Goal: Use online tool/utility

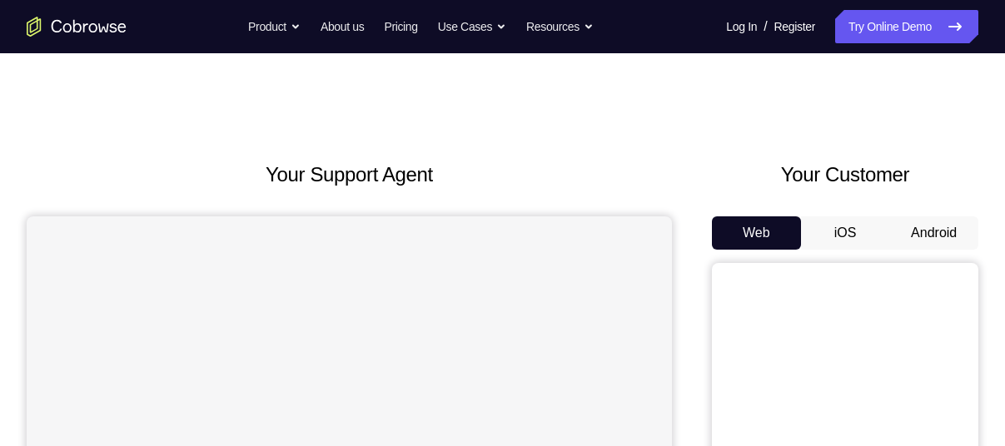
click at [936, 240] on button "Android" at bounding box center [933, 232] width 89 height 33
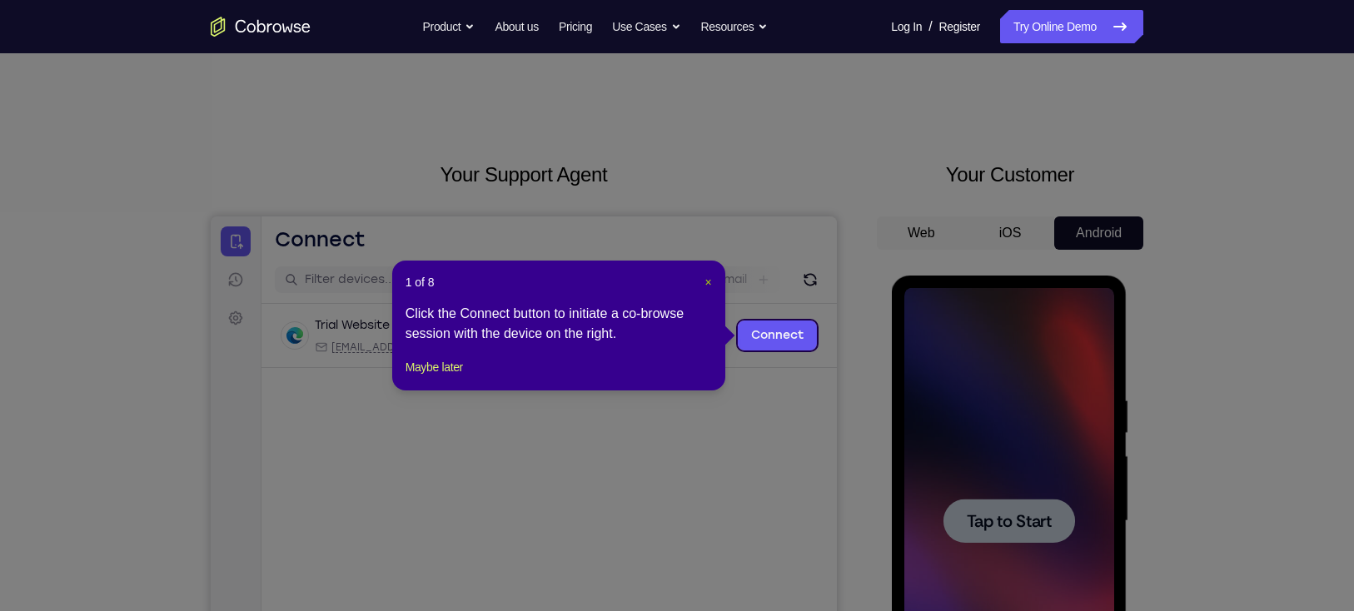
drag, startPoint x: 740, startPoint y: 22, endPoint x: 704, endPoint y: 277, distance: 258.2
click at [704, 277] on header "1 of 8 ×" at bounding box center [558, 282] width 306 height 17
click at [704, 282] on span "×" at bounding box center [707, 282] width 7 height 13
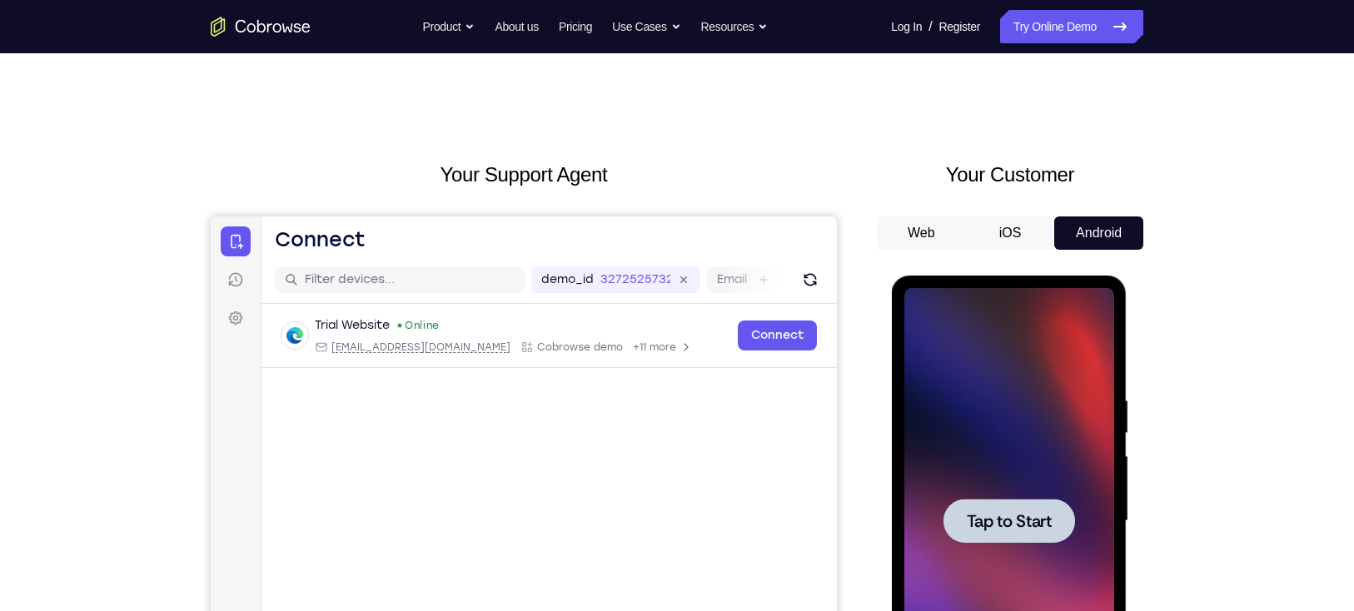
click at [976, 445] on span "Tap to Start" at bounding box center [1008, 521] width 85 height 17
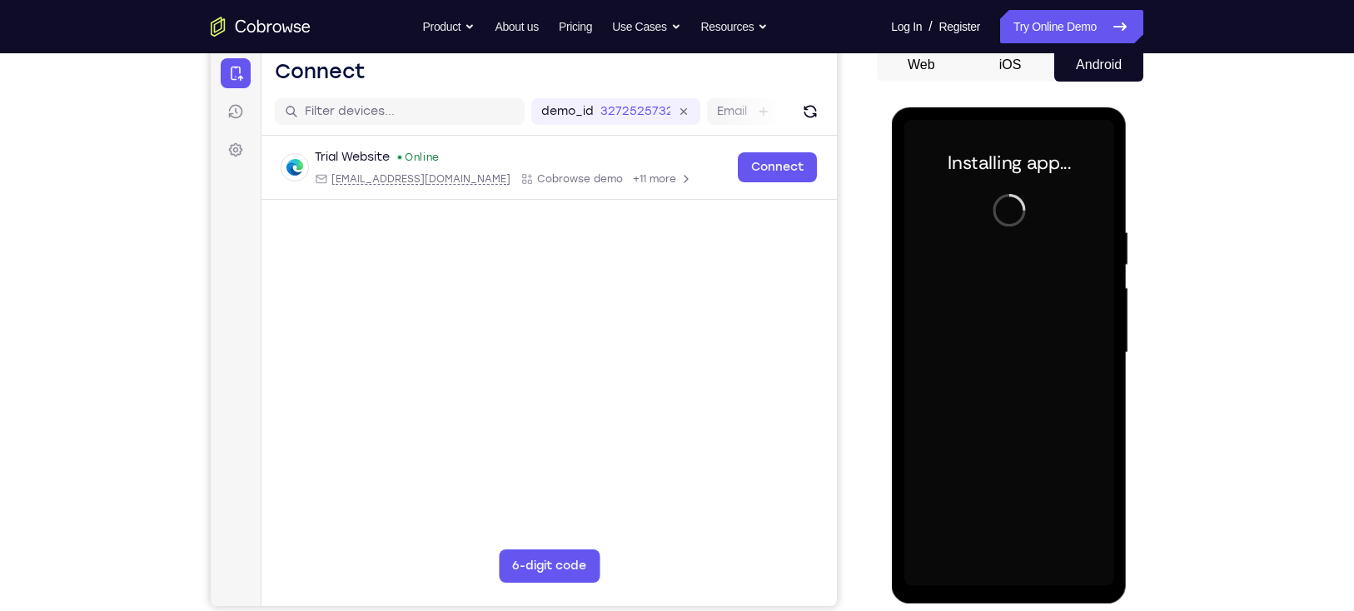
scroll to position [172, 0]
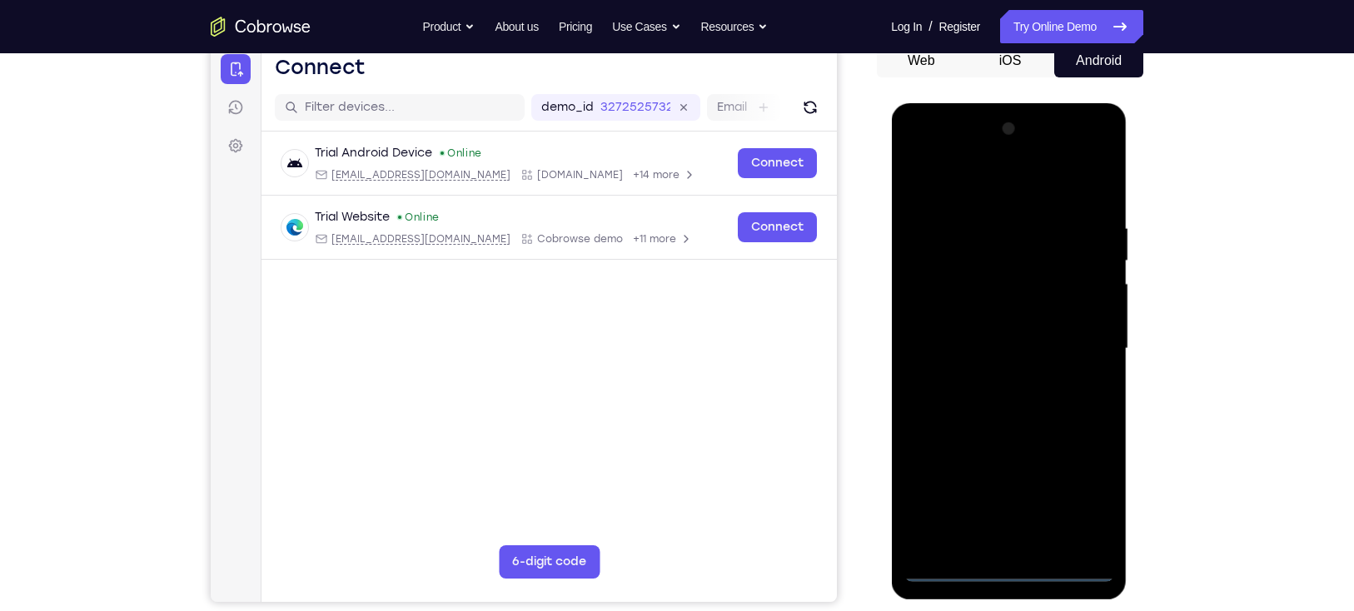
click at [1004, 445] on div at bounding box center [1008, 349] width 210 height 466
click at [982, 195] on div at bounding box center [1008, 349] width 210 height 466
click at [1004, 342] on div at bounding box center [1008, 349] width 210 height 466
click at [991, 375] on div at bounding box center [1008, 349] width 210 height 466
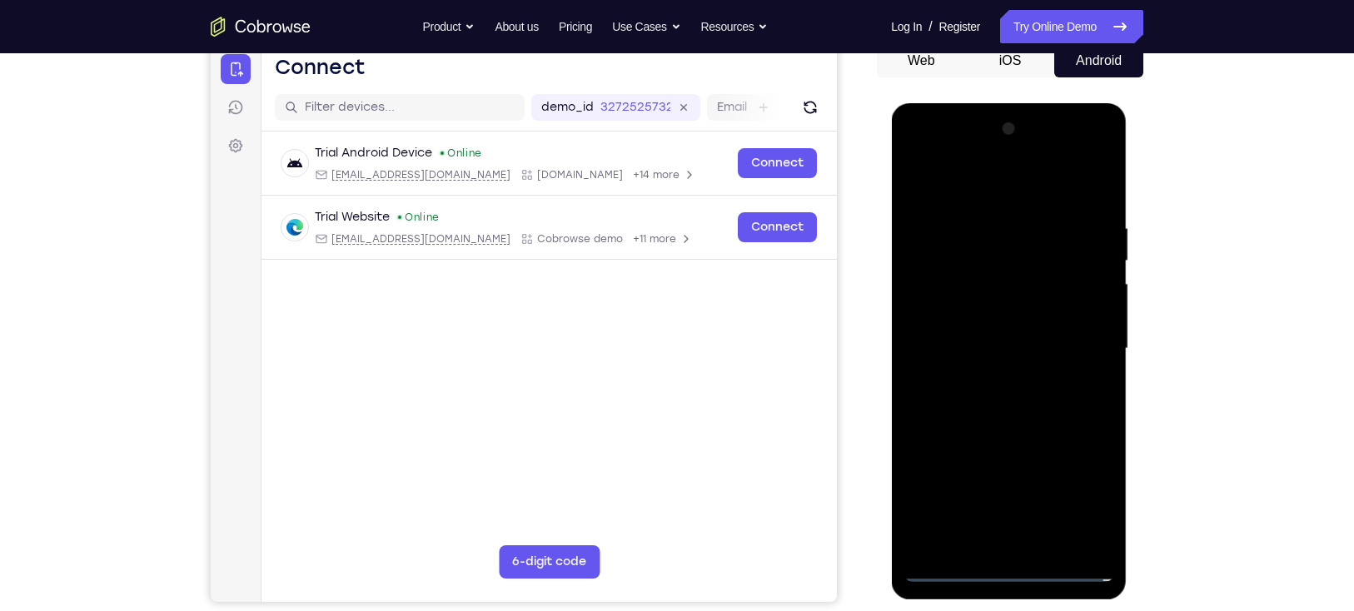
click at [977, 326] on div at bounding box center [1008, 349] width 210 height 466
click at [966, 371] on div at bounding box center [1008, 349] width 210 height 466
click at [960, 354] on div at bounding box center [1008, 349] width 210 height 466
click at [993, 415] on div at bounding box center [1008, 349] width 210 height 466
click at [992, 406] on div at bounding box center [1008, 349] width 210 height 466
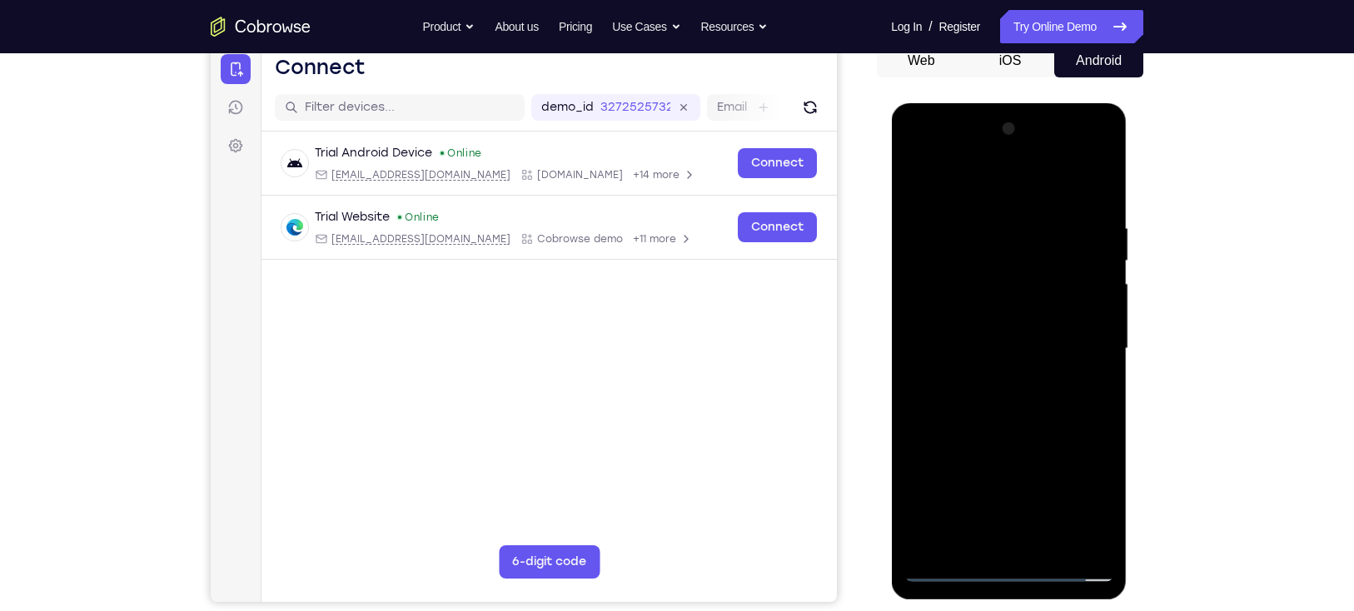
click at [1004, 415] on div at bounding box center [1008, 349] width 210 height 466
click at [940, 338] on div at bounding box center [1008, 349] width 210 height 466
click at [964, 345] on div at bounding box center [1008, 349] width 210 height 466
click at [1004, 399] on div at bounding box center [1008, 349] width 210 height 466
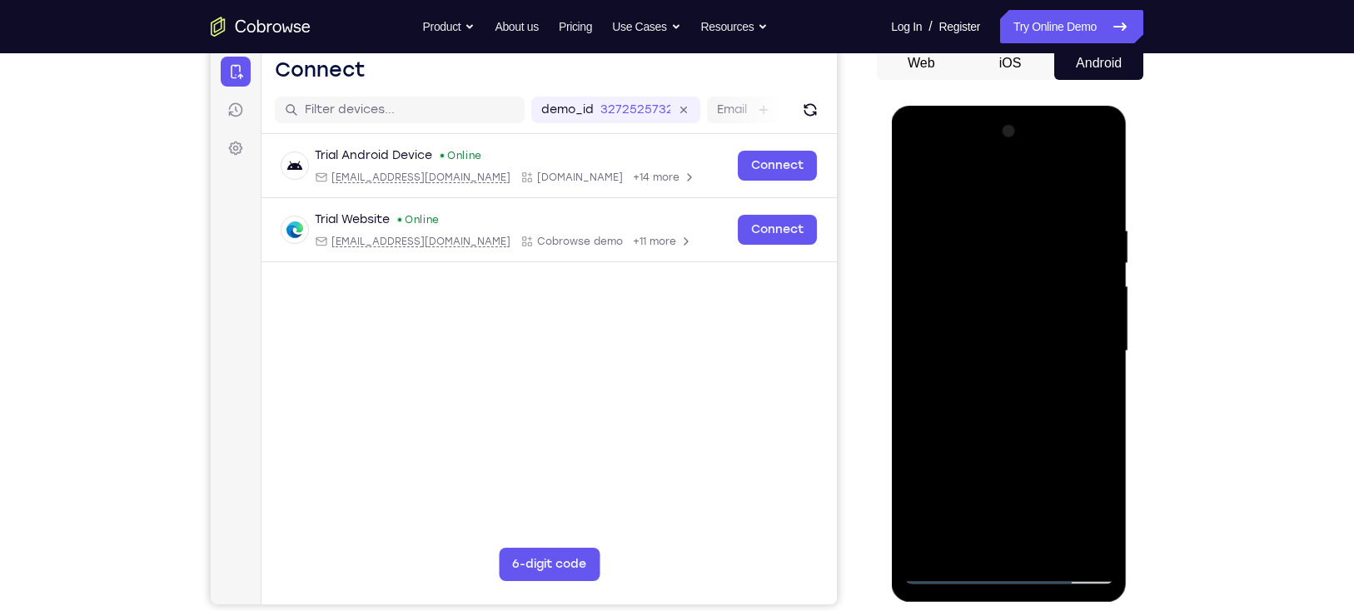
scroll to position [201, 0]
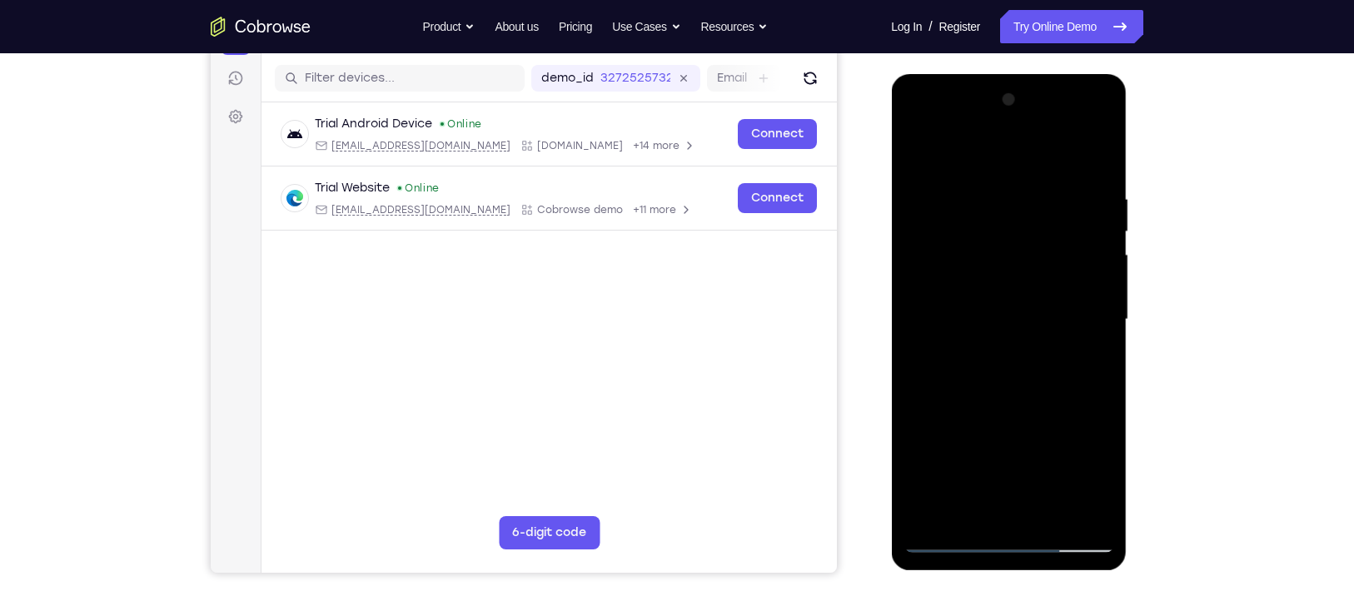
click at [1004, 314] on div at bounding box center [1008, 320] width 210 height 466
click at [939, 350] on div at bounding box center [1008, 320] width 210 height 466
click at [991, 315] on div at bounding box center [1008, 320] width 210 height 466
click at [972, 373] on div at bounding box center [1008, 320] width 210 height 466
click at [1004, 445] on div at bounding box center [1008, 320] width 210 height 466
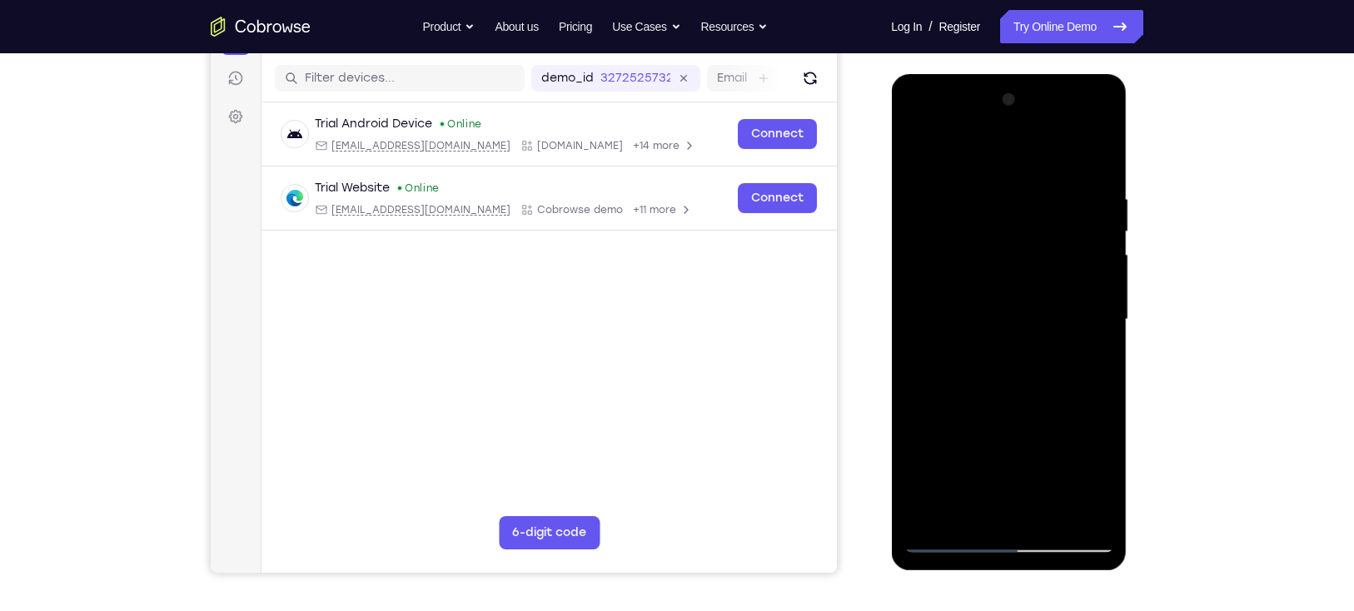
click at [1004, 172] on div at bounding box center [1008, 320] width 210 height 466
click at [1004, 153] on div at bounding box center [1008, 320] width 210 height 466
click at [1004, 180] on div at bounding box center [1008, 320] width 210 height 466
click at [1004, 211] on div at bounding box center [1008, 320] width 210 height 466
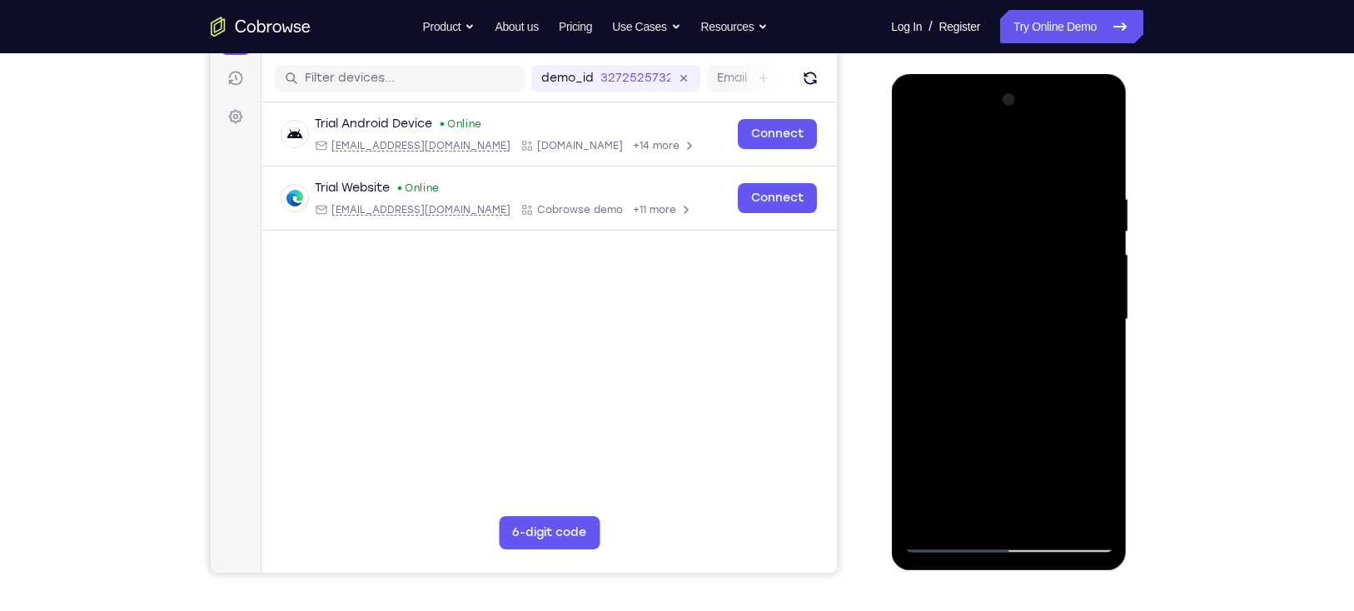
click at [1004, 237] on div at bounding box center [1008, 320] width 210 height 466
click at [1004, 178] on div at bounding box center [1008, 320] width 210 height 466
click at [997, 211] on div at bounding box center [1008, 320] width 210 height 466
click at [932, 445] on div at bounding box center [1008, 320] width 210 height 466
drag, startPoint x: 972, startPoint y: 420, endPoint x: 995, endPoint y: 333, distance: 90.5
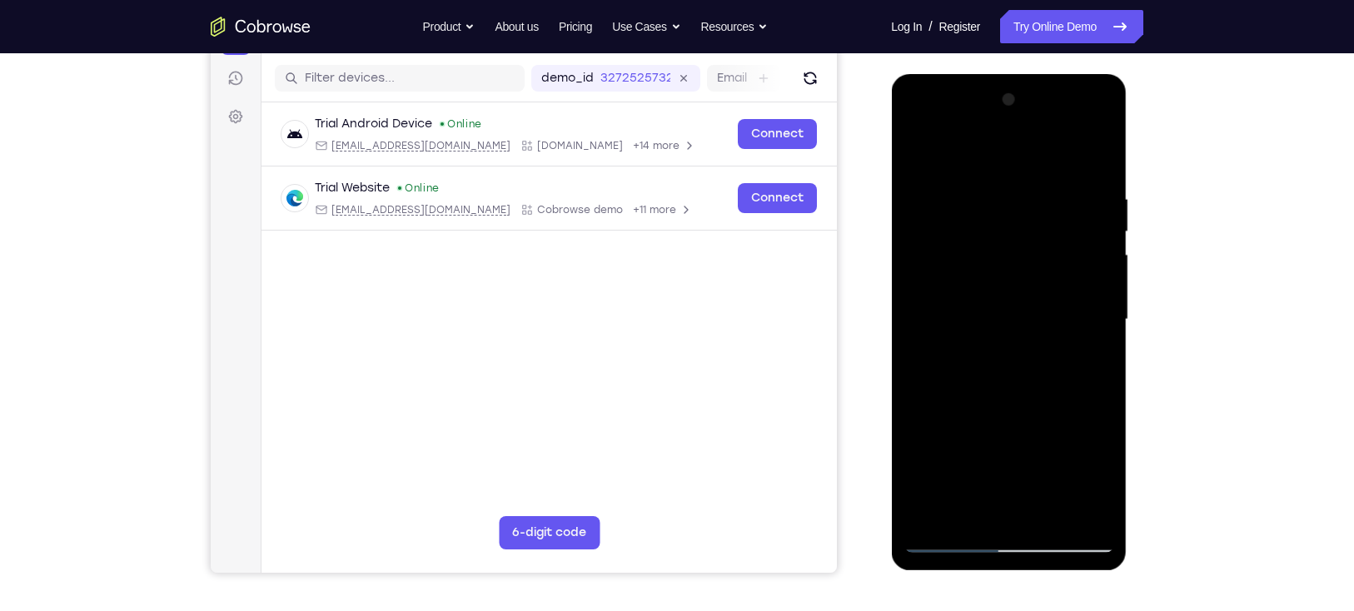
click at [995, 333] on div at bounding box center [1008, 320] width 210 height 466
drag, startPoint x: 995, startPoint y: 333, endPoint x: 1050, endPoint y: 186, distance: 157.3
click at [1004, 186] on div at bounding box center [1008, 320] width 210 height 466
click at [1004, 445] on div at bounding box center [1008, 320] width 210 height 466
click at [991, 402] on div at bounding box center [1008, 320] width 210 height 466
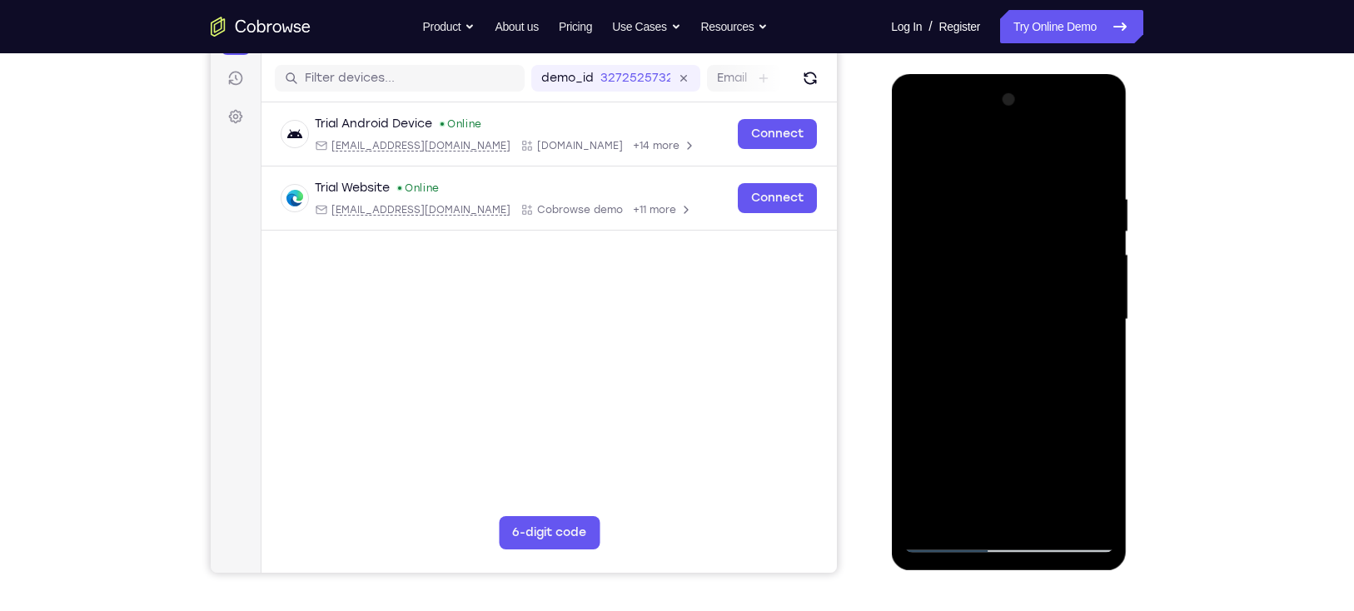
drag, startPoint x: 1068, startPoint y: 348, endPoint x: 1097, endPoint y: 251, distance: 100.6
click at [1004, 251] on div at bounding box center [1008, 320] width 210 height 466
drag, startPoint x: 1032, startPoint y: 373, endPoint x: 1027, endPoint y: 479, distance: 105.9
click at [1004, 445] on div at bounding box center [1008, 320] width 210 height 466
drag, startPoint x: 1027, startPoint y: 479, endPoint x: 1057, endPoint y: 346, distance: 136.4
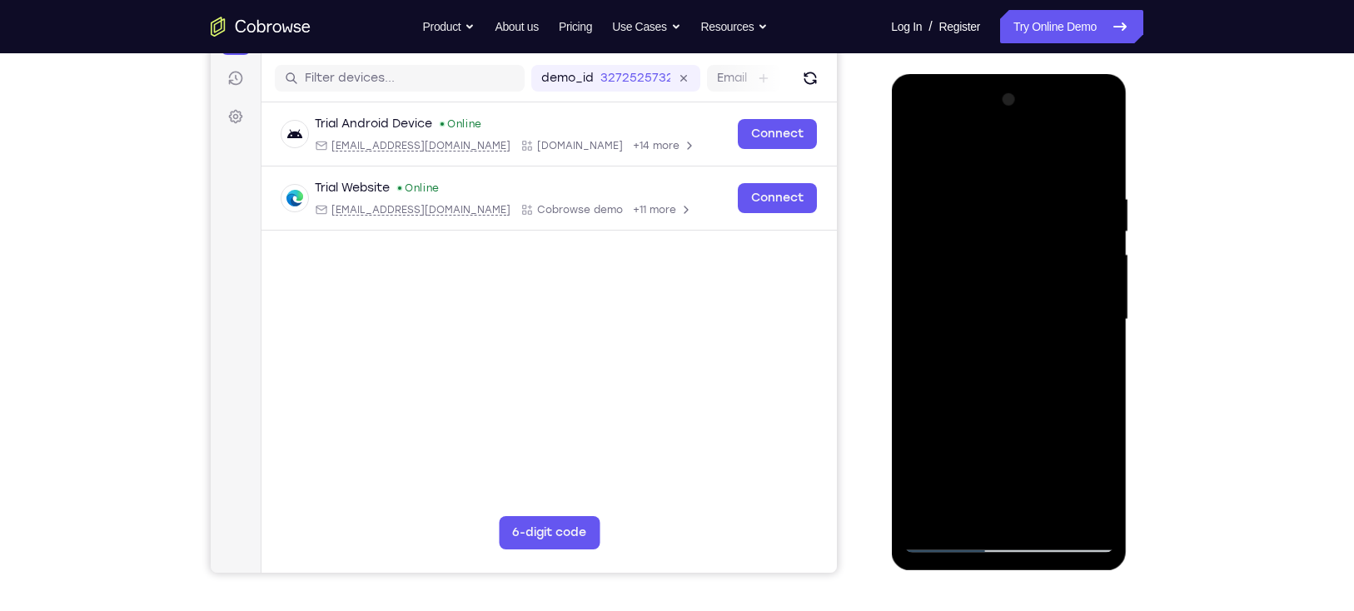
click at [1004, 346] on div at bounding box center [1008, 320] width 210 height 466
drag, startPoint x: 1057, startPoint y: 346, endPoint x: 1032, endPoint y: 514, distance: 170.0
click at [1004, 445] on div at bounding box center [1008, 320] width 210 height 466
click at [942, 445] on div at bounding box center [1008, 320] width 210 height 466
drag, startPoint x: 992, startPoint y: 373, endPoint x: 981, endPoint y: 465, distance: 93.0
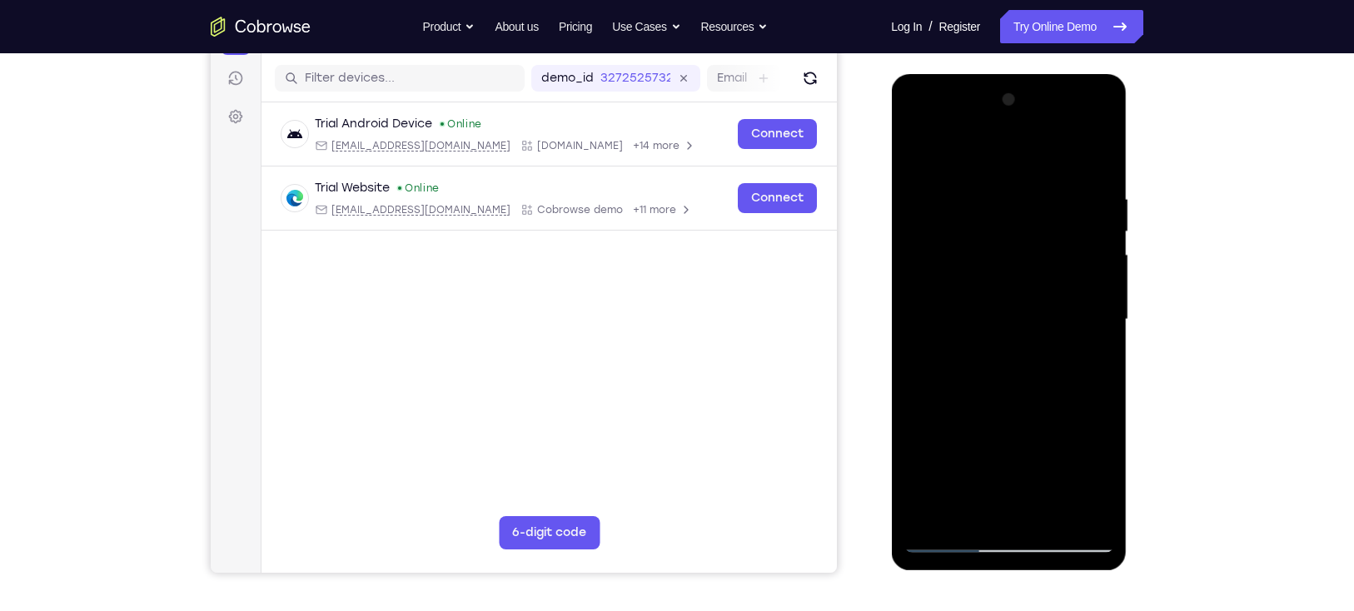
click at [981, 445] on div at bounding box center [1008, 320] width 210 height 466
click at [950, 240] on div at bounding box center [1008, 320] width 210 height 466
click at [936, 445] on div at bounding box center [1008, 320] width 210 height 466
click at [949, 445] on div at bounding box center [1008, 320] width 210 height 466
drag, startPoint x: 962, startPoint y: 331, endPoint x: 972, endPoint y: 372, distance: 41.8
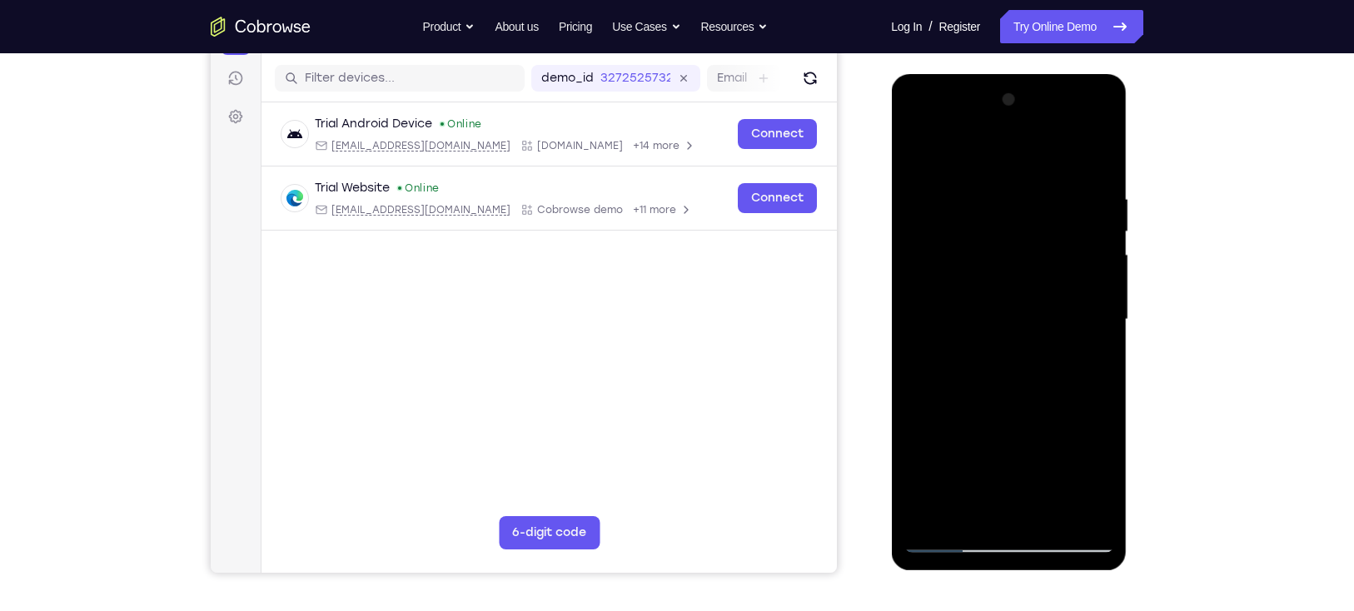
click at [972, 372] on div at bounding box center [1008, 320] width 210 height 466
click at [988, 196] on div at bounding box center [1008, 320] width 210 height 466
click at [1004, 320] on div at bounding box center [1008, 320] width 210 height 466
click at [1004, 321] on div at bounding box center [1008, 320] width 210 height 466
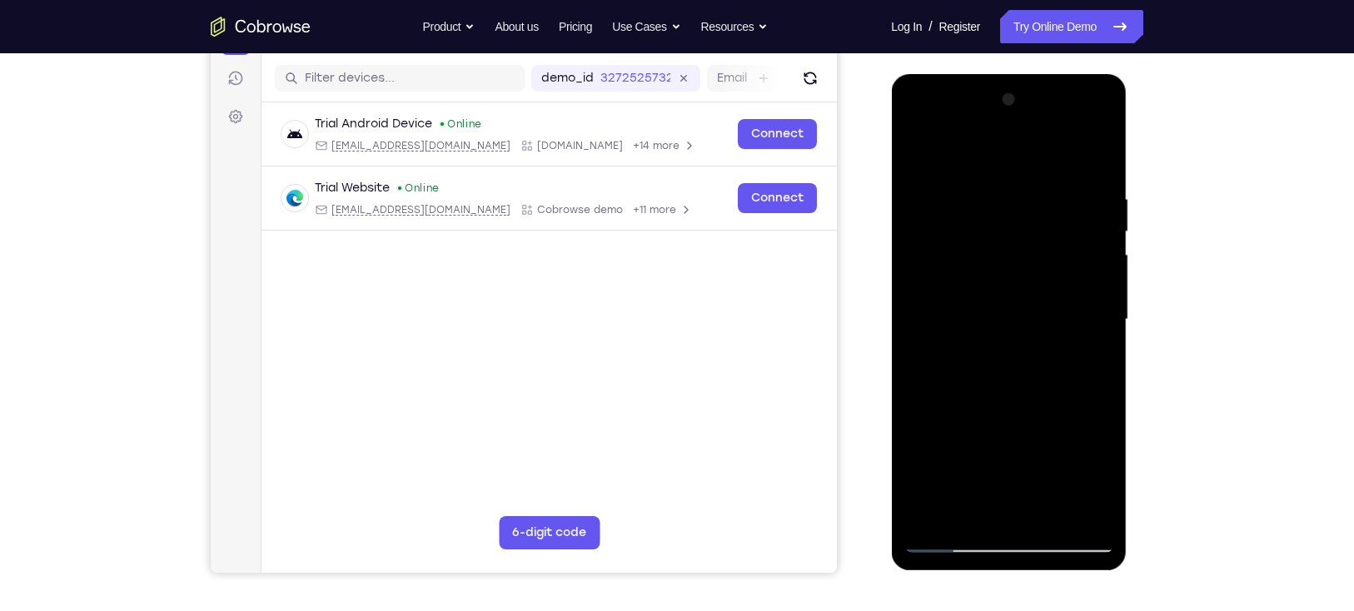
click at [1004, 321] on div at bounding box center [1008, 320] width 210 height 466
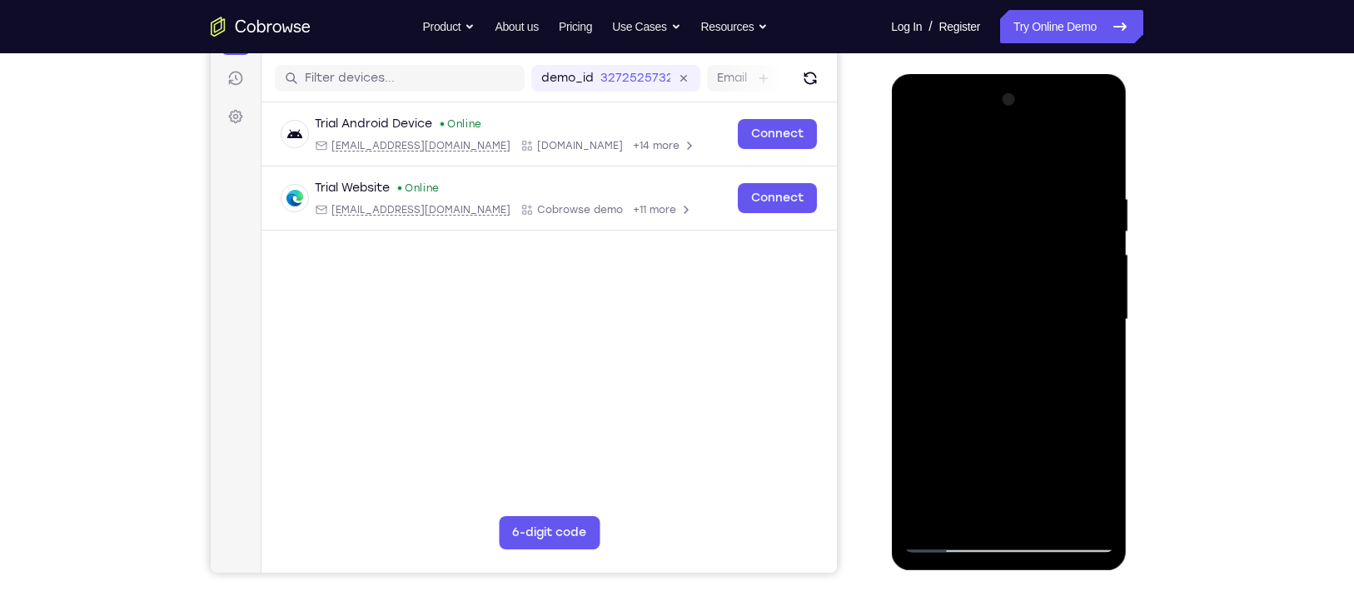
click at [1004, 445] on div at bounding box center [1008, 320] width 210 height 466
click at [995, 445] on div at bounding box center [1008, 320] width 210 height 466
click at [1004, 445] on div at bounding box center [1008, 320] width 210 height 466
click at [1004, 316] on div at bounding box center [1008, 320] width 210 height 466
click at [1004, 445] on div at bounding box center [1008, 320] width 210 height 466
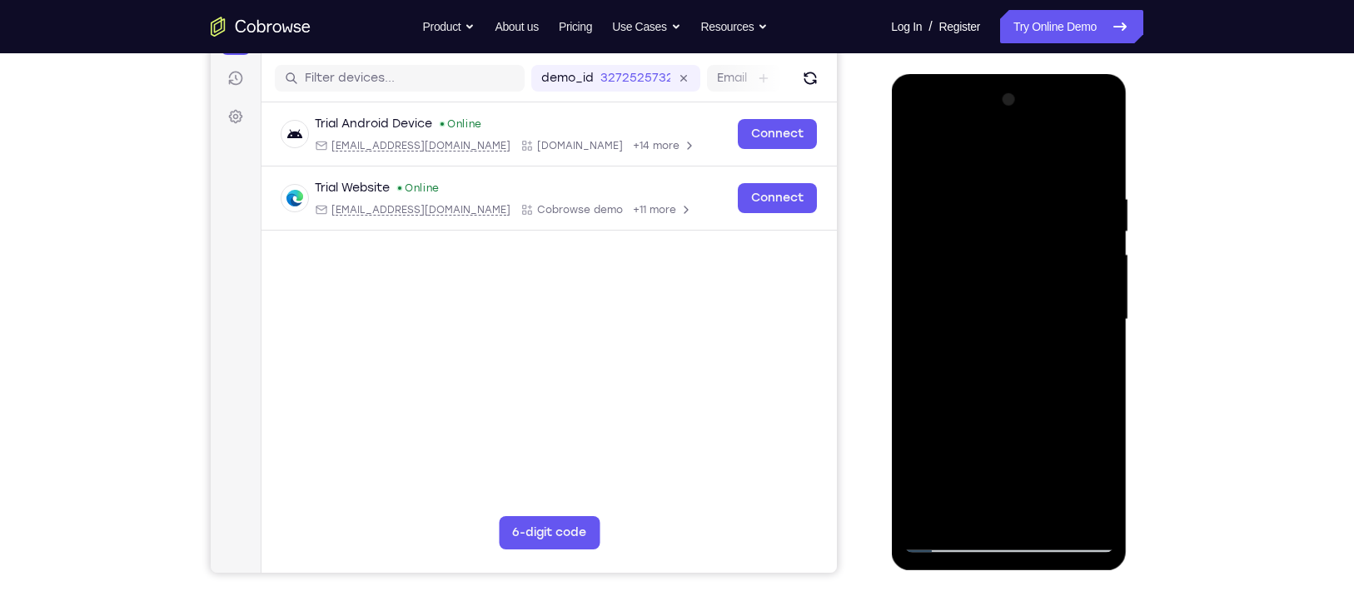
click at [1004, 154] on div at bounding box center [1008, 320] width 210 height 466
click at [1004, 156] on div at bounding box center [1008, 320] width 210 height 466
click at [1004, 445] on div at bounding box center [1008, 320] width 210 height 466
drag, startPoint x: 981, startPoint y: 465, endPoint x: 1018, endPoint y: 316, distance: 153.7
click at [1004, 316] on div at bounding box center [1008, 320] width 210 height 466
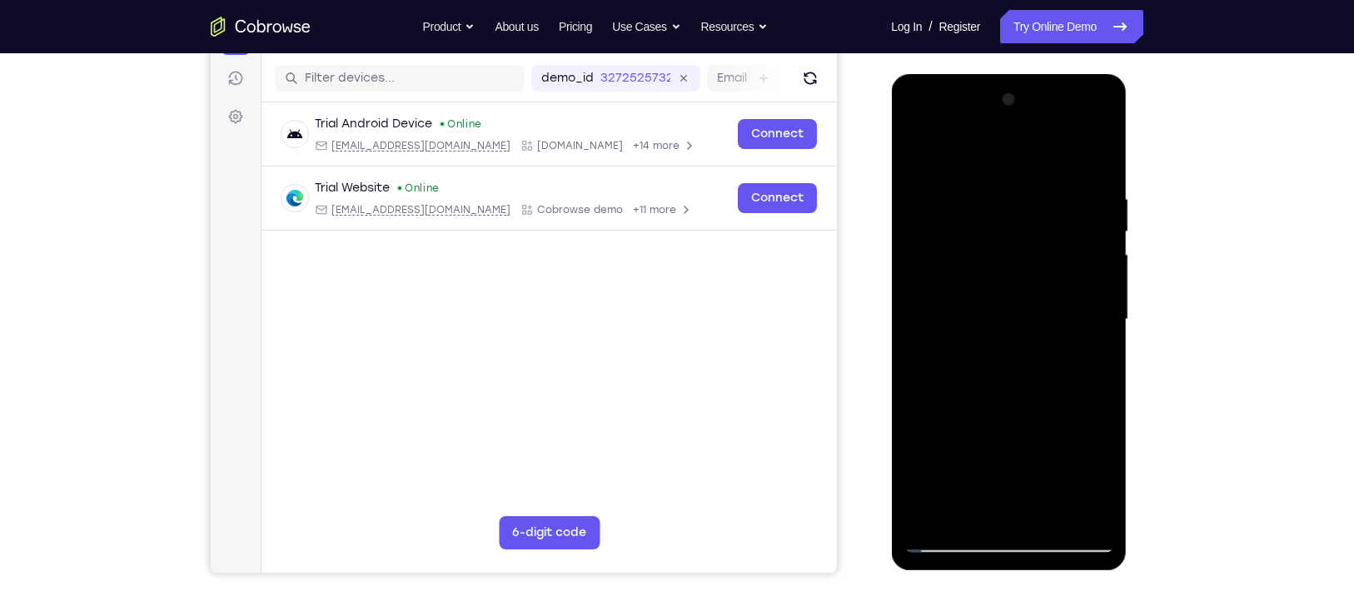
drag, startPoint x: 987, startPoint y: 470, endPoint x: 1021, endPoint y: 373, distance: 102.9
click at [1004, 373] on div at bounding box center [1008, 320] width 210 height 466
drag, startPoint x: 994, startPoint y: 440, endPoint x: 1031, endPoint y: 341, distance: 106.4
click at [1004, 341] on div at bounding box center [1008, 320] width 210 height 466
drag, startPoint x: 1002, startPoint y: 418, endPoint x: 1040, endPoint y: 316, distance: 109.0
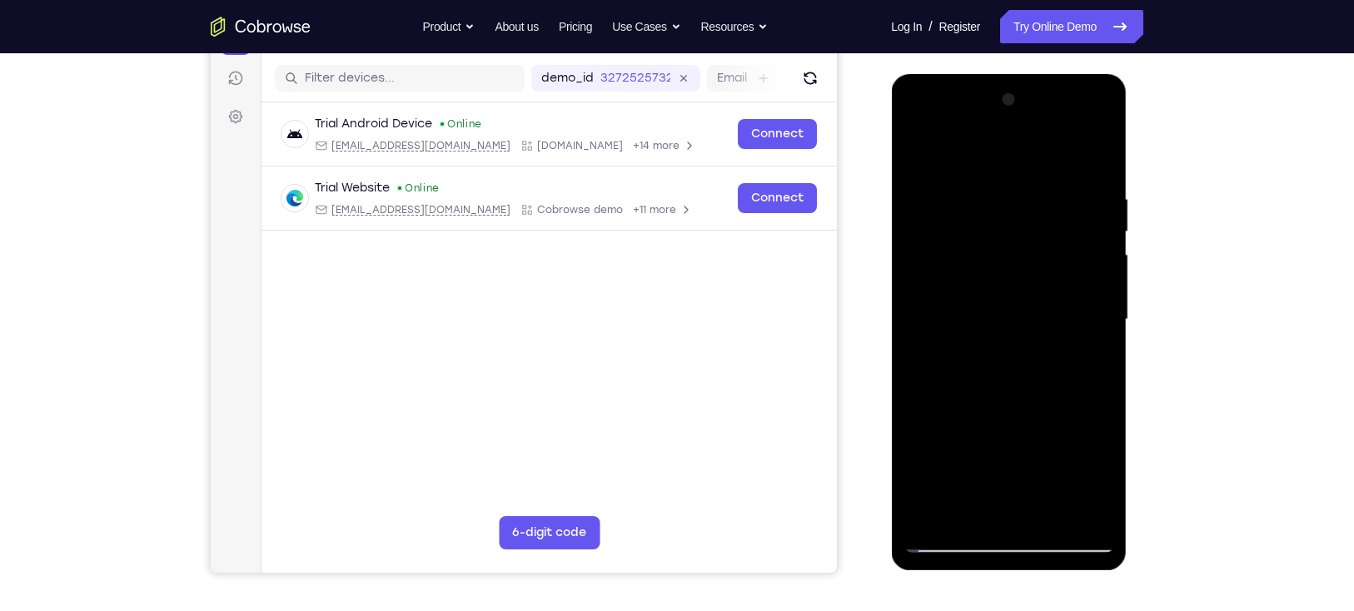
click at [1004, 316] on div at bounding box center [1008, 320] width 210 height 466
drag, startPoint x: 1007, startPoint y: 394, endPoint x: 1033, endPoint y: 306, distance: 91.2
click at [1004, 306] on div at bounding box center [1008, 320] width 210 height 466
drag, startPoint x: 992, startPoint y: 421, endPoint x: 1022, endPoint y: 333, distance: 93.5
click at [1004, 333] on div at bounding box center [1008, 320] width 210 height 466
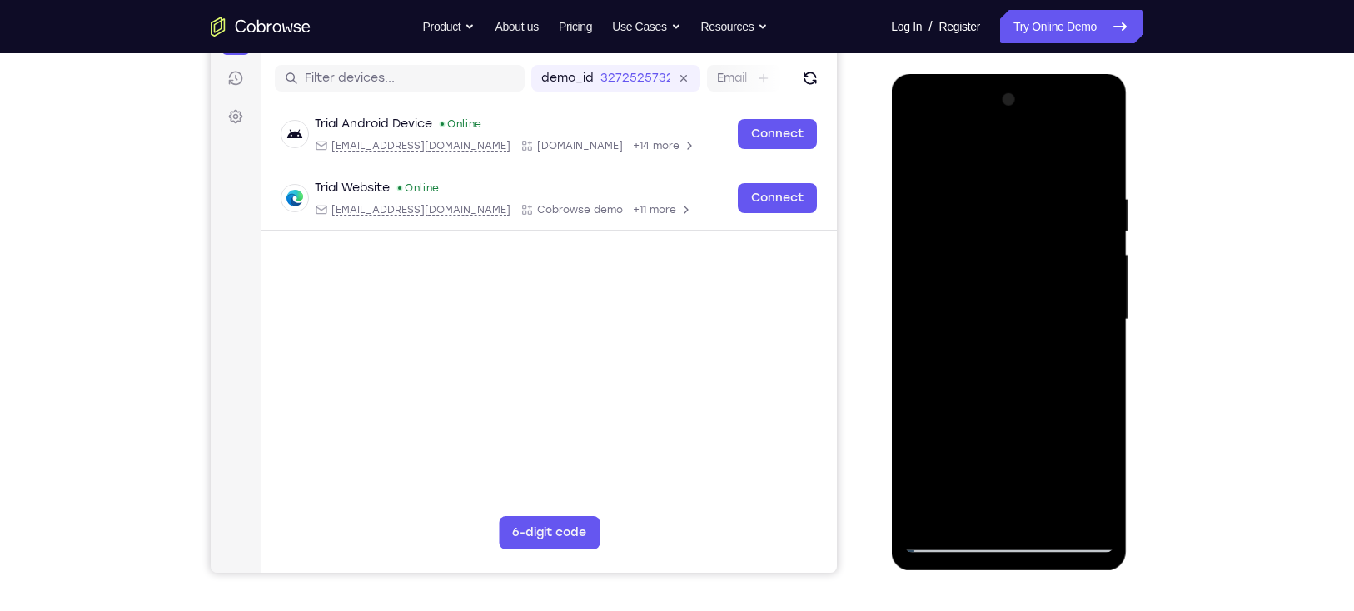
drag, startPoint x: 997, startPoint y: 439, endPoint x: 1032, endPoint y: 349, distance: 96.8
click at [1004, 349] on div at bounding box center [1008, 320] width 210 height 466
drag, startPoint x: 1012, startPoint y: 395, endPoint x: 1055, endPoint y: 272, distance: 129.5
click at [1004, 272] on div at bounding box center [1008, 320] width 210 height 466
drag, startPoint x: 992, startPoint y: 459, endPoint x: 1024, endPoint y: 366, distance: 97.7
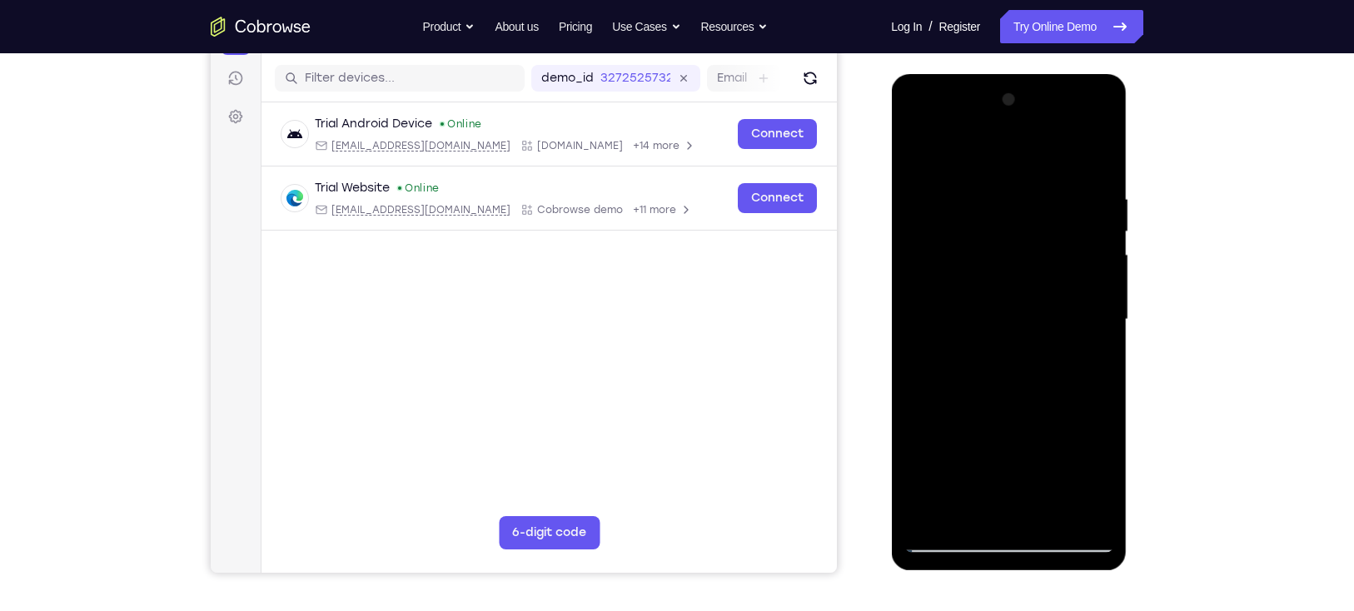
click at [1004, 366] on div at bounding box center [1008, 320] width 210 height 466
drag, startPoint x: 994, startPoint y: 420, endPoint x: 1029, endPoint y: 328, distance: 98.8
click at [1004, 328] on div at bounding box center [1008, 320] width 210 height 466
drag, startPoint x: 991, startPoint y: 413, endPoint x: 1017, endPoint y: 338, distance: 79.3
click at [1004, 338] on div at bounding box center [1008, 320] width 210 height 466
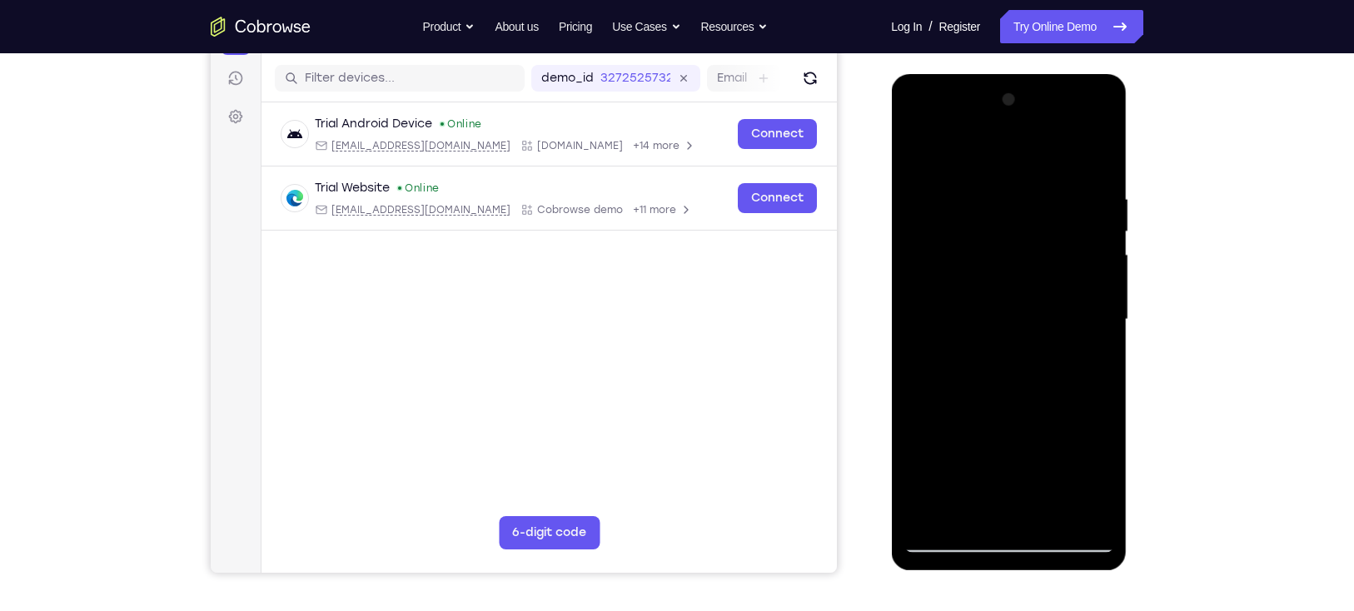
drag, startPoint x: 986, startPoint y: 408, endPoint x: 1021, endPoint y: 316, distance: 98.8
click at [1004, 316] on div at bounding box center [1008, 320] width 210 height 466
drag, startPoint x: 1007, startPoint y: 351, endPoint x: 1022, endPoint y: 588, distance: 237.8
click at [1004, 445] on html "Online web based iOS Simulators and Android Emulators. Run iPhone, iPad, Mobile…" at bounding box center [1009, 324] width 237 height 500
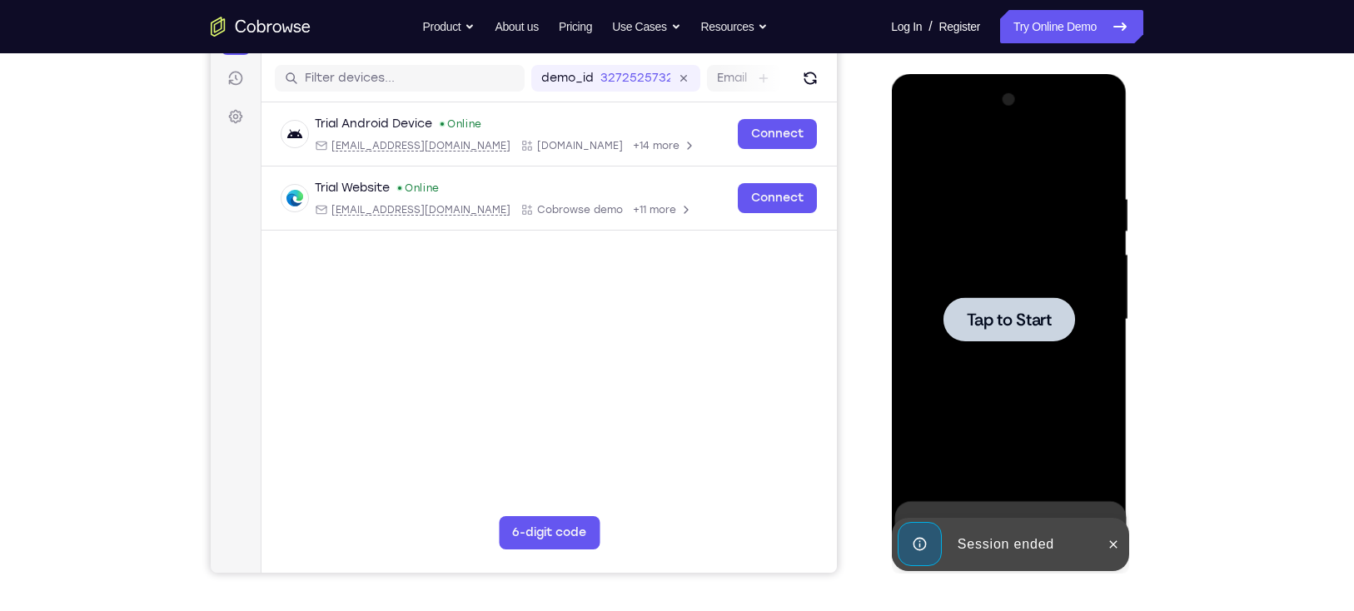
click at [994, 344] on div at bounding box center [1008, 320] width 210 height 466
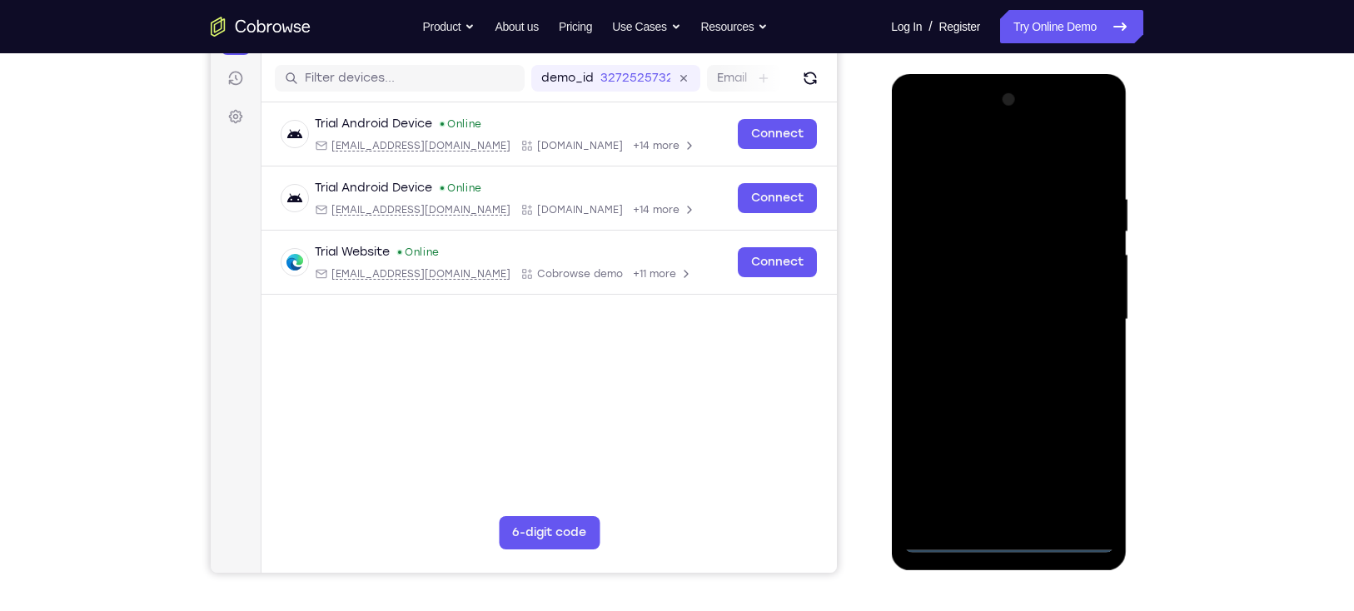
click at [1004, 445] on div at bounding box center [1008, 320] width 210 height 466
click at [989, 159] on div at bounding box center [1008, 320] width 210 height 466
click at [1004, 311] on div at bounding box center [1008, 320] width 210 height 466
click at [989, 351] on div at bounding box center [1008, 320] width 210 height 466
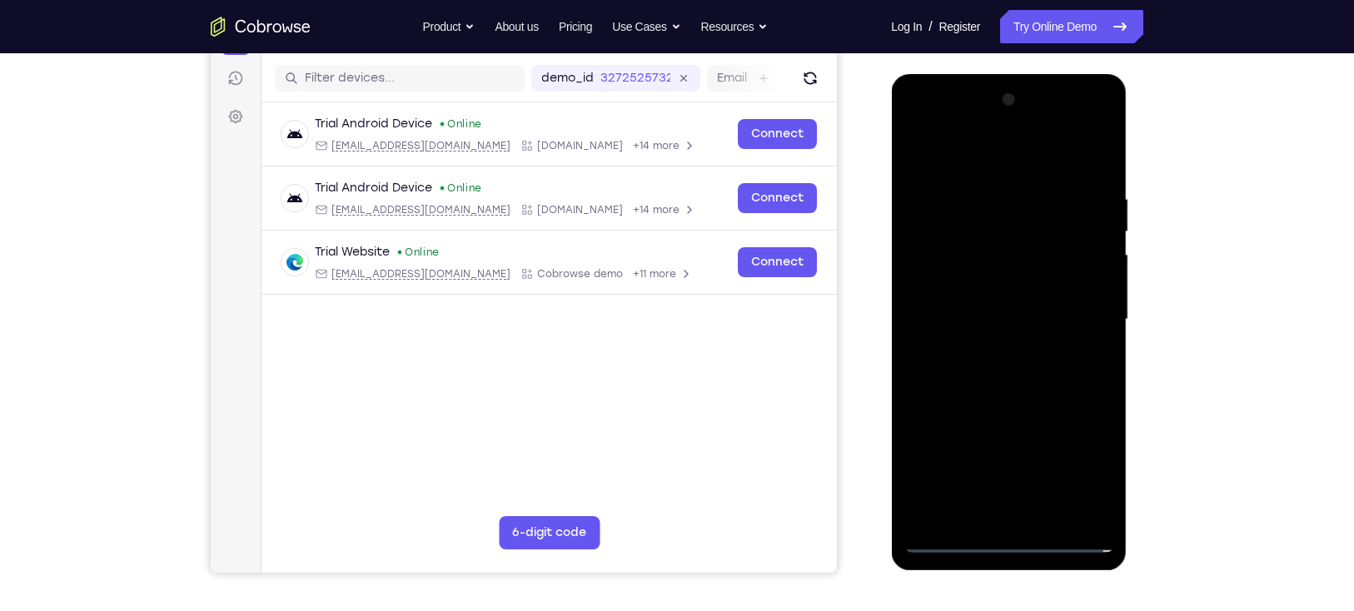
click at [1004, 293] on div at bounding box center [1008, 320] width 210 height 466
click at [973, 330] on div at bounding box center [1008, 320] width 210 height 466
click at [972, 325] on div at bounding box center [1008, 320] width 210 height 466
click at [1003, 368] on div at bounding box center [1008, 320] width 210 height 466
click at [1004, 396] on div at bounding box center [1008, 320] width 210 height 466
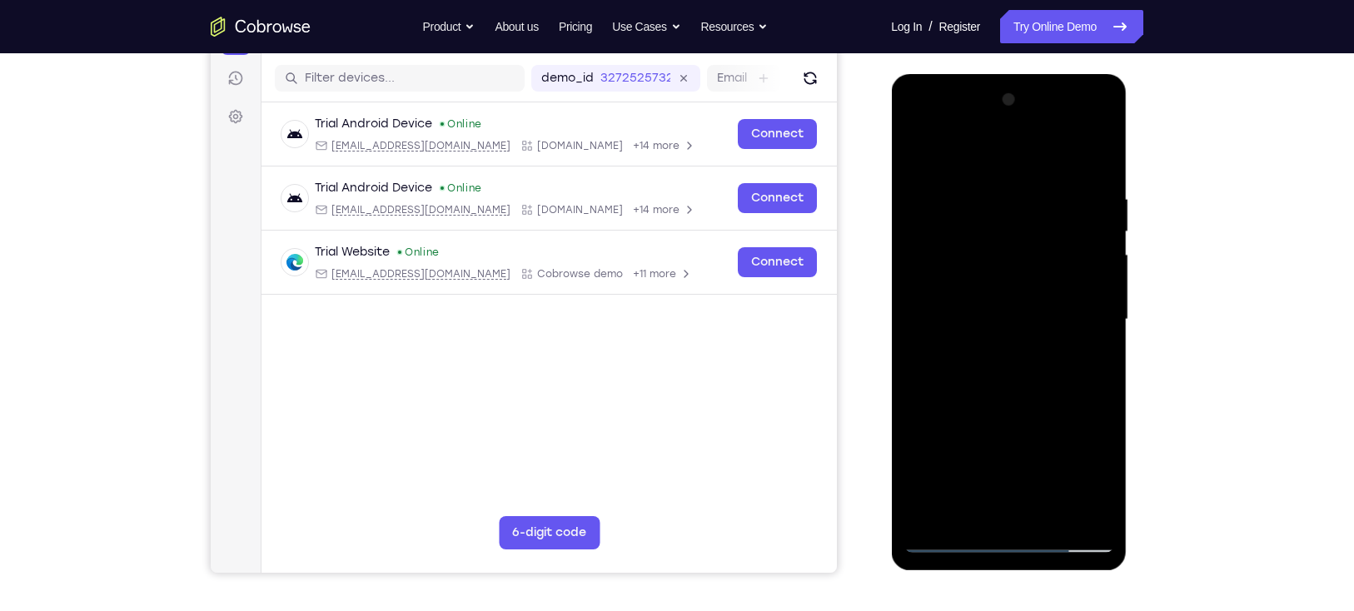
click at [969, 445] on div at bounding box center [1008, 320] width 210 height 466
drag, startPoint x: 1011, startPoint y: 152, endPoint x: 1047, endPoint y: 64, distance: 94.8
click at [1004, 74] on html "Online web based iOS Simulators and Android Emulators. Run iPhone, iPad, Mobile…" at bounding box center [1009, 324] width 237 height 500
click at [1004, 152] on div at bounding box center [1008, 320] width 210 height 466
click at [990, 309] on div at bounding box center [1008, 320] width 210 height 466
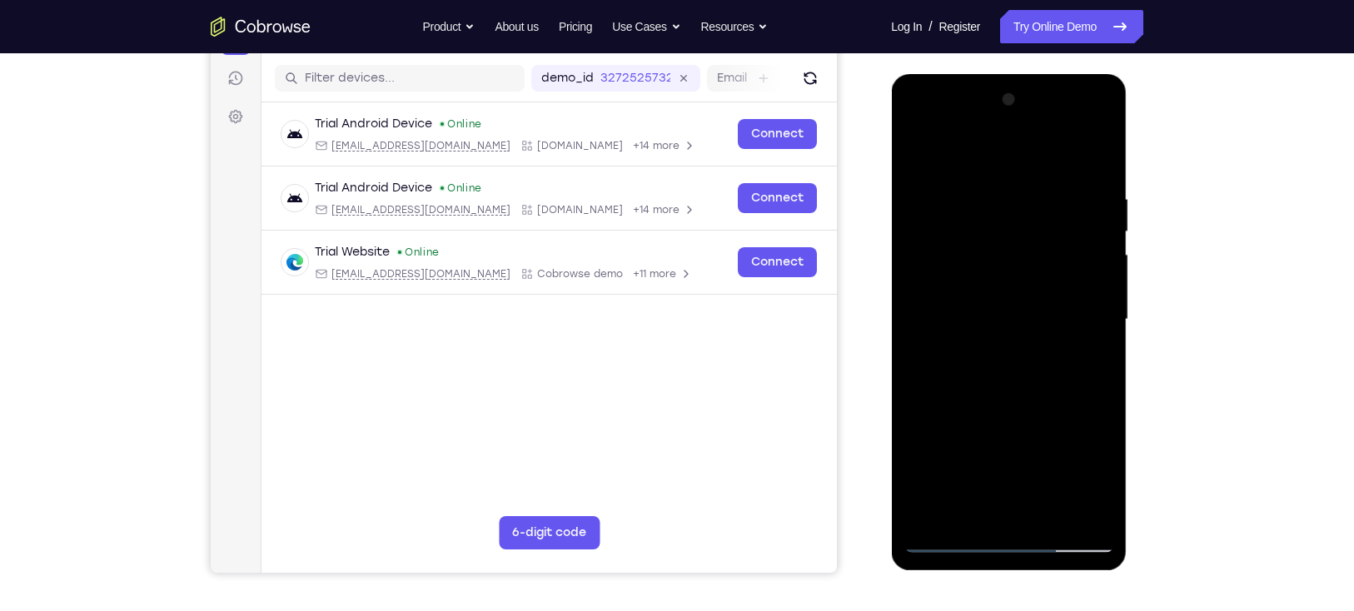
click at [1004, 209] on div at bounding box center [1008, 320] width 210 height 466
click at [1004, 407] on div at bounding box center [1008, 320] width 210 height 466
click at [982, 445] on div at bounding box center [1008, 320] width 210 height 466
click at [1004, 361] on div at bounding box center [1008, 320] width 210 height 466
click at [916, 152] on div at bounding box center [1008, 320] width 210 height 466
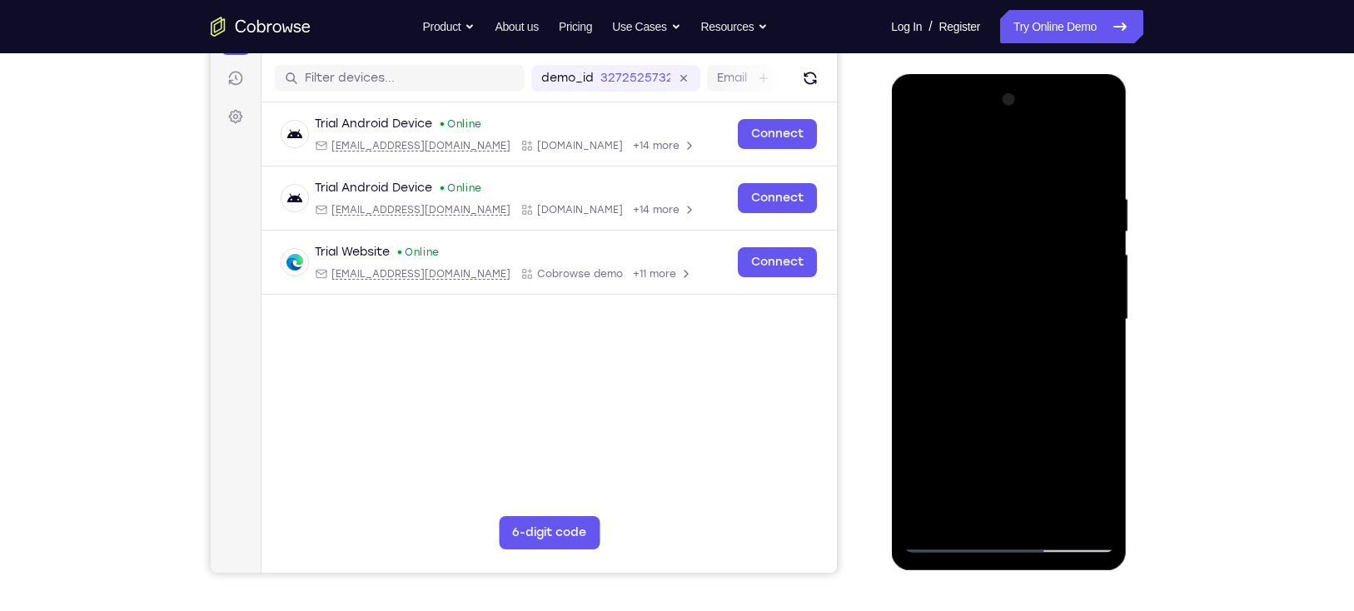
click at [944, 445] on div at bounding box center [1008, 320] width 210 height 466
click at [918, 148] on div at bounding box center [1008, 320] width 210 height 466
click at [921, 152] on div at bounding box center [1008, 320] width 210 height 466
click at [981, 172] on div at bounding box center [1008, 320] width 210 height 466
click at [1004, 158] on div at bounding box center [1008, 320] width 210 height 466
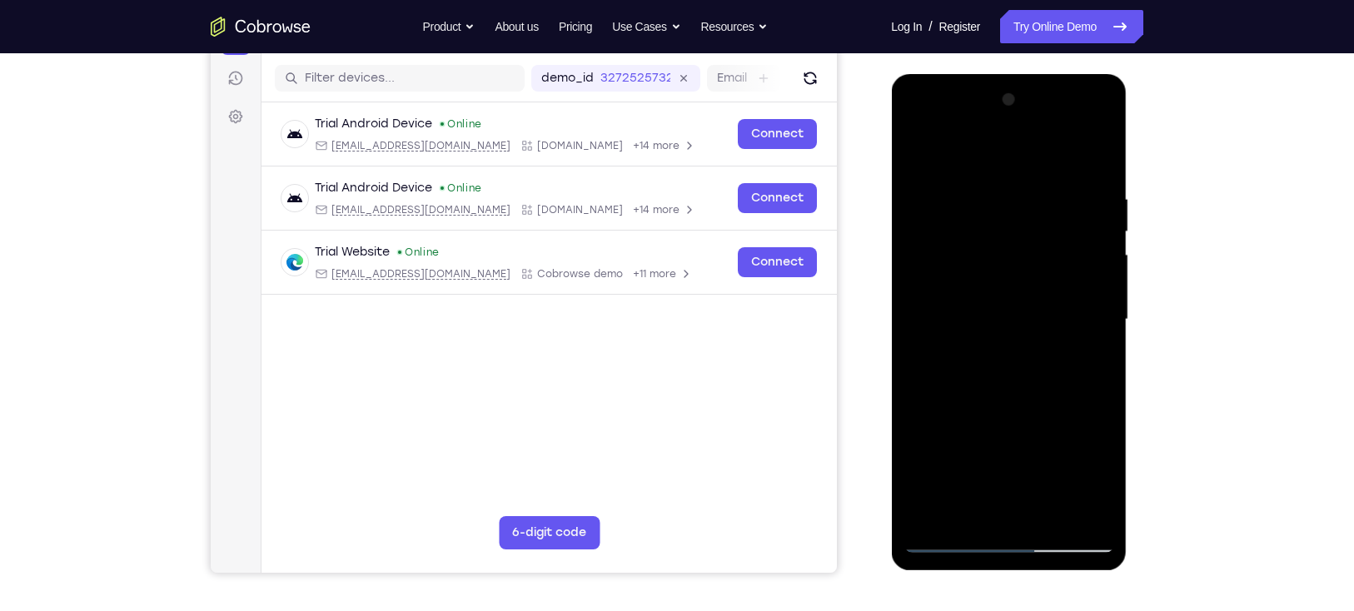
click at [1004, 150] on div at bounding box center [1008, 320] width 210 height 466
click at [957, 200] on div at bounding box center [1008, 320] width 210 height 466
drag, startPoint x: 967, startPoint y: 216, endPoint x: 974, endPoint y: 289, distance: 73.6
click at [974, 289] on div at bounding box center [1008, 320] width 210 height 466
click at [928, 189] on div at bounding box center [1008, 320] width 210 height 466
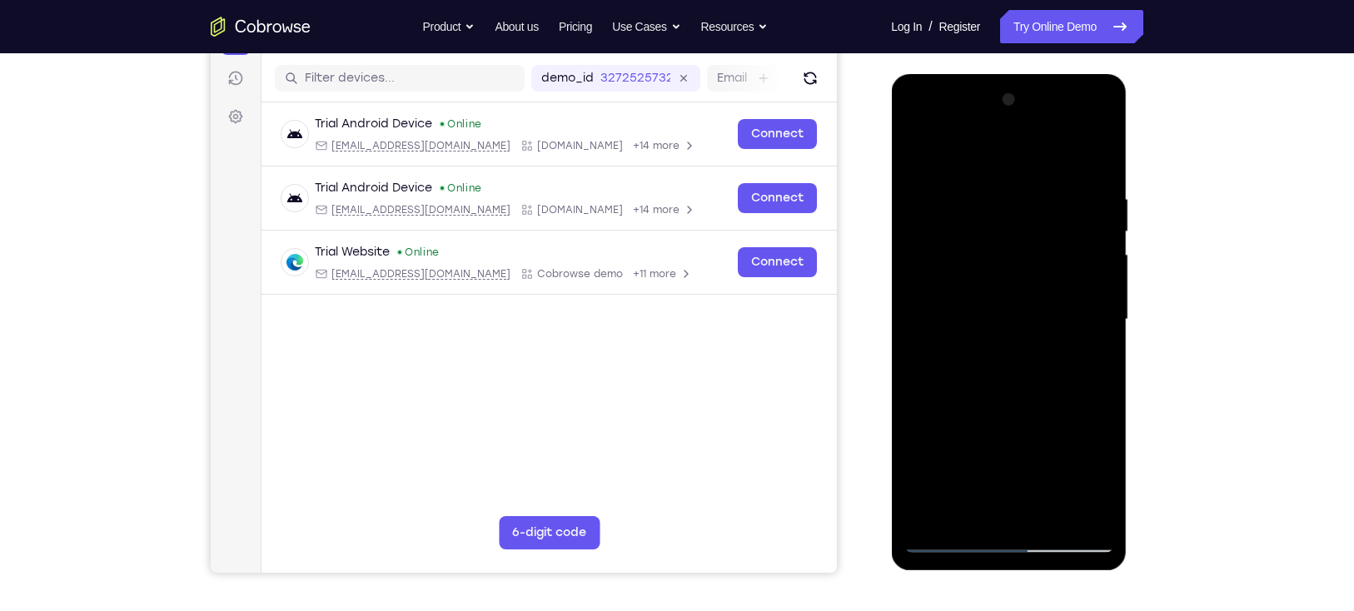
click at [941, 445] on div at bounding box center [1008, 320] width 210 height 466
click at [957, 191] on div at bounding box center [1008, 320] width 210 height 466
click at [923, 316] on div at bounding box center [1008, 320] width 210 height 466
click at [1004, 301] on div at bounding box center [1008, 320] width 210 height 466
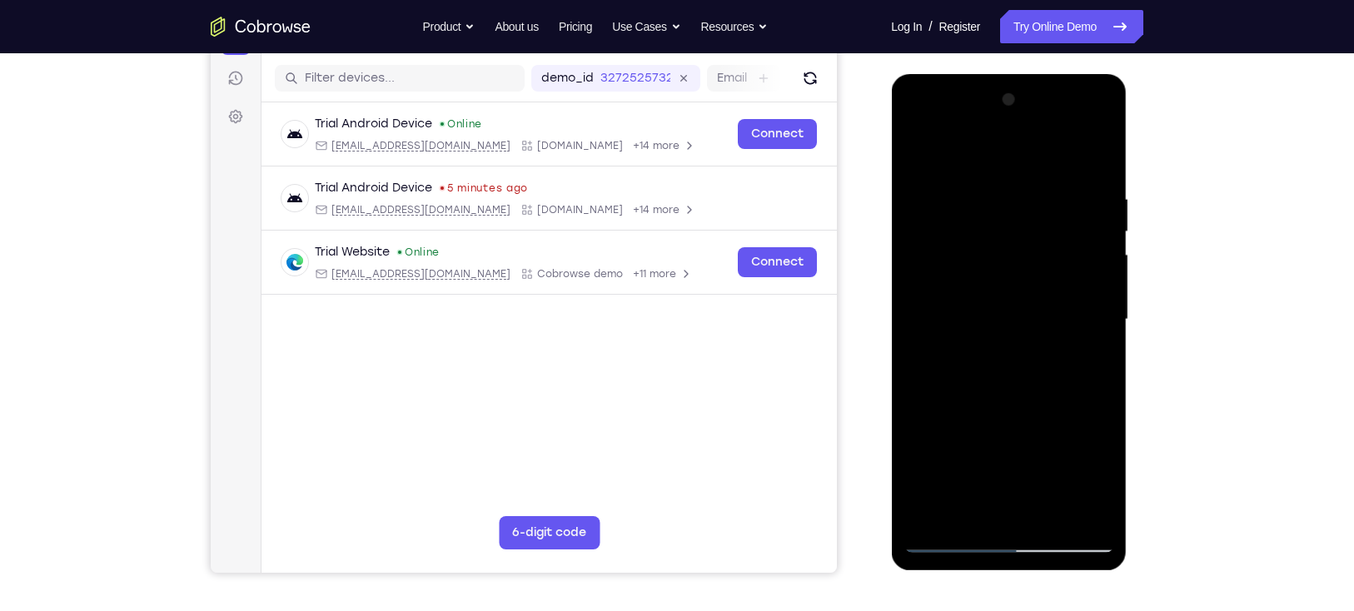
click at [913, 324] on div at bounding box center [1008, 320] width 210 height 466
click at [1004, 279] on div at bounding box center [1008, 320] width 210 height 466
click at [1004, 290] on div at bounding box center [1008, 320] width 210 height 466
click at [1004, 107] on div at bounding box center [1008, 320] width 210 height 466
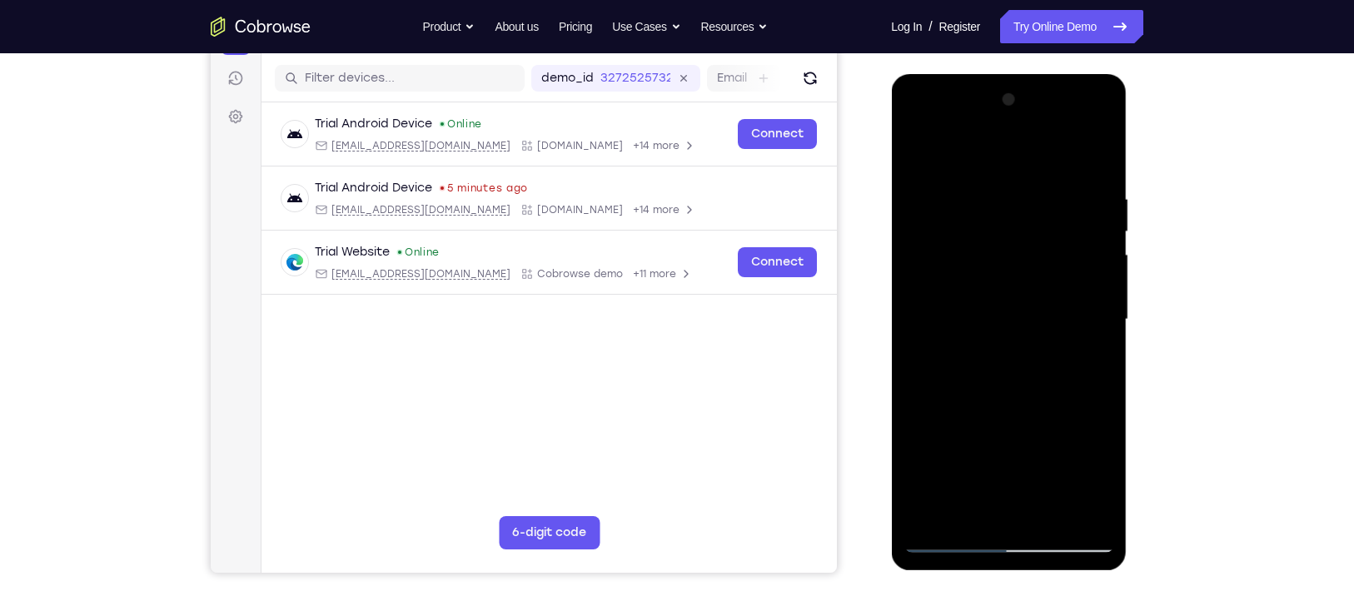
click at [917, 320] on div at bounding box center [1008, 320] width 210 height 466
click at [1004, 321] on div at bounding box center [1008, 320] width 210 height 466
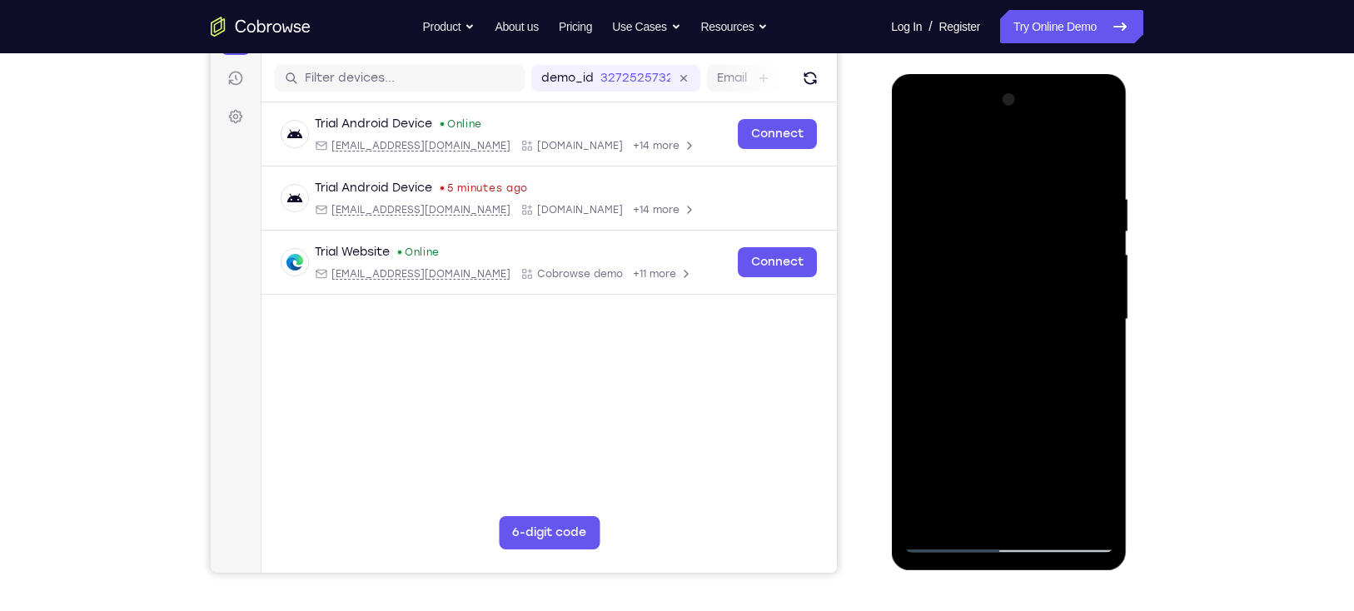
click at [1004, 321] on div at bounding box center [1008, 320] width 210 height 466
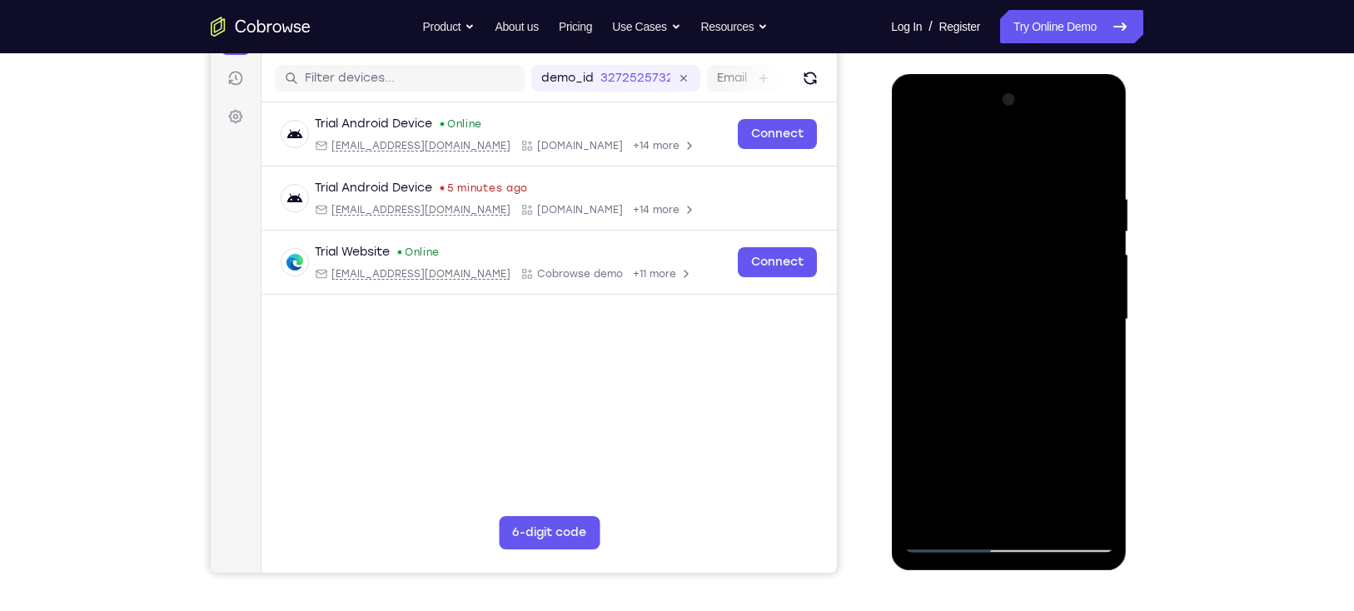
click at [1004, 321] on div at bounding box center [1008, 320] width 210 height 466
click at [1004, 296] on div at bounding box center [1008, 320] width 210 height 466
click at [1004, 106] on div at bounding box center [1008, 320] width 210 height 466
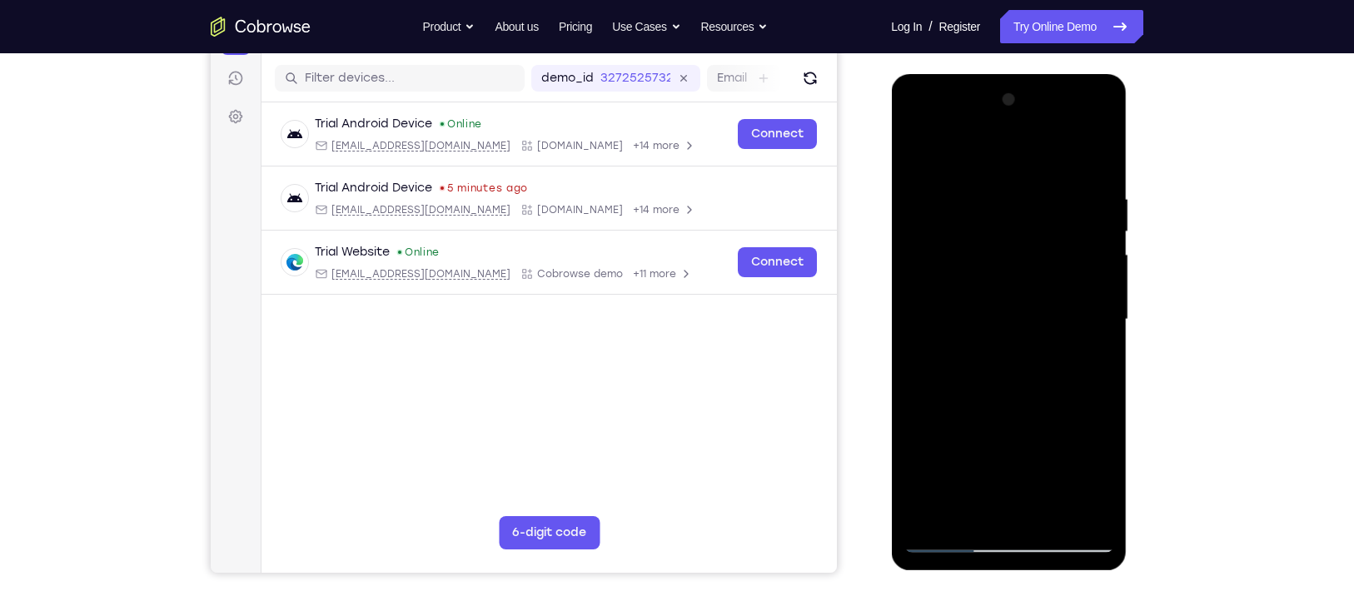
click at [947, 445] on div at bounding box center [1008, 320] width 210 height 466
drag, startPoint x: 954, startPoint y: 443, endPoint x: 1004, endPoint y: 256, distance: 193.9
click at [1004, 256] on div at bounding box center [1008, 320] width 210 height 466
click at [1004, 430] on div at bounding box center [1008, 320] width 210 height 466
click at [926, 445] on div at bounding box center [1008, 320] width 210 height 466
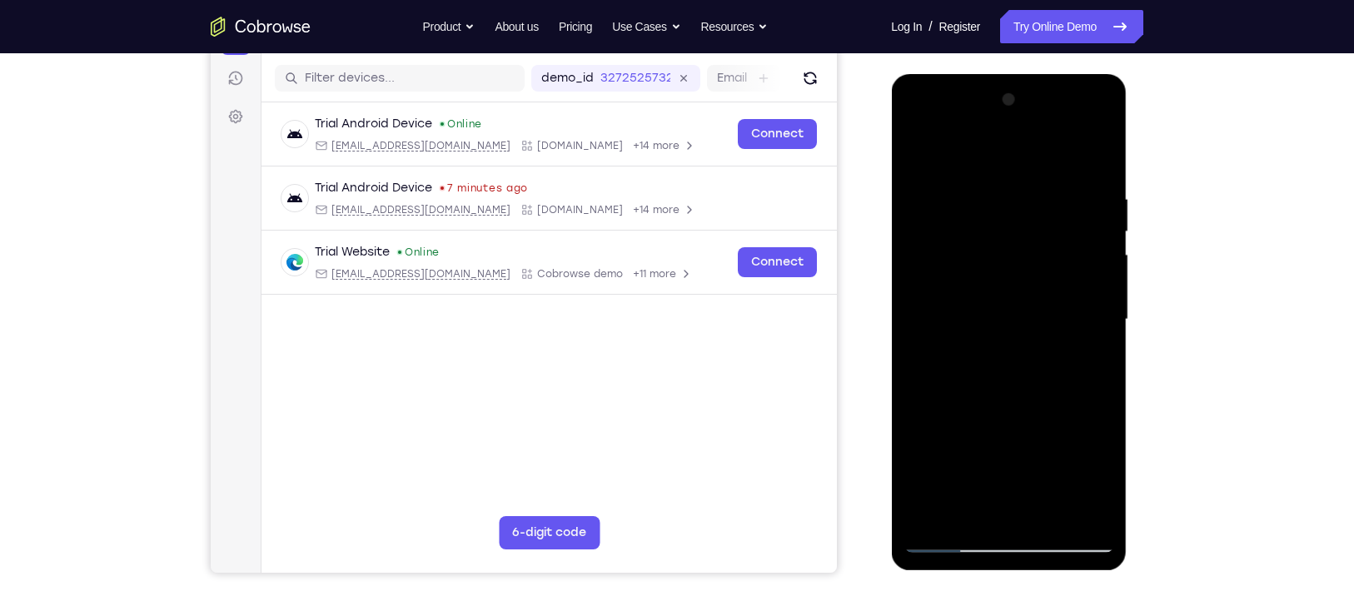
click at [982, 192] on div at bounding box center [1008, 320] width 210 height 466
click at [1004, 315] on div at bounding box center [1008, 320] width 210 height 466
click at [1004, 313] on div at bounding box center [1008, 320] width 210 height 466
click at [921, 159] on div at bounding box center [1008, 320] width 210 height 466
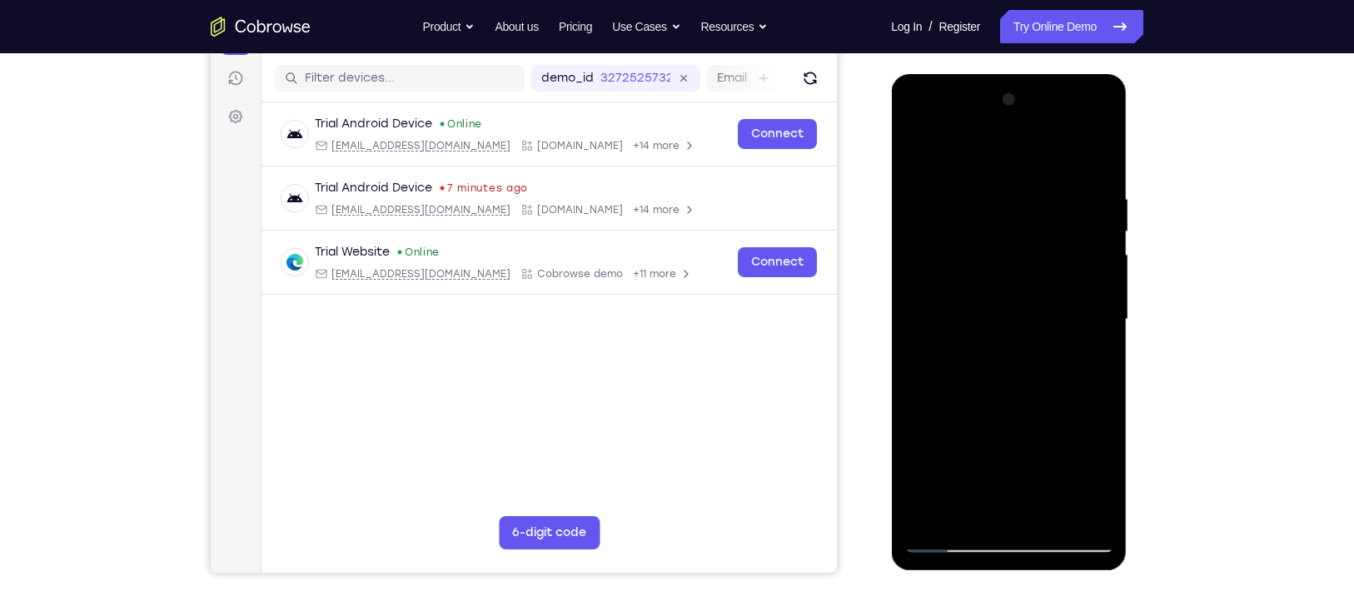
click at [934, 445] on div at bounding box center [1008, 320] width 210 height 466
drag, startPoint x: 1074, startPoint y: 200, endPoint x: 993, endPoint y: 206, distance: 81.0
click at [993, 206] on div at bounding box center [1008, 320] width 210 height 466
drag, startPoint x: 1048, startPoint y: 191, endPoint x: 966, endPoint y: 192, distance: 82.4
click at [966, 192] on div at bounding box center [1008, 320] width 210 height 466
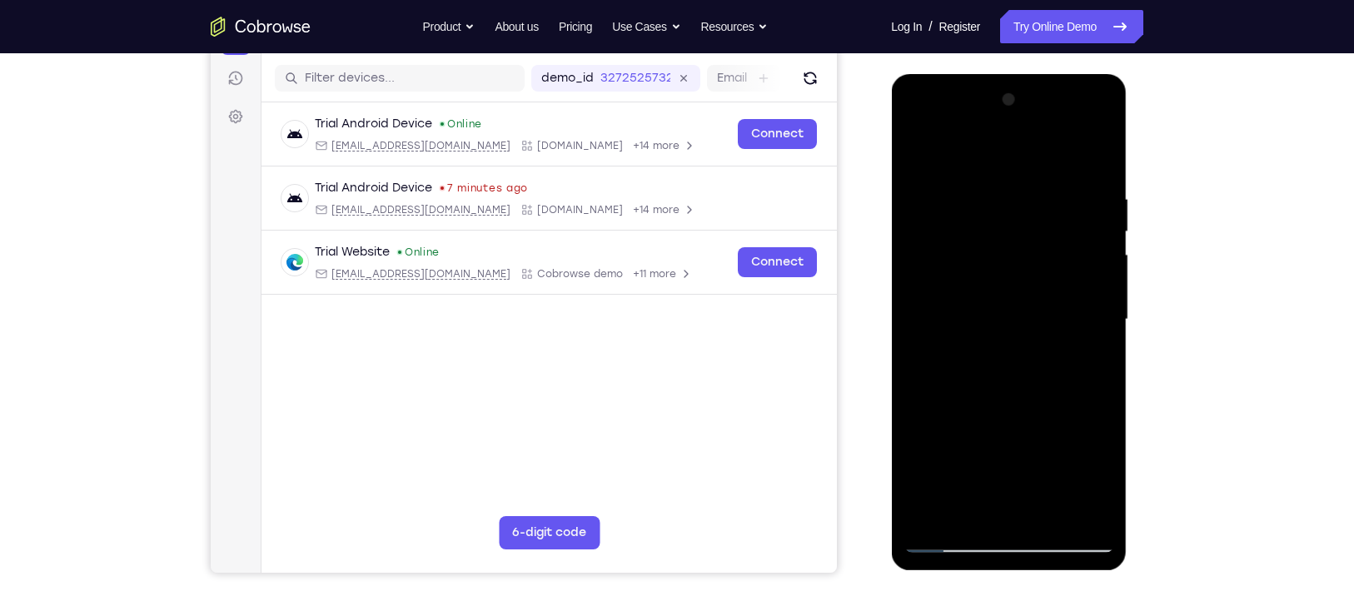
click at [1004, 184] on div at bounding box center [1008, 320] width 210 height 466
click at [1004, 445] on div at bounding box center [1008, 320] width 210 height 466
click at [1004, 289] on div at bounding box center [1008, 320] width 210 height 466
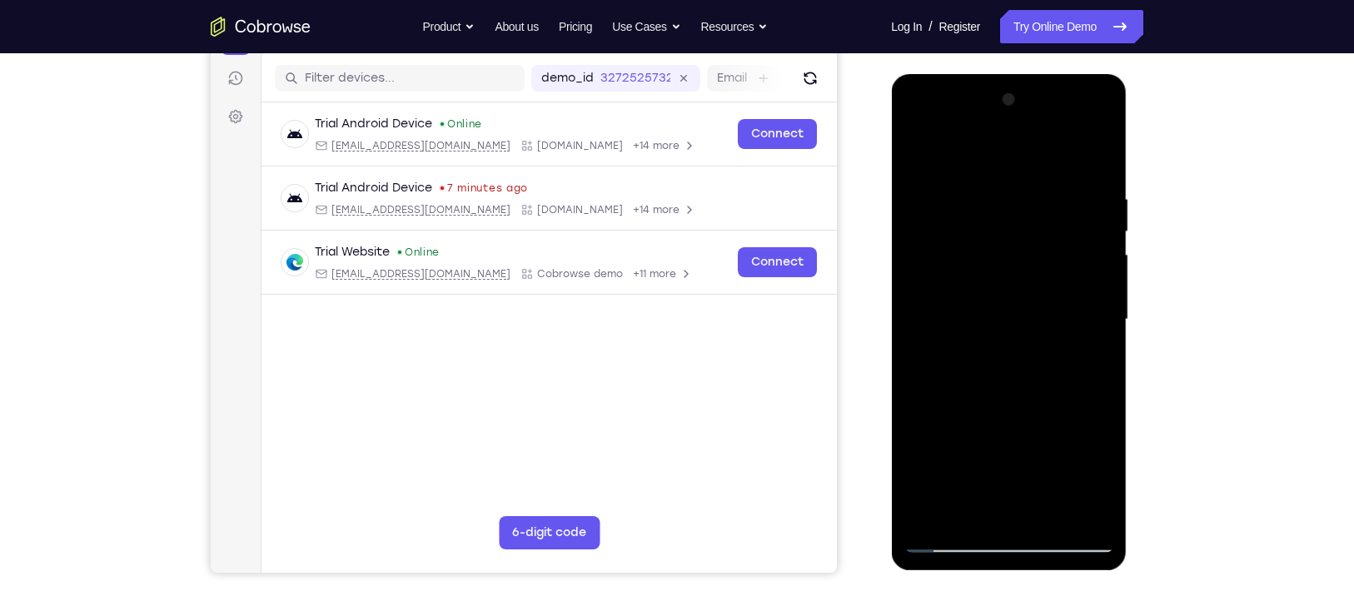
click at [1004, 309] on div at bounding box center [1008, 320] width 210 height 466
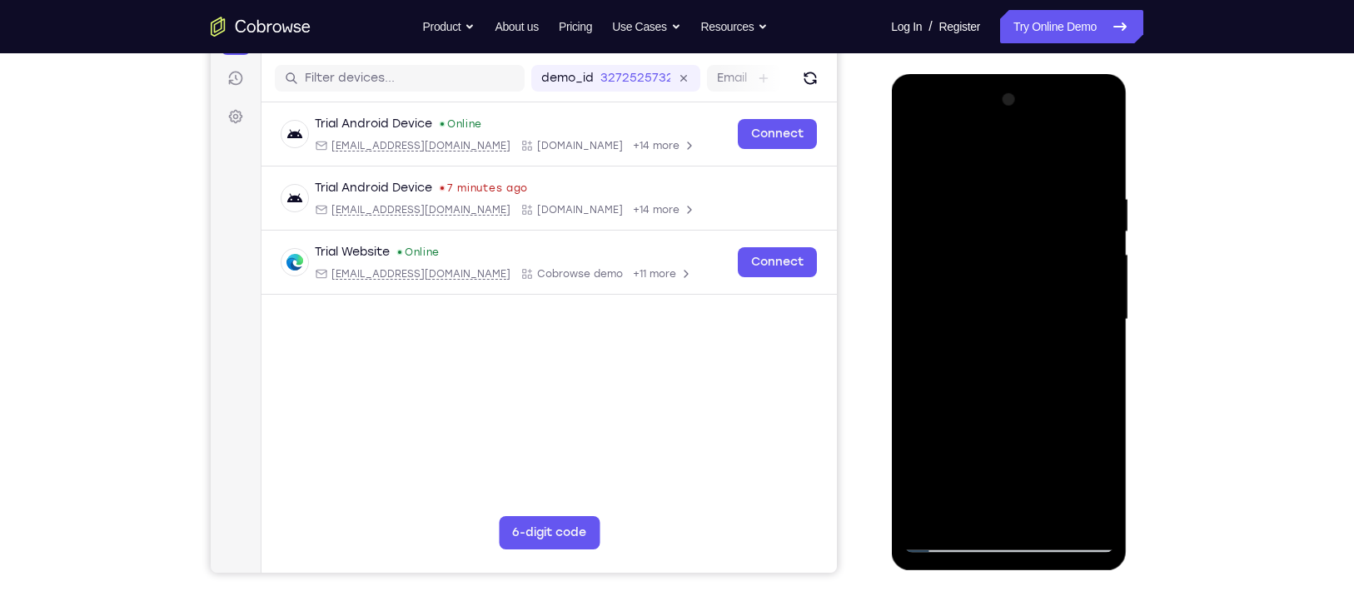
click at [1004, 309] on div at bounding box center [1008, 320] width 210 height 466
drag, startPoint x: 1096, startPoint y: 309, endPoint x: 959, endPoint y: 340, distance: 140.0
click at [959, 340] on div at bounding box center [1008, 320] width 210 height 466
drag, startPoint x: 1028, startPoint y: 339, endPoint x: 893, endPoint y: 352, distance: 135.5
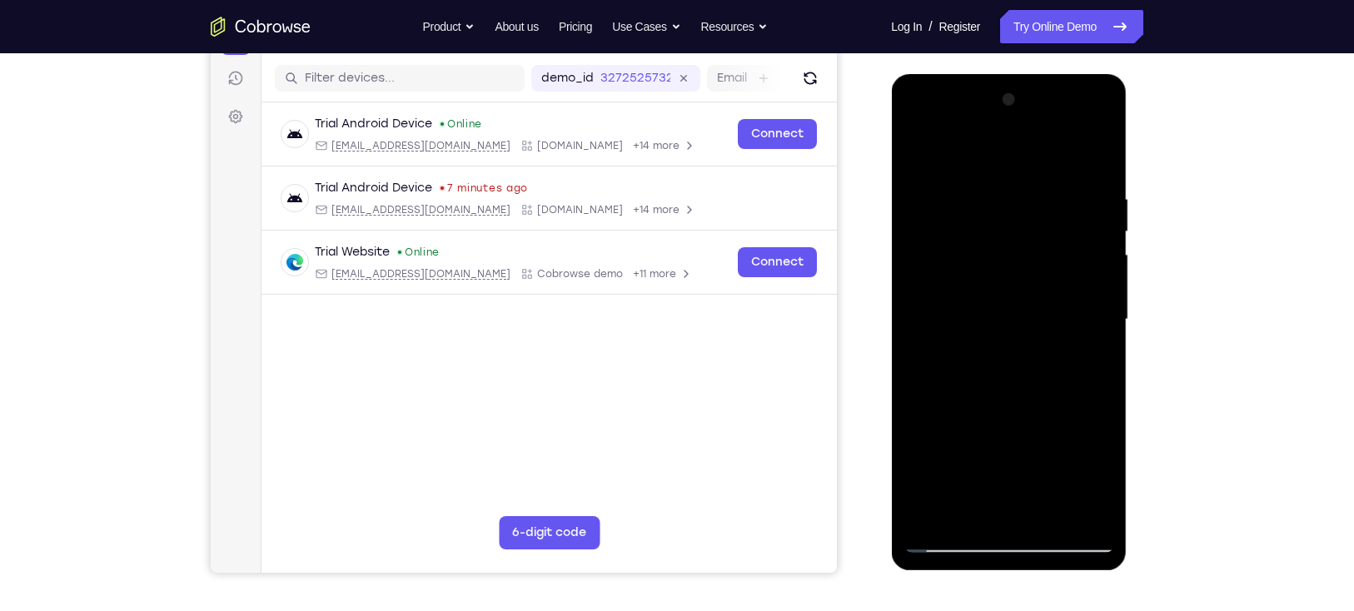
click at [893, 352] on div at bounding box center [1009, 322] width 236 height 496
click at [1004, 336] on div at bounding box center [1008, 320] width 210 height 466
click at [1004, 161] on div at bounding box center [1008, 320] width 210 height 466
click at [1004, 337] on div at bounding box center [1008, 320] width 210 height 466
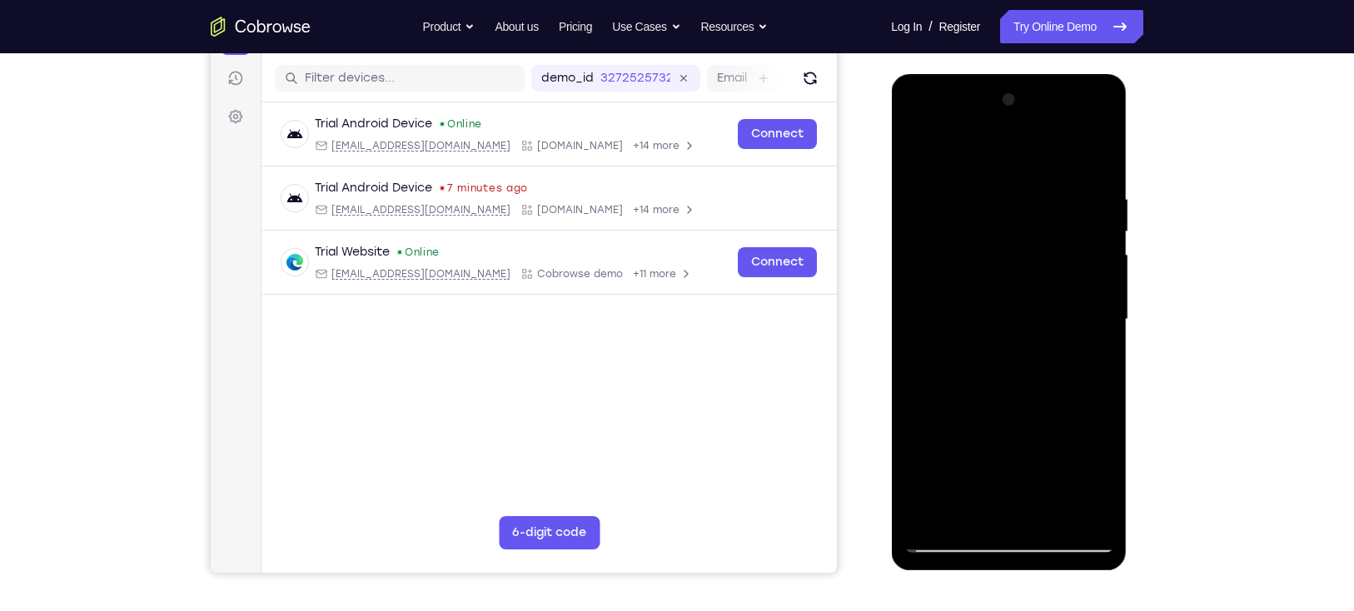
click at [1004, 445] on div at bounding box center [1008, 320] width 210 height 466
click at [1004, 316] on div at bounding box center [1008, 320] width 210 height 466
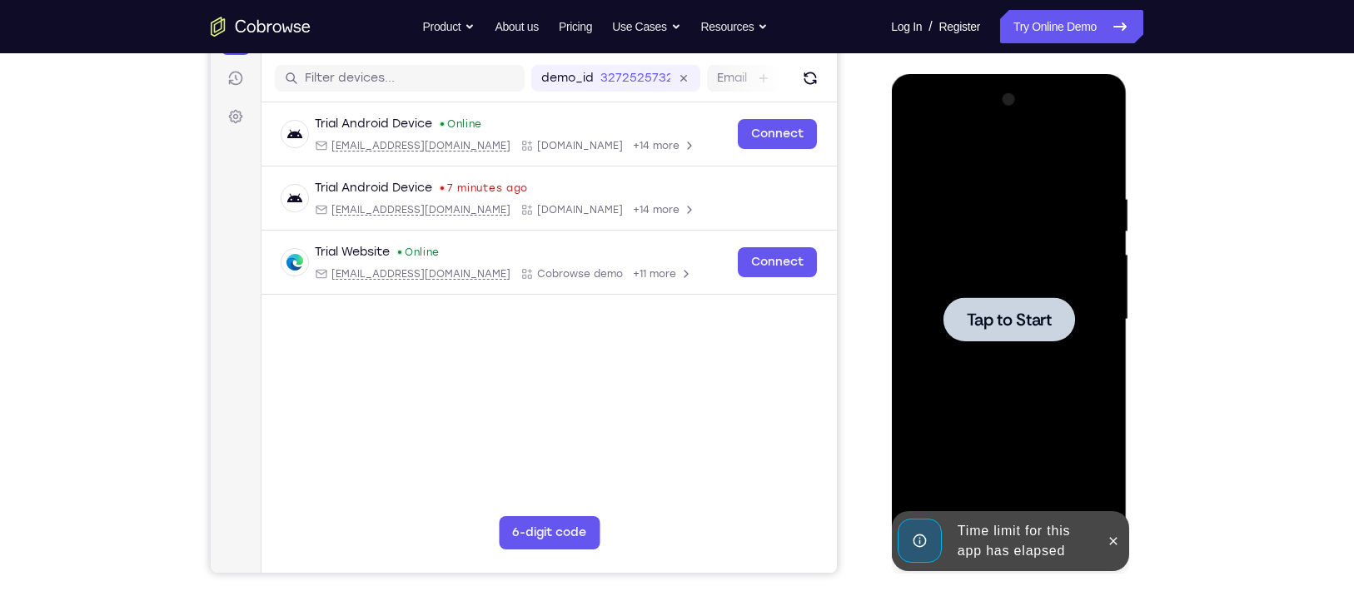
click at [1002, 291] on div at bounding box center [1008, 320] width 210 height 466
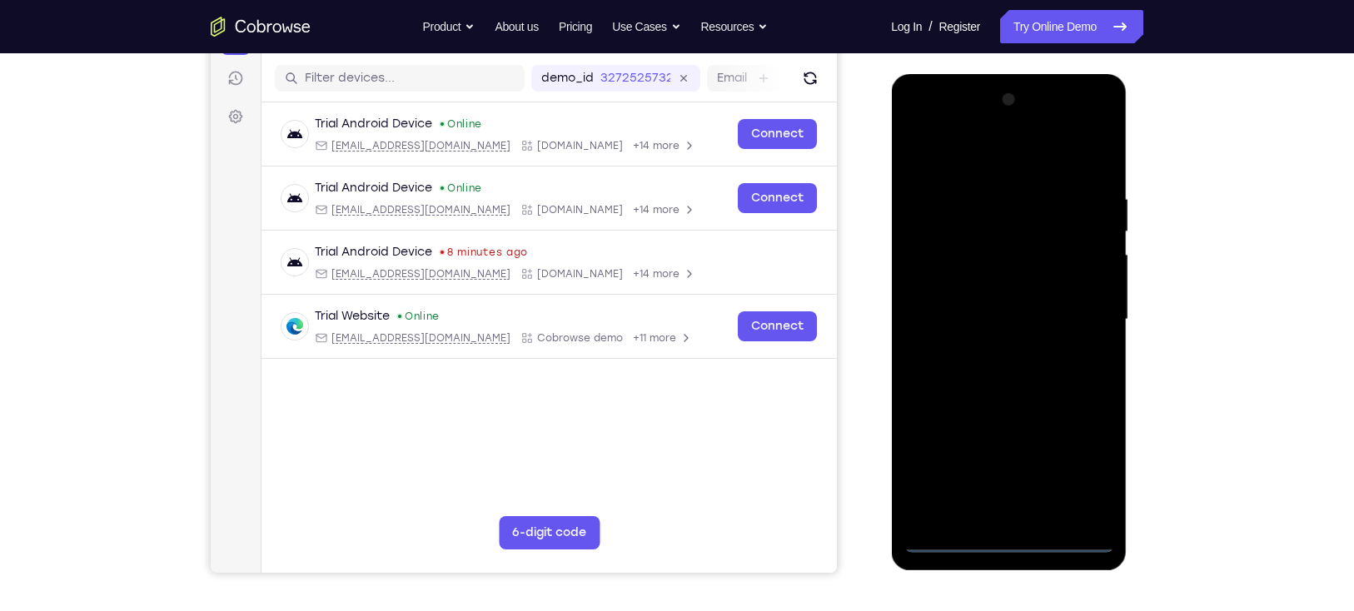
click at [1002, 445] on div at bounding box center [1008, 320] width 210 height 466
click at [1004, 445] on div at bounding box center [1008, 320] width 210 height 466
click at [1004, 157] on div at bounding box center [1008, 320] width 210 height 466
click at [1004, 316] on div at bounding box center [1008, 320] width 210 height 466
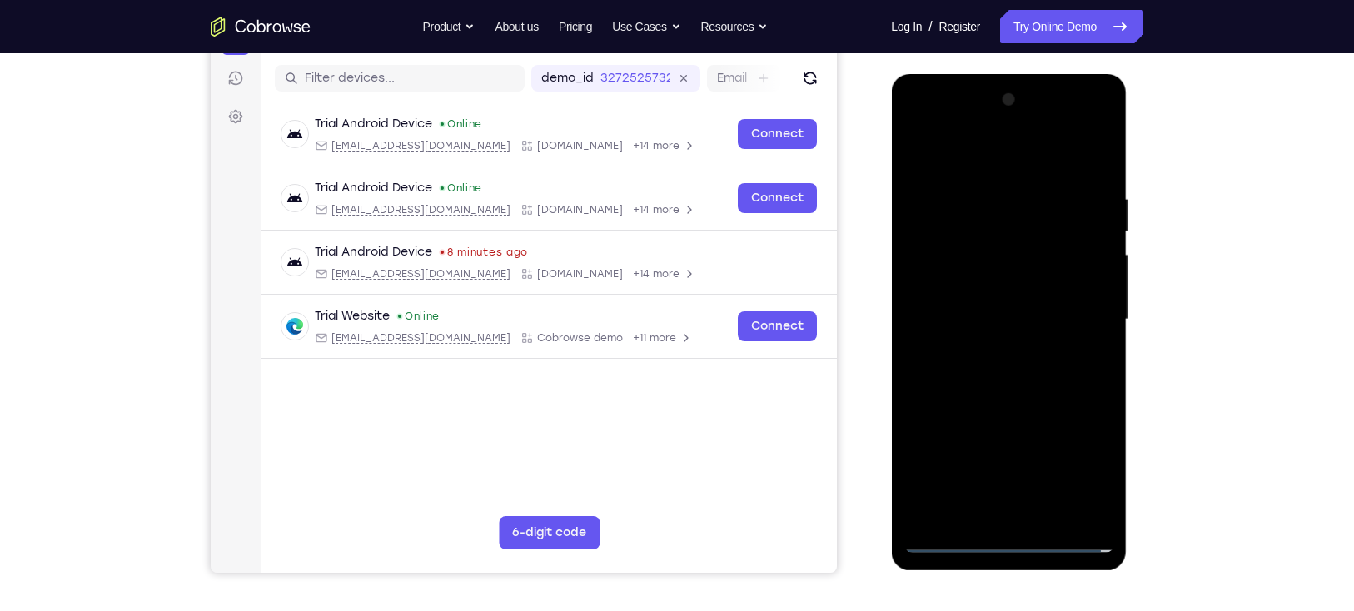
click at [998, 349] on div at bounding box center [1008, 320] width 210 height 466
click at [976, 301] on div at bounding box center [1008, 320] width 210 height 466
click at [976, 288] on div at bounding box center [1008, 320] width 210 height 466
click at [984, 315] on div at bounding box center [1008, 320] width 210 height 466
click at [987, 363] on div at bounding box center [1008, 320] width 210 height 466
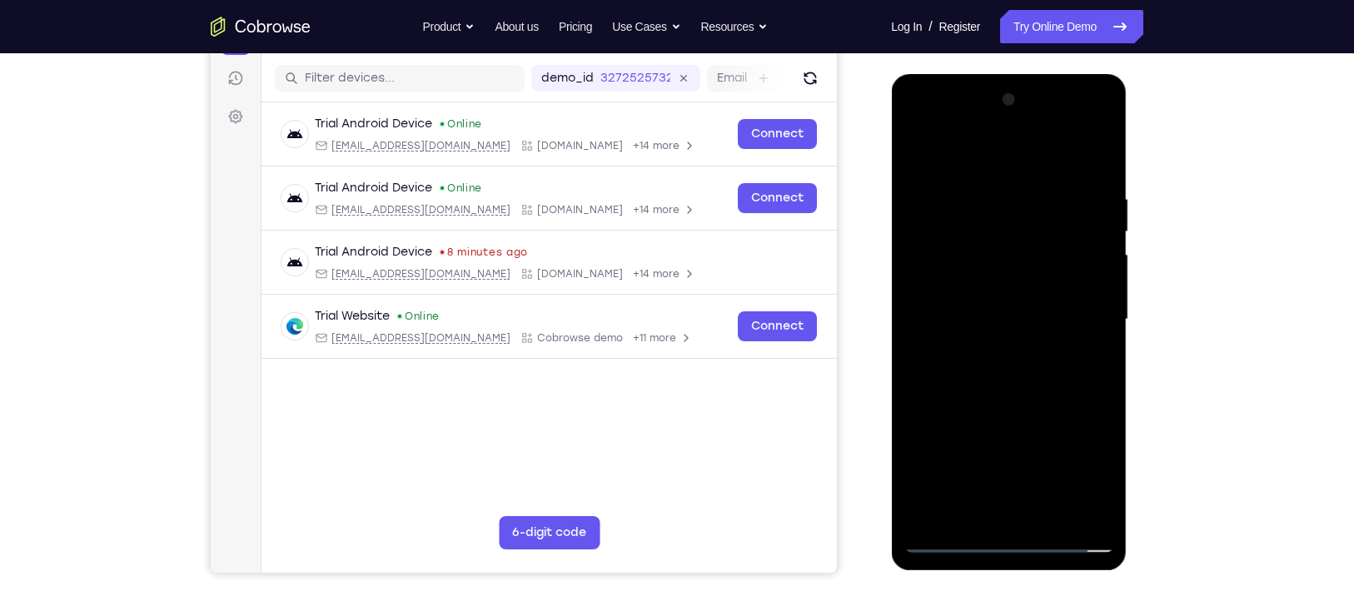
click at [997, 366] on div at bounding box center [1008, 320] width 210 height 466
click at [1004, 366] on div at bounding box center [1008, 320] width 210 height 466
click at [1004, 352] on div at bounding box center [1008, 320] width 210 height 466
click at [931, 291] on div at bounding box center [1008, 320] width 210 height 466
click at [1003, 317] on div at bounding box center [1008, 320] width 210 height 466
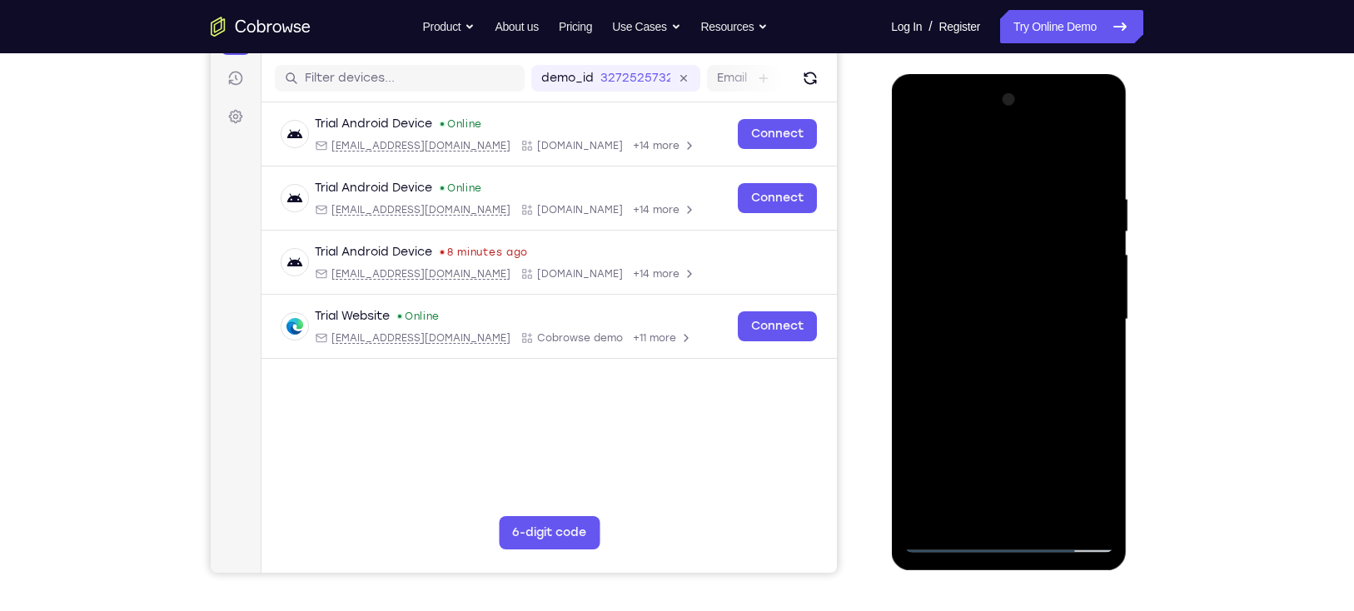
click at [1004, 173] on div at bounding box center [1008, 320] width 210 height 466
click at [1004, 445] on div at bounding box center [1008, 320] width 210 height 466
click at [1004, 405] on div at bounding box center [1008, 320] width 210 height 466
click at [971, 307] on div at bounding box center [1008, 320] width 210 height 466
click at [1004, 359] on div at bounding box center [1008, 320] width 210 height 466
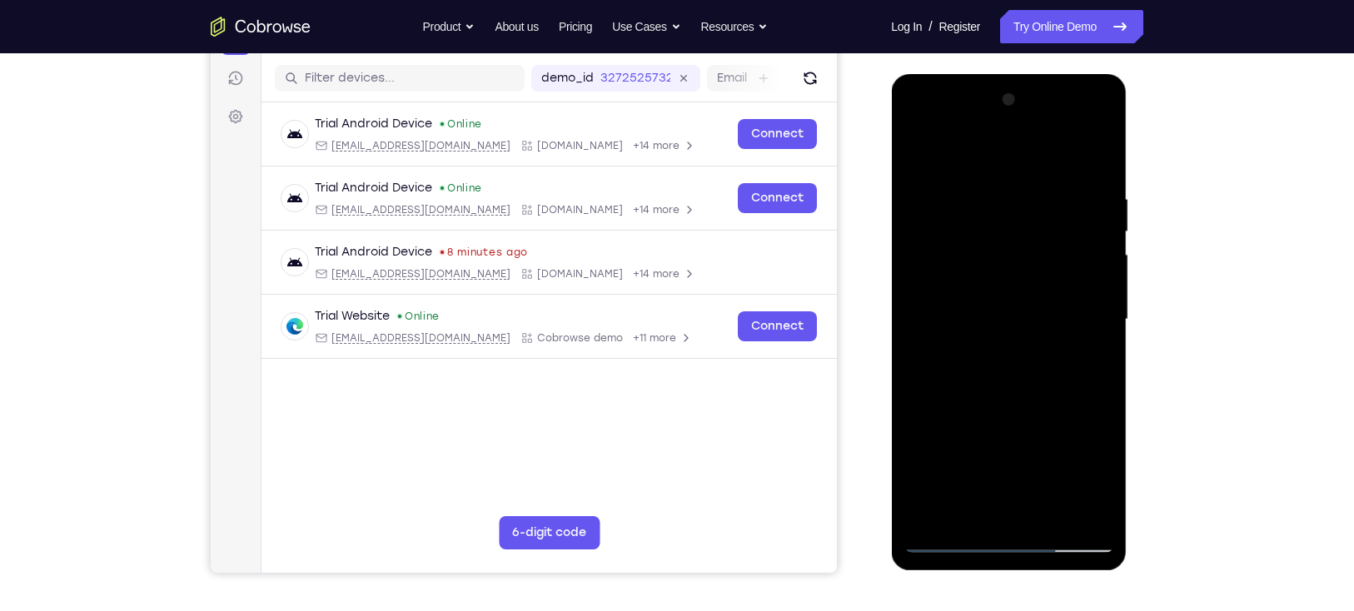
drag, startPoint x: 1029, startPoint y: 363, endPoint x: 902, endPoint y: 359, distance: 127.5
click at [902, 359] on div at bounding box center [1009, 322] width 236 height 496
click at [959, 361] on div at bounding box center [1008, 320] width 210 height 466
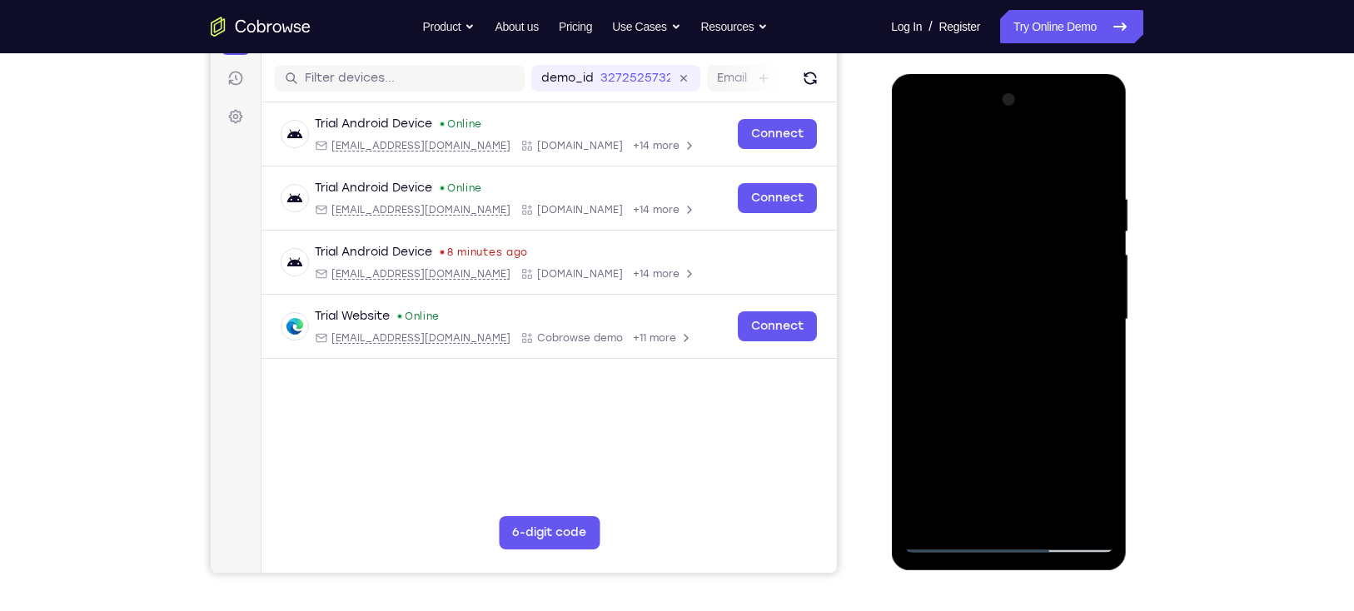
click at [929, 361] on div at bounding box center [1008, 320] width 210 height 466
click at [1004, 361] on div at bounding box center [1008, 320] width 210 height 466
click at [1004, 445] on div at bounding box center [1008, 320] width 210 height 466
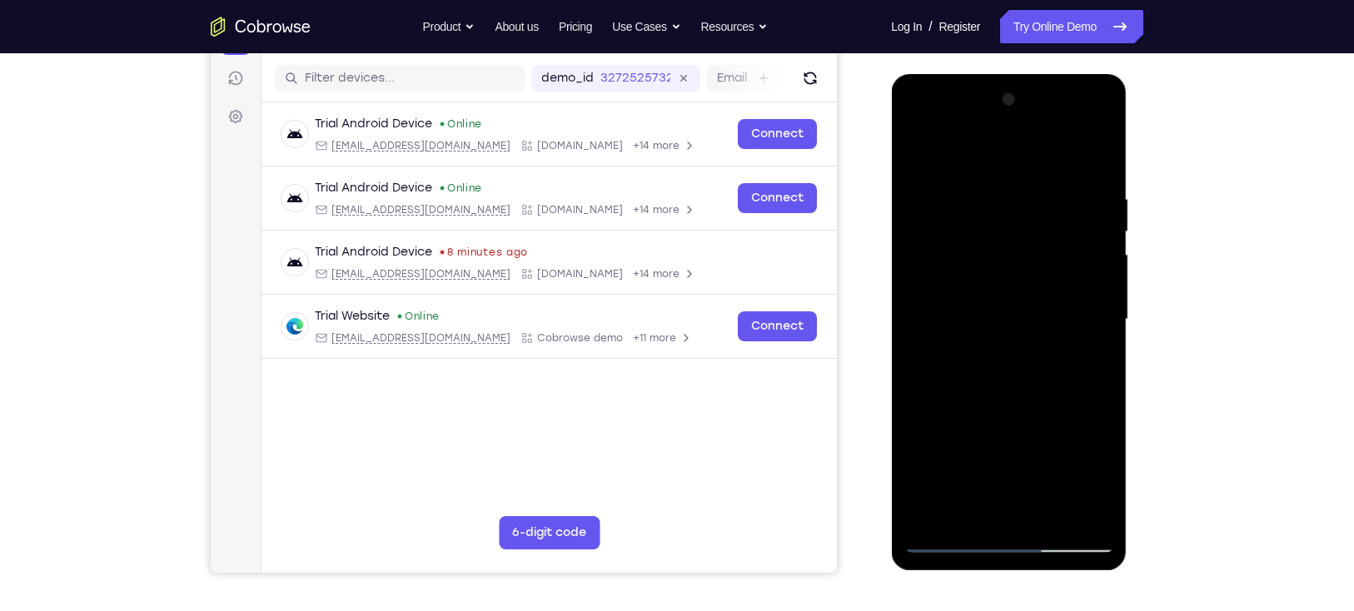
click at [916, 157] on div at bounding box center [1008, 320] width 210 height 466
drag, startPoint x: 998, startPoint y: 371, endPoint x: 1032, endPoint y: 287, distance: 90.4
click at [1004, 287] on div at bounding box center [1008, 320] width 210 height 466
drag, startPoint x: 995, startPoint y: 342, endPoint x: 1062, endPoint y: 212, distance: 146.0
click at [1004, 212] on div at bounding box center [1008, 320] width 210 height 466
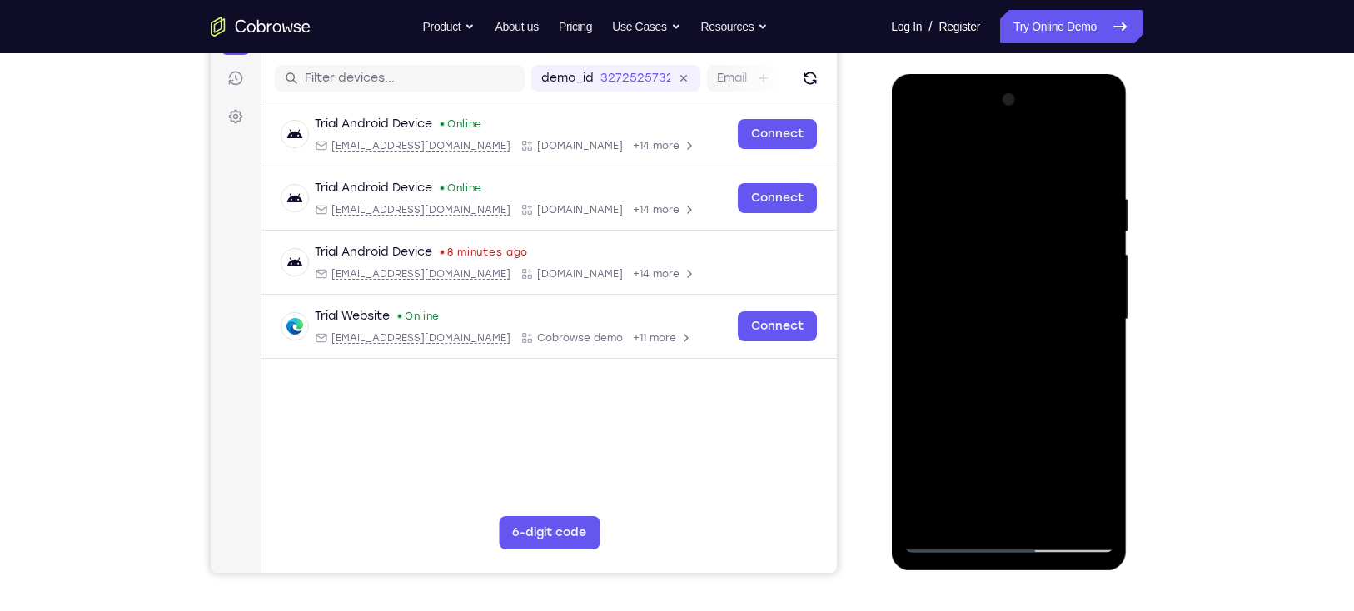
drag, startPoint x: 992, startPoint y: 401, endPoint x: 989, endPoint y: 479, distance: 77.5
click at [989, 445] on div at bounding box center [1008, 320] width 210 height 466
drag, startPoint x: 945, startPoint y: 405, endPoint x: 947, endPoint y: 519, distance: 114.1
click at [947, 445] on div at bounding box center [1008, 320] width 210 height 466
click at [948, 445] on div at bounding box center [1008, 320] width 210 height 466
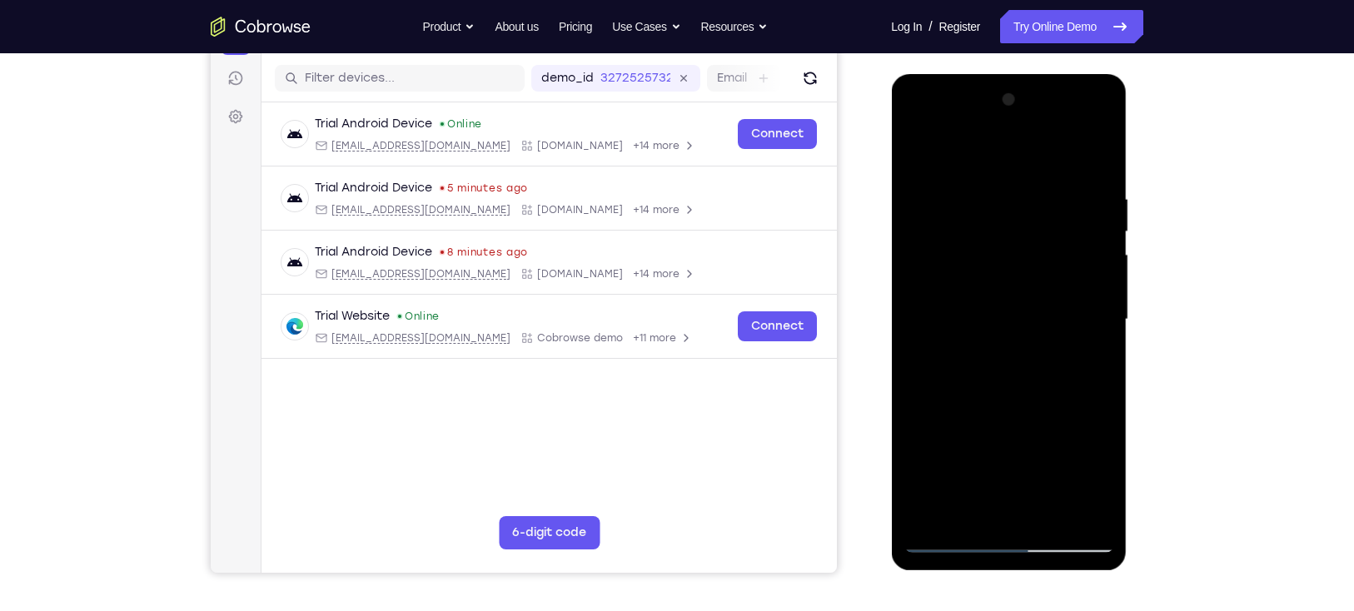
click at [920, 152] on div at bounding box center [1008, 320] width 210 height 466
click at [922, 152] on div at bounding box center [1008, 320] width 210 height 466
click at [967, 183] on div at bounding box center [1008, 320] width 210 height 466
click at [1004, 316] on div at bounding box center [1008, 320] width 210 height 466
click at [1004, 445] on div at bounding box center [1008, 320] width 210 height 466
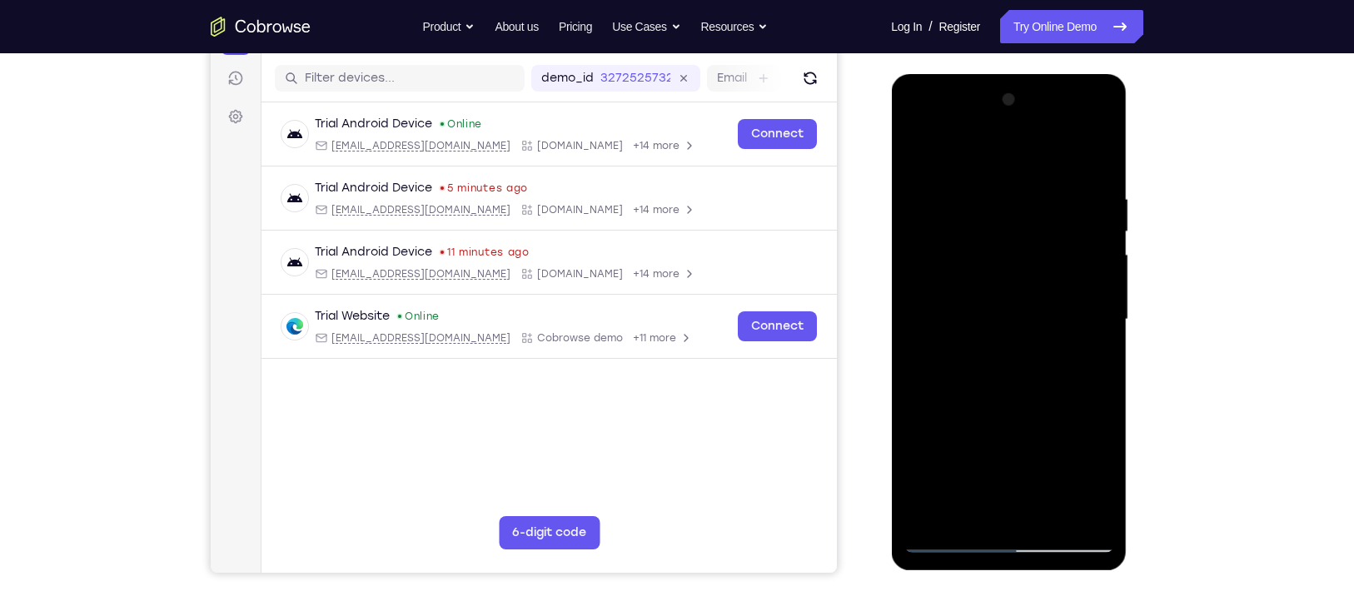
click at [1004, 306] on div at bounding box center [1008, 320] width 210 height 466
click at [1004, 445] on div at bounding box center [1008, 320] width 210 height 466
click at [1004, 313] on div at bounding box center [1008, 320] width 210 height 466
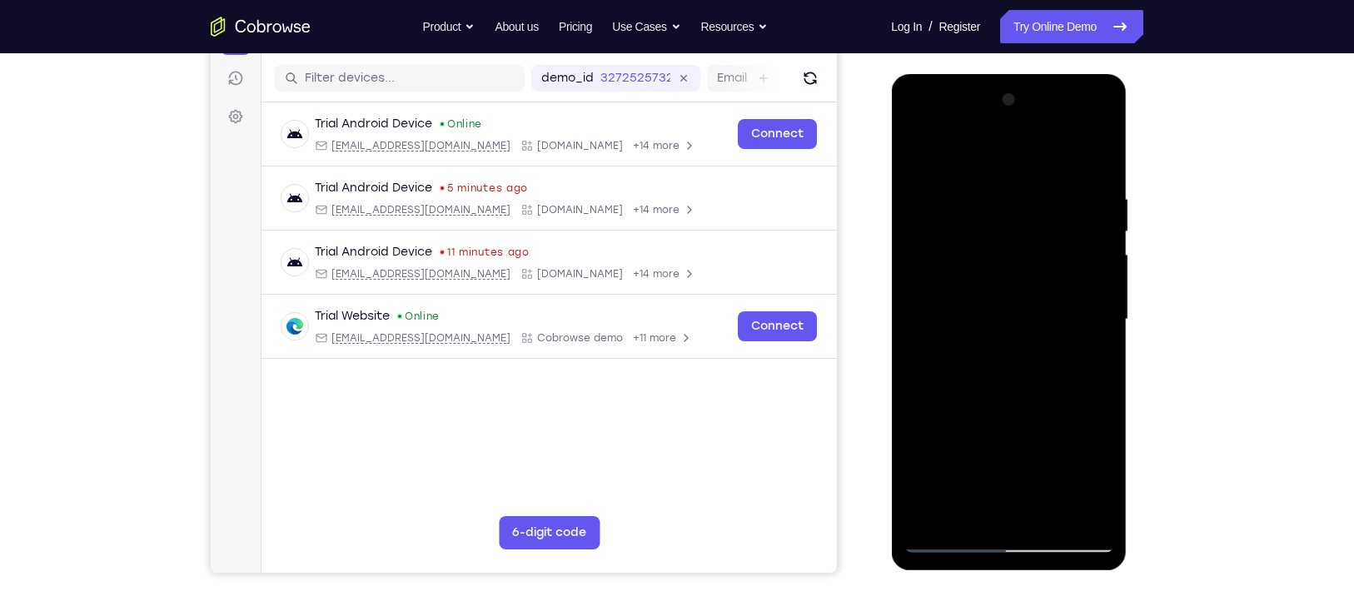
click at [1004, 295] on div at bounding box center [1008, 320] width 210 height 466
click at [1004, 306] on div at bounding box center [1008, 320] width 210 height 466
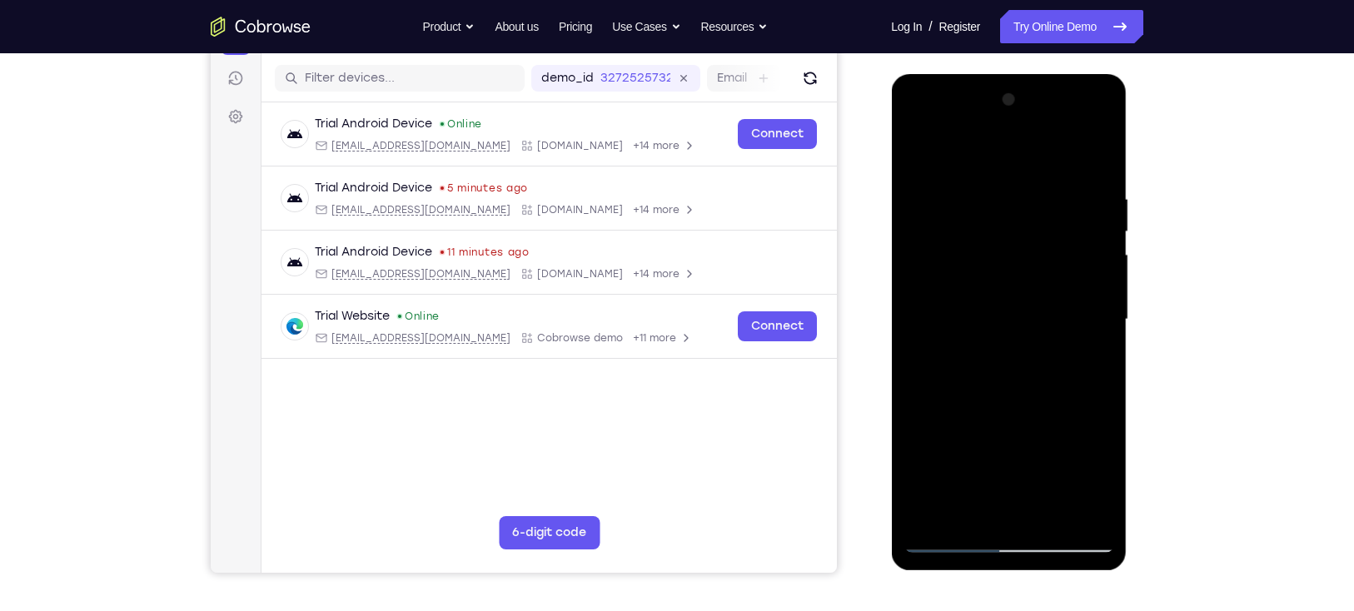
click at [1004, 327] on div at bounding box center [1008, 320] width 210 height 466
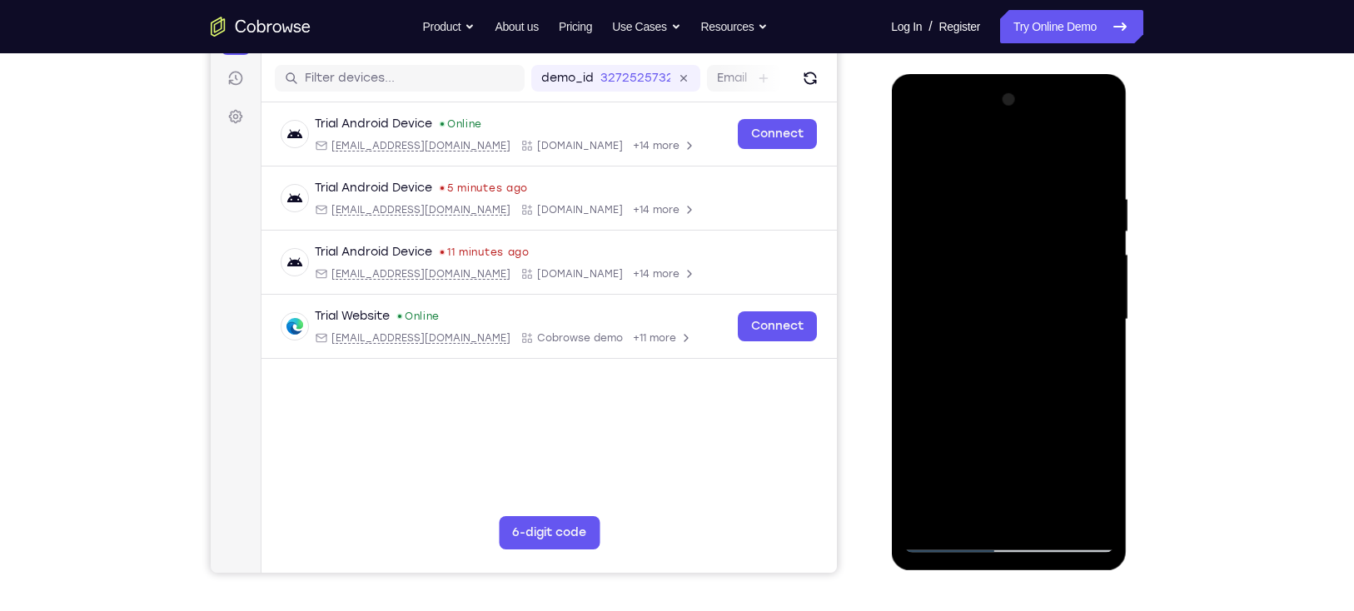
click at [1004, 327] on div at bounding box center [1008, 320] width 210 height 466
click at [1004, 340] on div at bounding box center [1008, 320] width 210 height 466
click at [1004, 334] on div at bounding box center [1008, 320] width 210 height 466
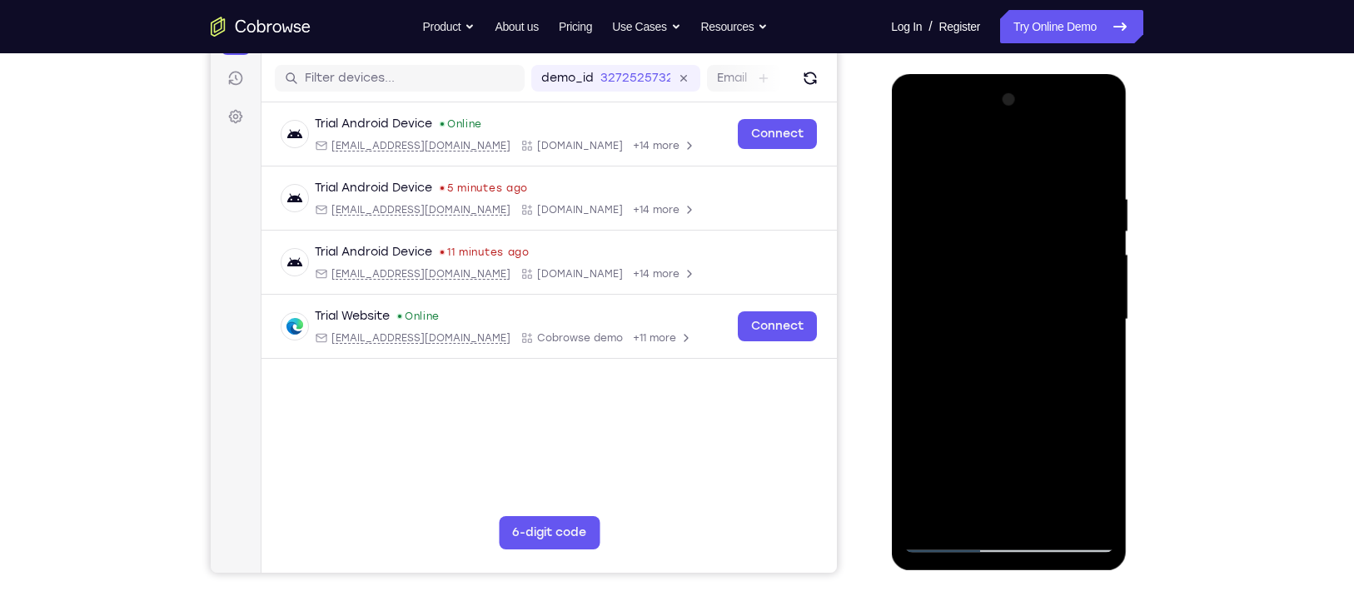
click at [1004, 445] on div at bounding box center [1008, 320] width 210 height 466
click at [1004, 291] on div at bounding box center [1008, 320] width 210 height 466
click at [1004, 311] on div at bounding box center [1008, 320] width 210 height 466
click at [904, 338] on div at bounding box center [1008, 320] width 210 height 466
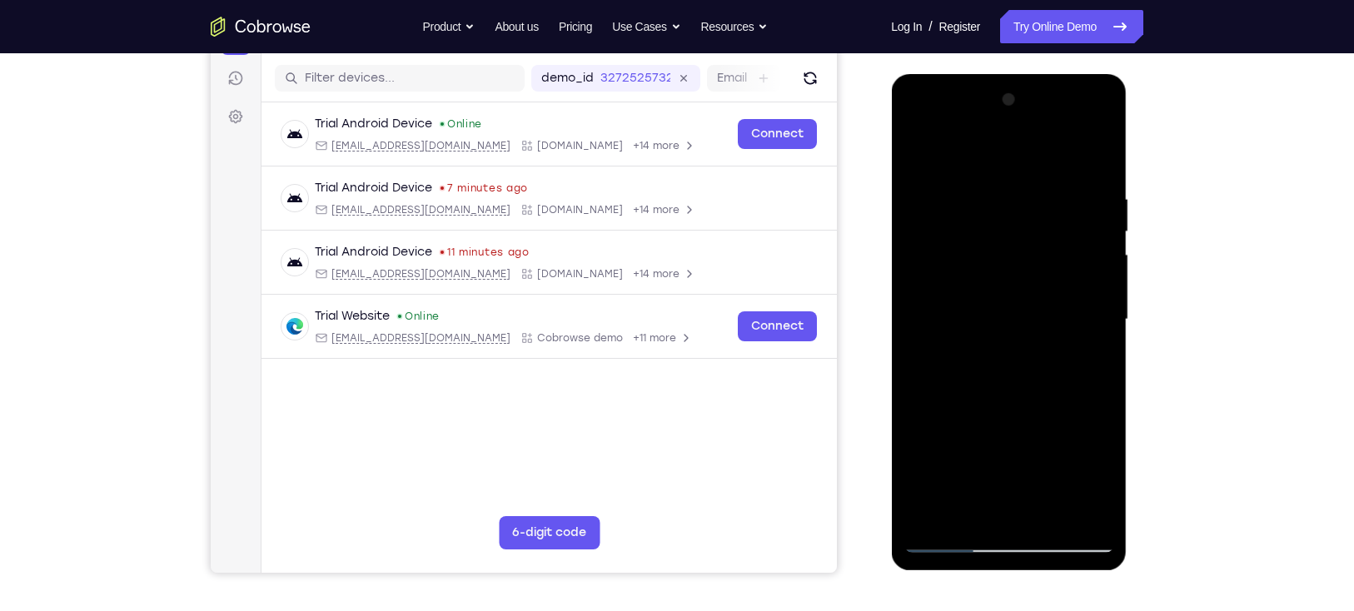
click at [925, 152] on div at bounding box center [1008, 320] width 210 height 466
click at [928, 310] on div at bounding box center [1008, 320] width 210 height 466
click at [1004, 311] on div at bounding box center [1008, 320] width 210 height 466
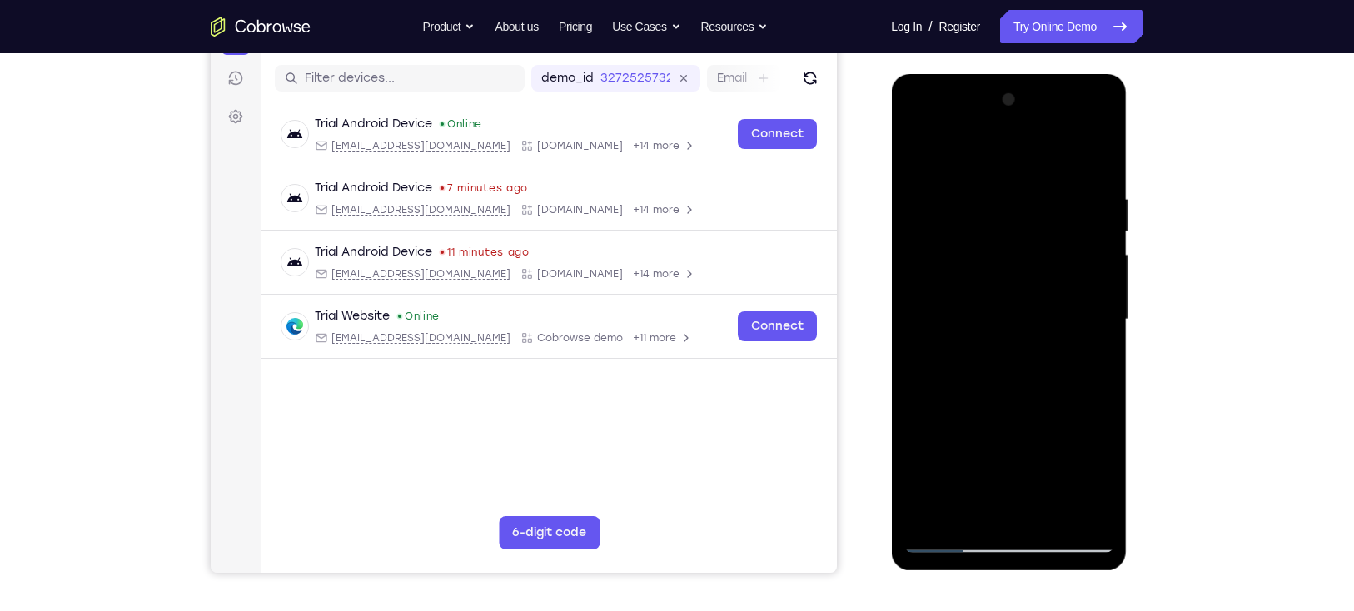
click at [1004, 311] on div at bounding box center [1008, 320] width 210 height 466
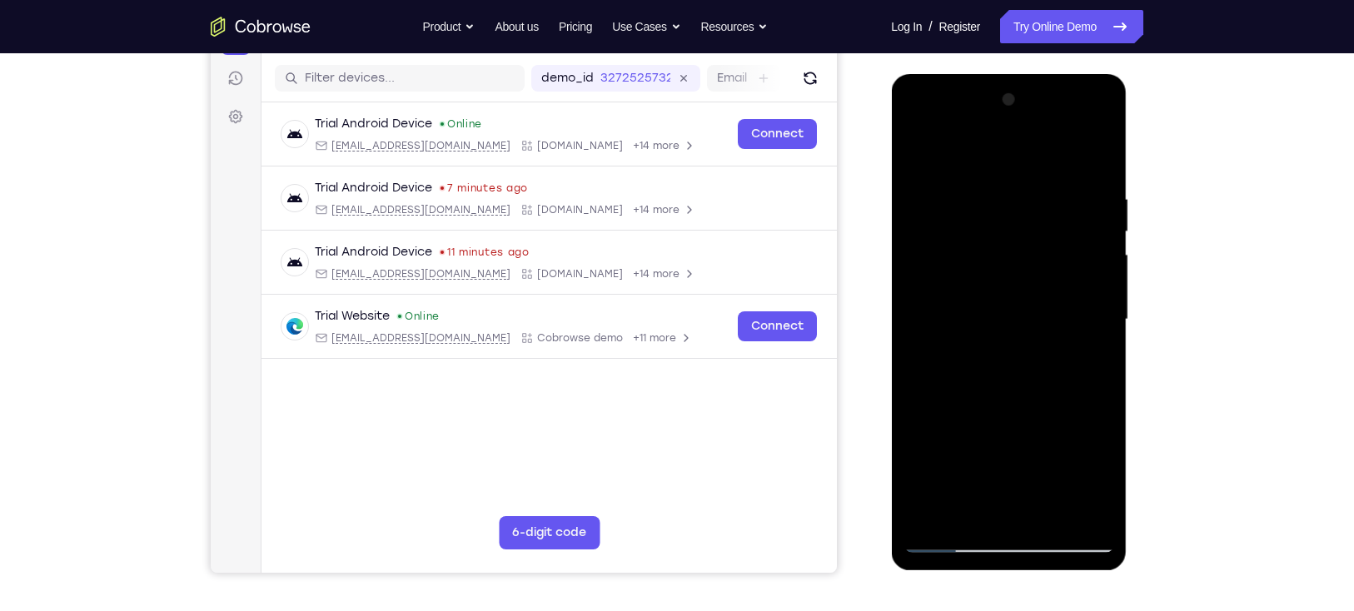
click at [1004, 311] on div at bounding box center [1008, 320] width 210 height 466
click at [1004, 293] on div at bounding box center [1008, 320] width 210 height 466
click at [1004, 106] on div at bounding box center [1008, 320] width 210 height 466
click at [1004, 206] on div at bounding box center [1008, 320] width 210 height 466
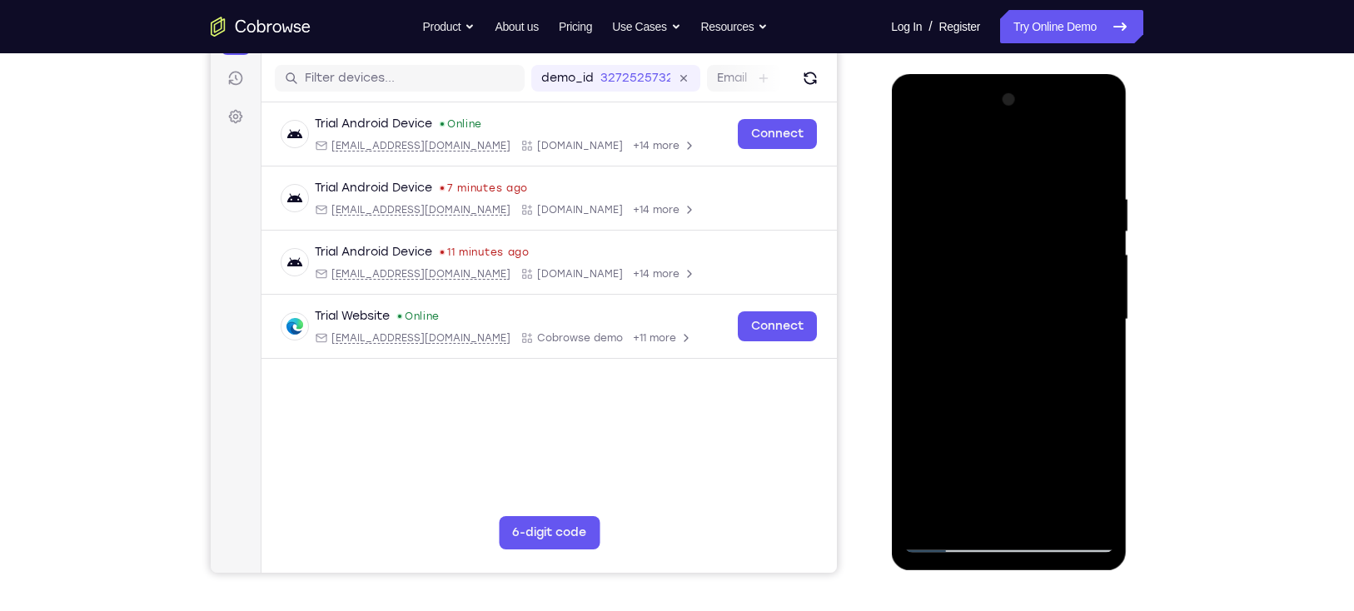
click at [994, 445] on div at bounding box center [1008, 320] width 210 height 466
click at [915, 157] on div at bounding box center [1008, 320] width 210 height 466
click at [970, 308] on div at bounding box center [1008, 320] width 210 height 466
click at [1004, 359] on div at bounding box center [1008, 320] width 210 height 466
click at [947, 445] on div at bounding box center [1008, 320] width 210 height 466
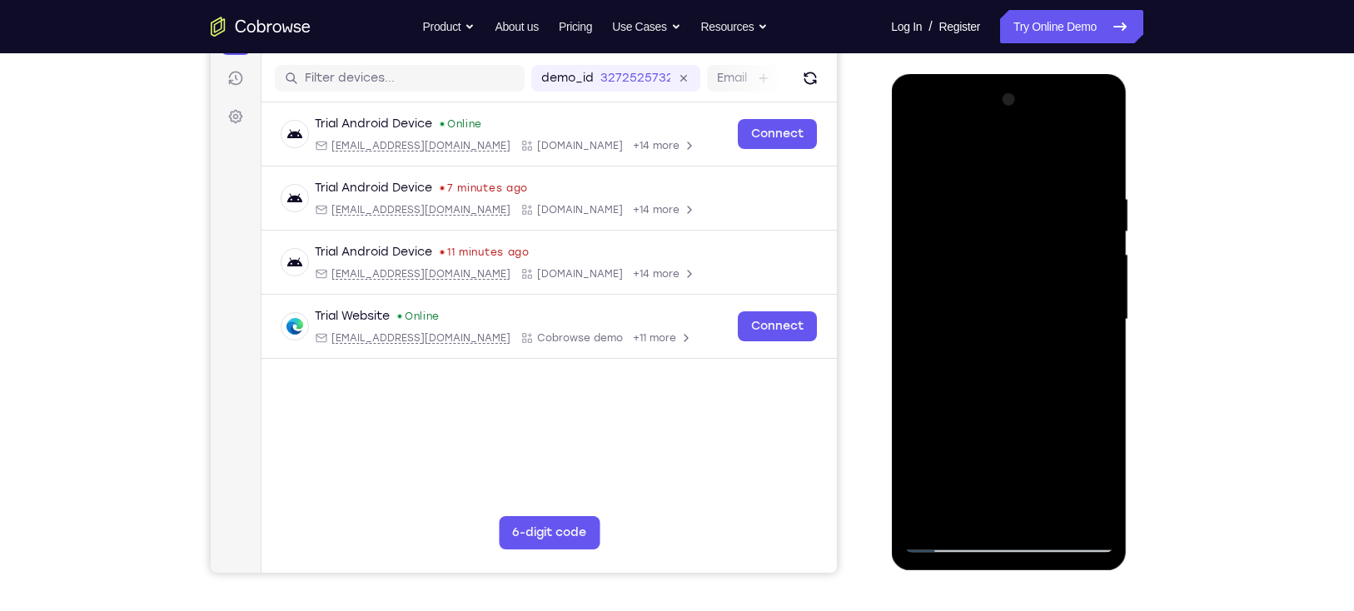
click at [947, 445] on div at bounding box center [1008, 320] width 210 height 466
click at [915, 154] on div at bounding box center [1008, 320] width 210 height 466
click at [915, 150] on div at bounding box center [1008, 320] width 210 height 466
click at [1004, 182] on div at bounding box center [1008, 320] width 210 height 466
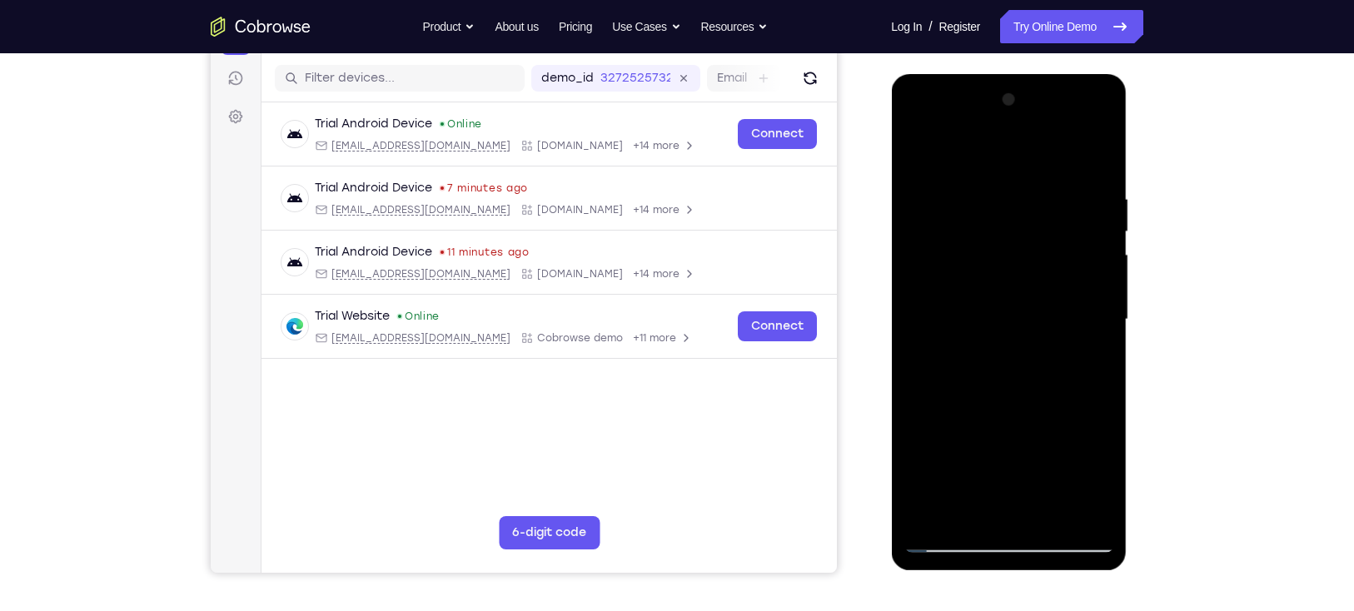
click at [1004, 334] on div at bounding box center [1008, 320] width 210 height 466
click at [1004, 327] on div at bounding box center [1008, 320] width 210 height 466
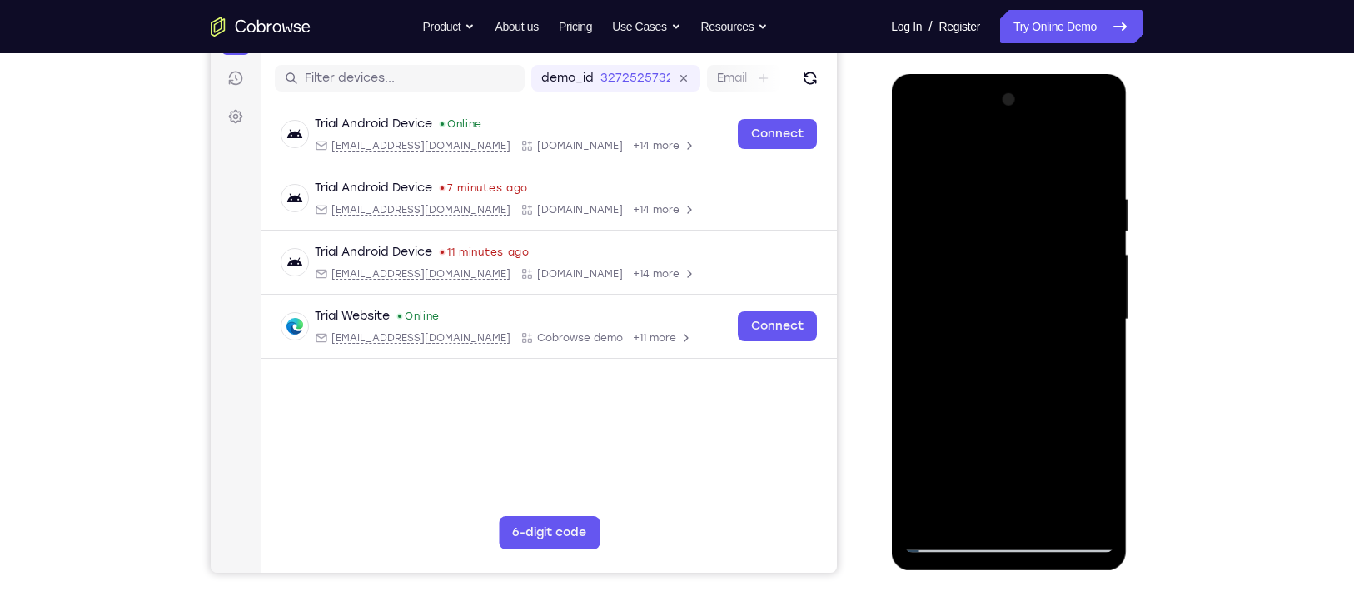
click at [1004, 445] on div at bounding box center [1008, 320] width 210 height 466
click at [1004, 306] on div at bounding box center [1008, 320] width 210 height 466
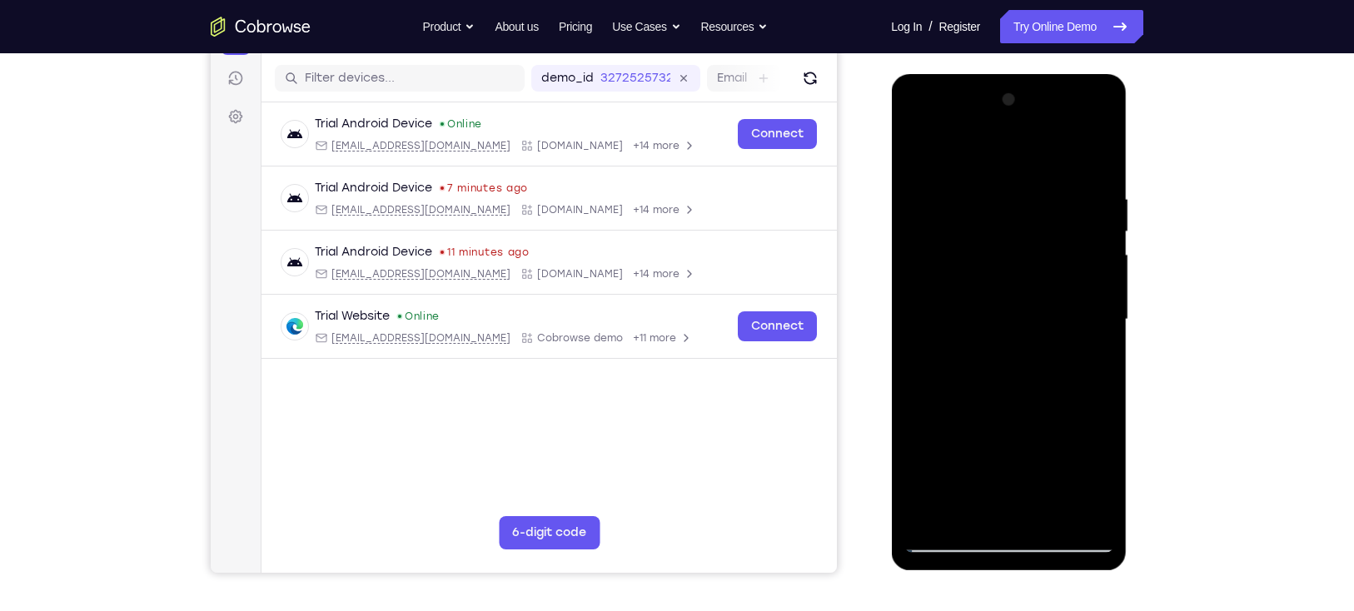
click at [1004, 306] on div at bounding box center [1008, 320] width 210 height 466
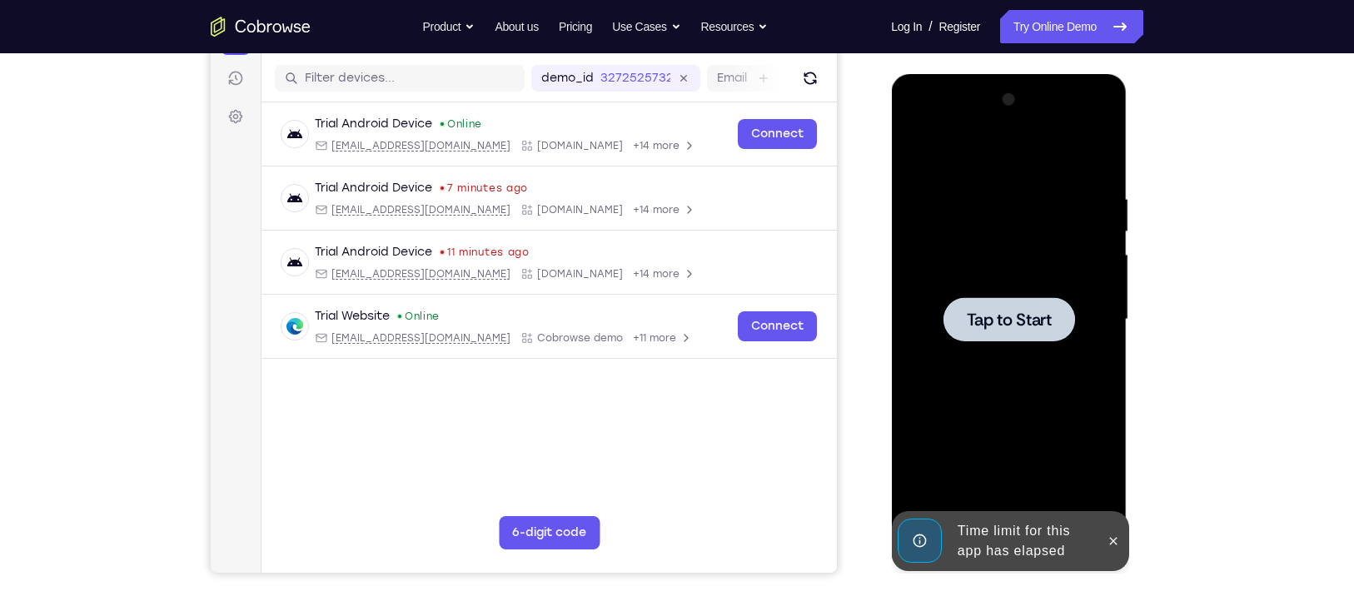
click at [1004, 326] on span "Tap to Start" at bounding box center [1008, 319] width 85 height 17
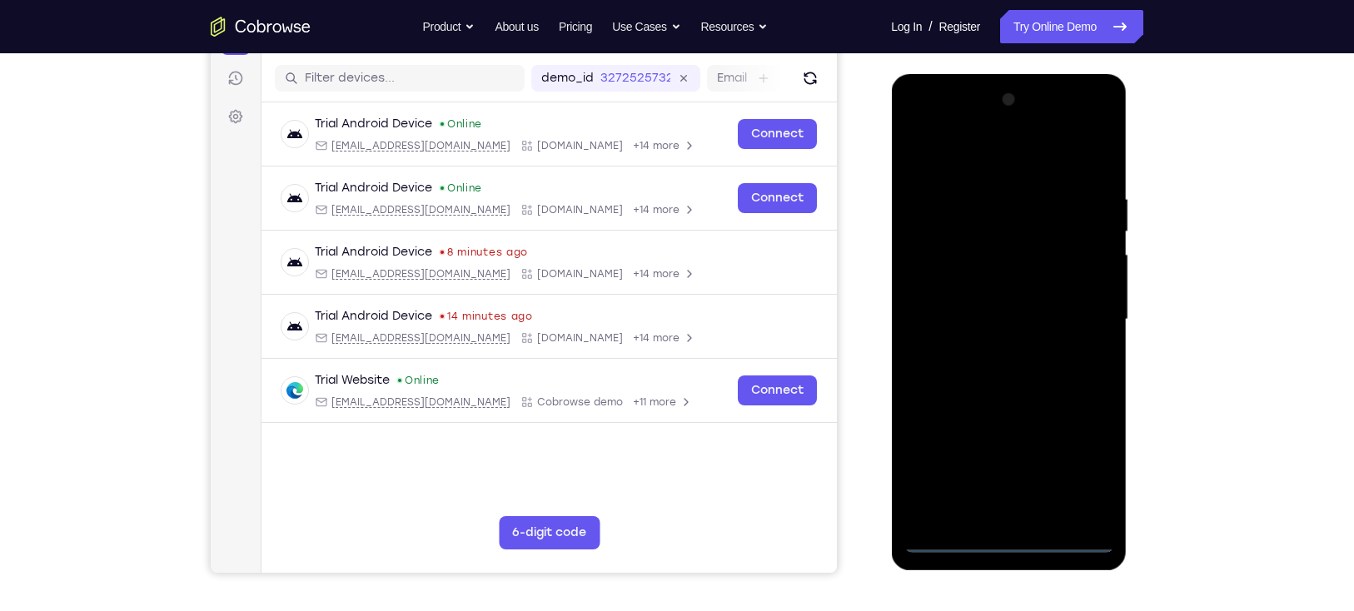
click at [1004, 445] on div at bounding box center [1008, 320] width 210 height 466
click at [1004, 160] on div at bounding box center [1008, 320] width 210 height 466
click at [1004, 306] on div at bounding box center [1008, 320] width 210 height 466
click at [982, 353] on div at bounding box center [1008, 320] width 210 height 466
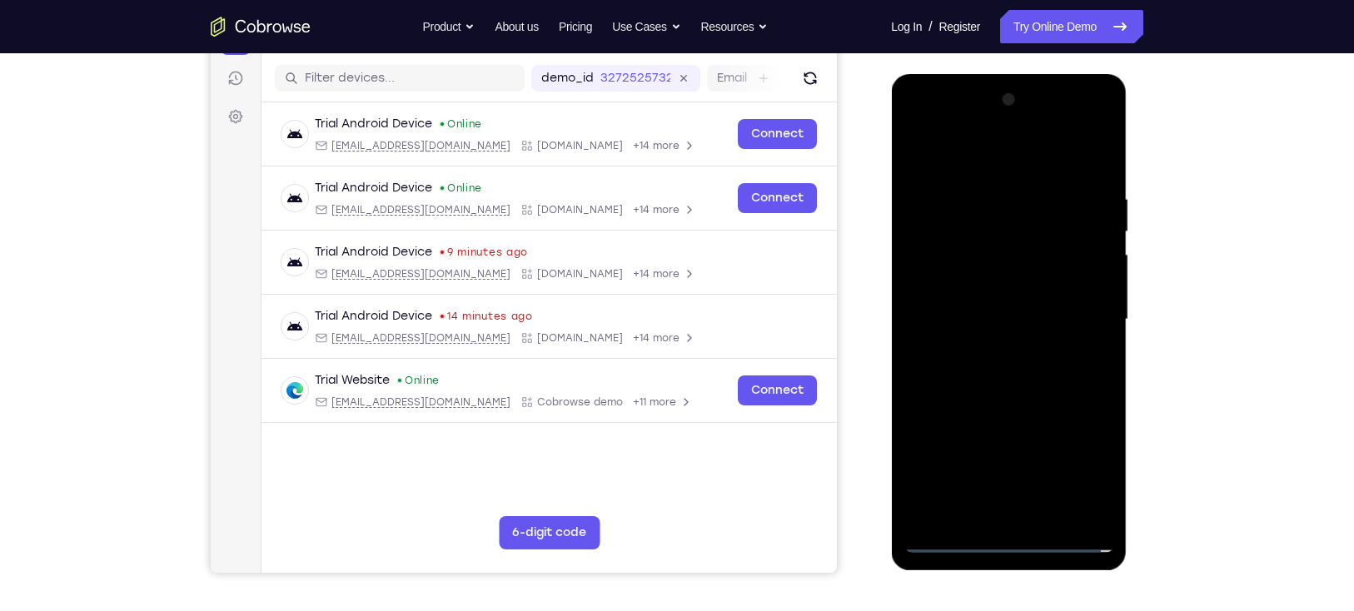
click at [988, 304] on div at bounding box center [1008, 320] width 210 height 466
click at [1004, 326] on div at bounding box center [1008, 320] width 210 height 466
click at [1004, 175] on div at bounding box center [1008, 320] width 210 height 466
drag, startPoint x: 1024, startPoint y: 194, endPoint x: 950, endPoint y: 195, distance: 74.1
click at [950, 195] on div at bounding box center [1008, 320] width 210 height 466
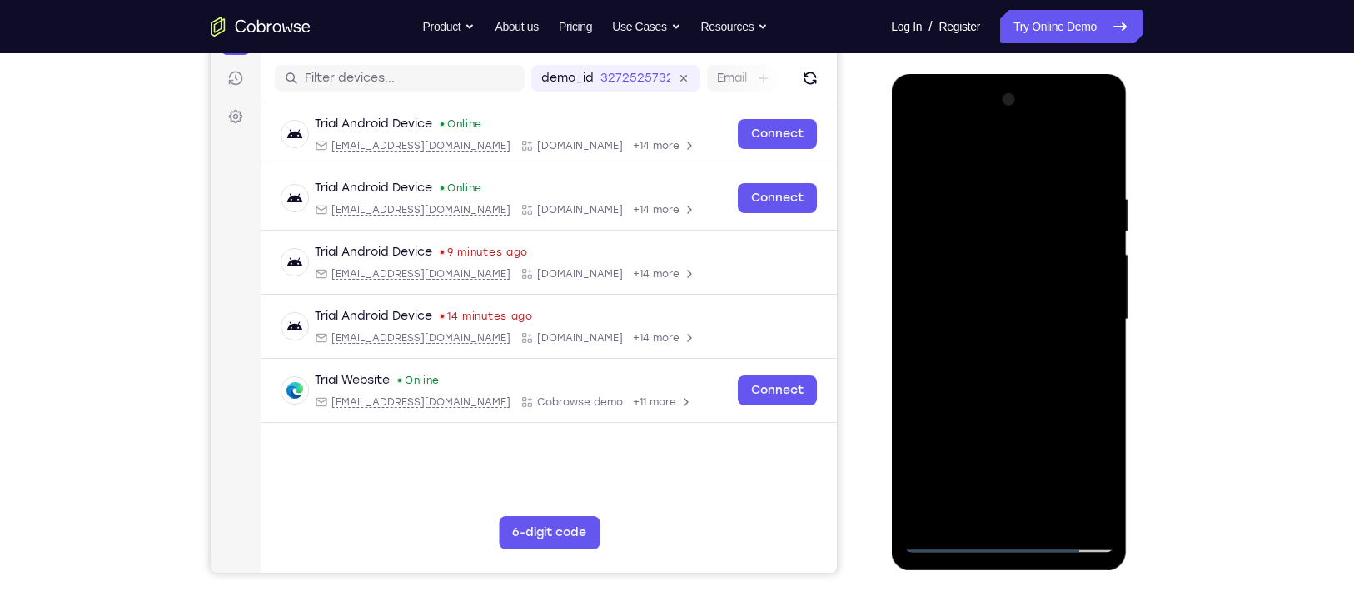
drag, startPoint x: 1021, startPoint y: 191, endPoint x: 928, endPoint y: 191, distance: 93.2
click at [928, 191] on div at bounding box center [1008, 320] width 210 height 466
drag, startPoint x: 1016, startPoint y: 198, endPoint x: 929, endPoint y: 201, distance: 86.6
click at [929, 201] on div at bounding box center [1008, 320] width 210 height 466
drag, startPoint x: 1015, startPoint y: 191, endPoint x: 904, endPoint y: 197, distance: 110.9
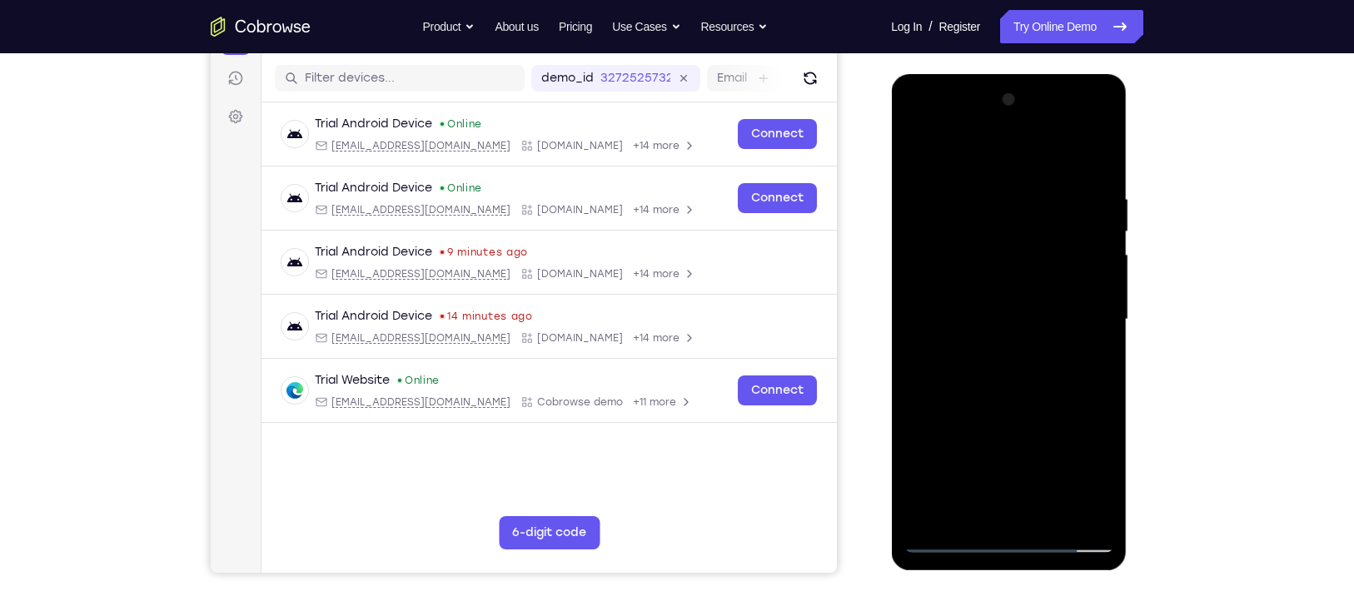
click at [904, 197] on div at bounding box center [1008, 320] width 210 height 466
drag, startPoint x: 1013, startPoint y: 181, endPoint x: 920, endPoint y: 193, distance: 94.1
click at [920, 193] on div at bounding box center [1008, 320] width 210 height 466
drag, startPoint x: 967, startPoint y: 204, endPoint x: 895, endPoint y: 214, distance: 72.3
click at [895, 214] on div at bounding box center [1009, 322] width 236 height 496
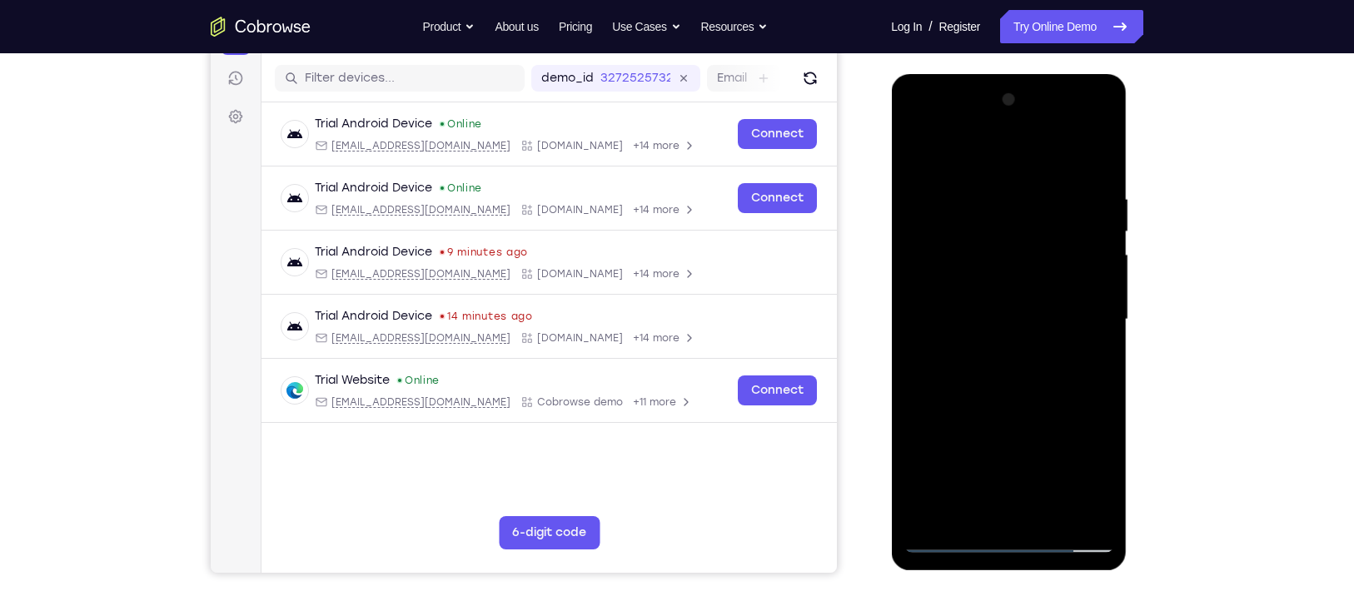
drag, startPoint x: 960, startPoint y: 212, endPoint x: 896, endPoint y: 220, distance: 64.5
click at [896, 220] on div at bounding box center [1009, 322] width 236 height 496
drag, startPoint x: 992, startPoint y: 202, endPoint x: 927, endPoint y: 218, distance: 67.6
click at [927, 218] on div at bounding box center [1008, 320] width 210 height 466
drag, startPoint x: 997, startPoint y: 191, endPoint x: 881, endPoint y: 187, distance: 115.8
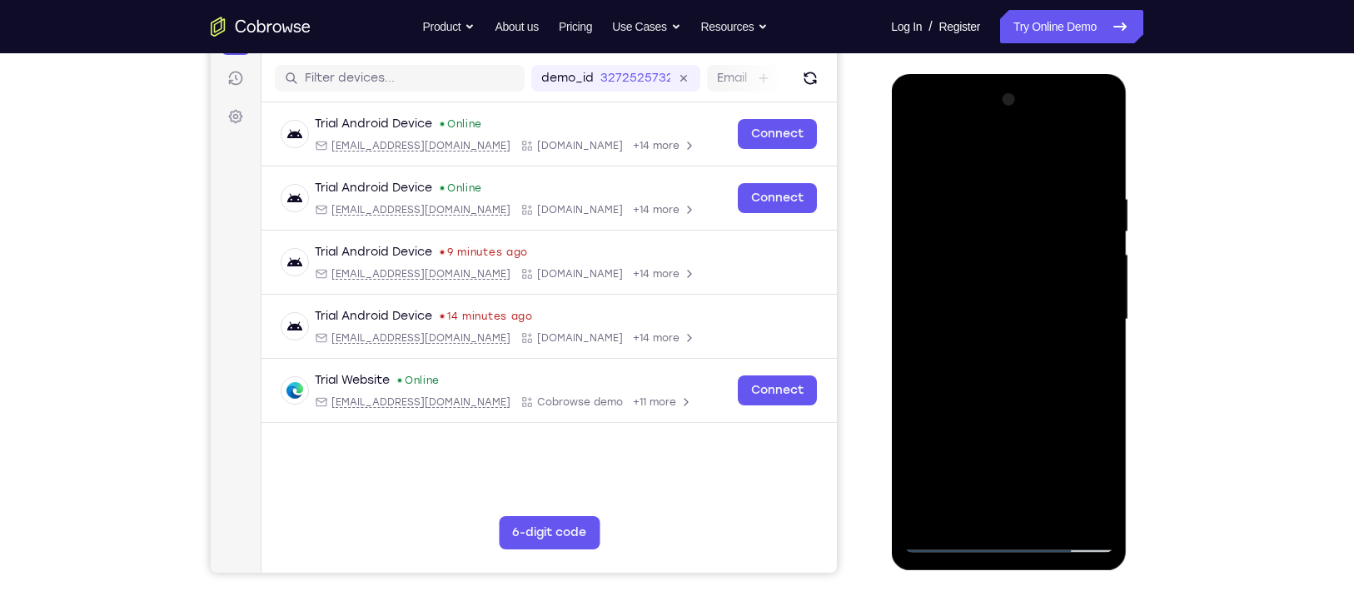
click at [891, 187] on html "Online web based iOS Simulators and Android Emulators. Run iPhone, iPad, Mobile…" at bounding box center [1009, 324] width 237 height 500
drag, startPoint x: 1015, startPoint y: 187, endPoint x: 918, endPoint y: 184, distance: 96.6
click at [918, 184] on div at bounding box center [1008, 320] width 210 height 466
drag, startPoint x: 1037, startPoint y: 187, endPoint x: 913, endPoint y: 203, distance: 125.1
click at [913, 203] on div at bounding box center [1008, 320] width 210 height 466
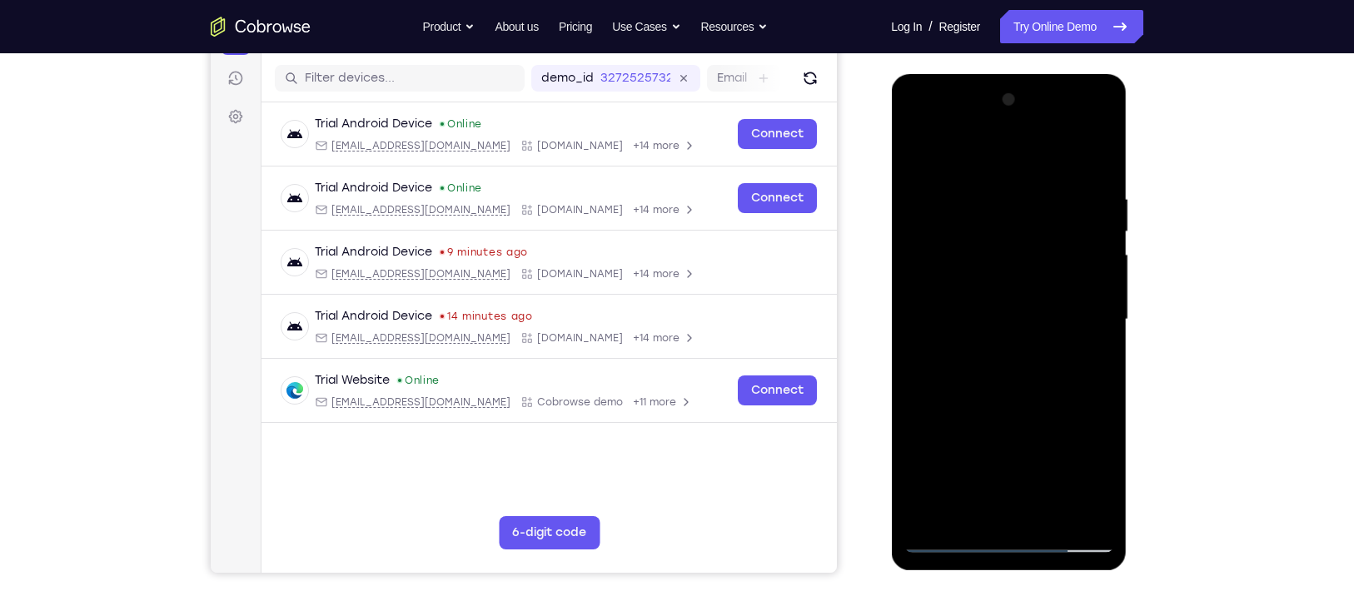
drag, startPoint x: 1007, startPoint y: 188, endPoint x: 909, endPoint y: 204, distance: 99.5
click at [909, 204] on div at bounding box center [1008, 320] width 210 height 466
click at [1004, 445] on div at bounding box center [1008, 320] width 210 height 466
click at [1004, 403] on div at bounding box center [1008, 320] width 210 height 466
click at [1004, 319] on div at bounding box center [1008, 320] width 210 height 466
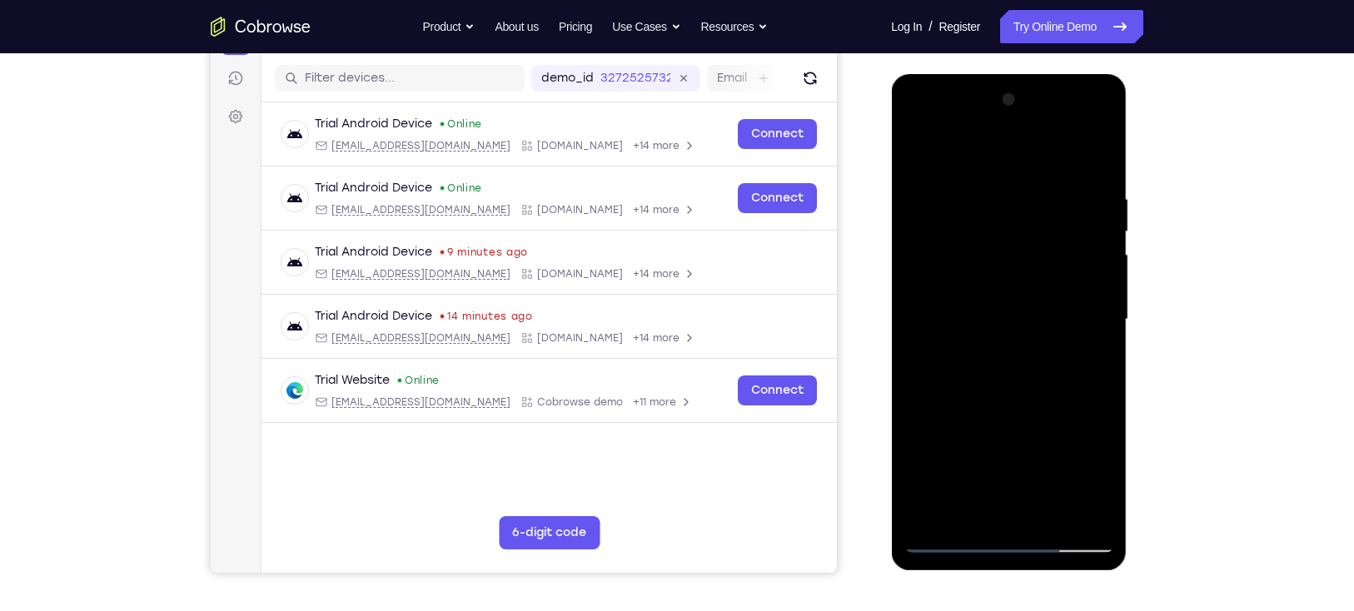
click at [970, 445] on div at bounding box center [1008, 320] width 210 height 466
click at [1004, 445] on div at bounding box center [1008, 320] width 210 height 466
click at [1004, 357] on div at bounding box center [1008, 320] width 210 height 466
click at [1004, 445] on div at bounding box center [1008, 320] width 210 height 466
click at [1004, 365] on div at bounding box center [1008, 320] width 210 height 466
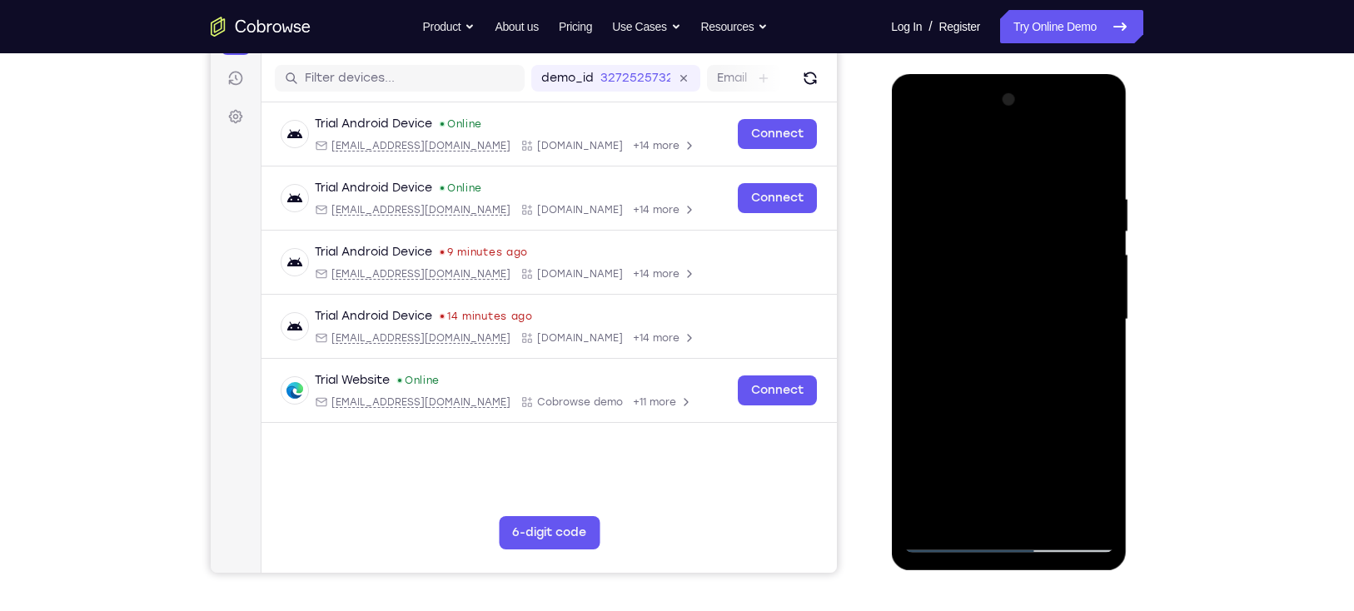
click at [920, 155] on div at bounding box center [1008, 320] width 210 height 466
click at [1004, 122] on div at bounding box center [1008, 320] width 210 height 466
click at [912, 127] on div at bounding box center [1008, 320] width 210 height 466
click at [976, 266] on div at bounding box center [1008, 320] width 210 height 466
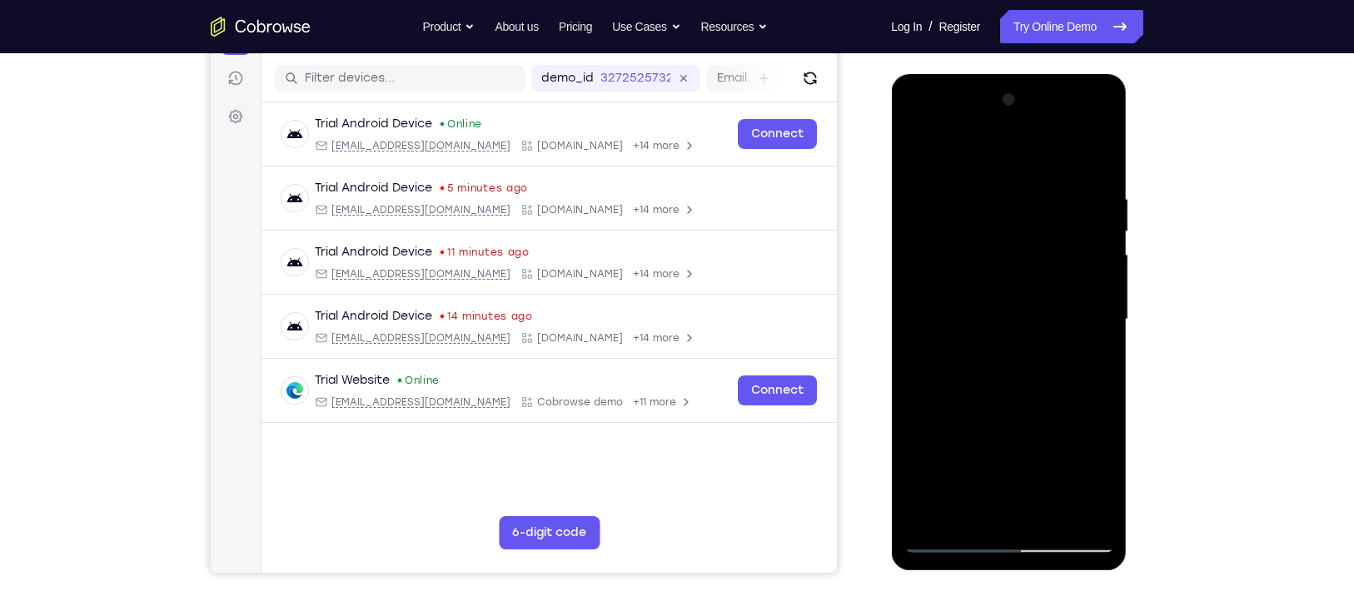
click at [968, 320] on div at bounding box center [1008, 320] width 210 height 466
click at [952, 328] on div at bounding box center [1008, 320] width 210 height 466
click at [961, 309] on div at bounding box center [1008, 320] width 210 height 466
click at [967, 336] on div at bounding box center [1008, 320] width 210 height 466
click at [1001, 397] on div at bounding box center [1008, 320] width 210 height 466
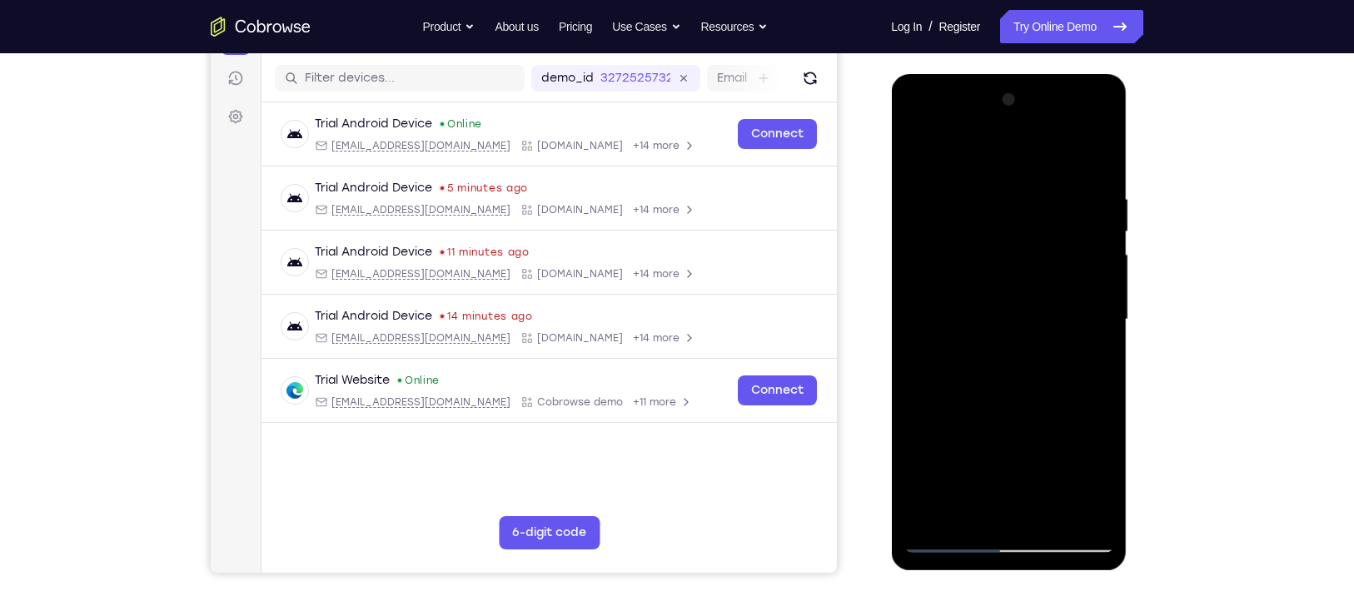
click at [1004, 300] on div at bounding box center [1008, 320] width 210 height 466
click at [1004, 283] on div at bounding box center [1008, 320] width 210 height 466
click at [1004, 371] on div at bounding box center [1008, 320] width 210 height 466
click at [1004, 278] on div at bounding box center [1008, 320] width 210 height 466
drag, startPoint x: 1010, startPoint y: 166, endPoint x: 1033, endPoint y: 77, distance: 92.1
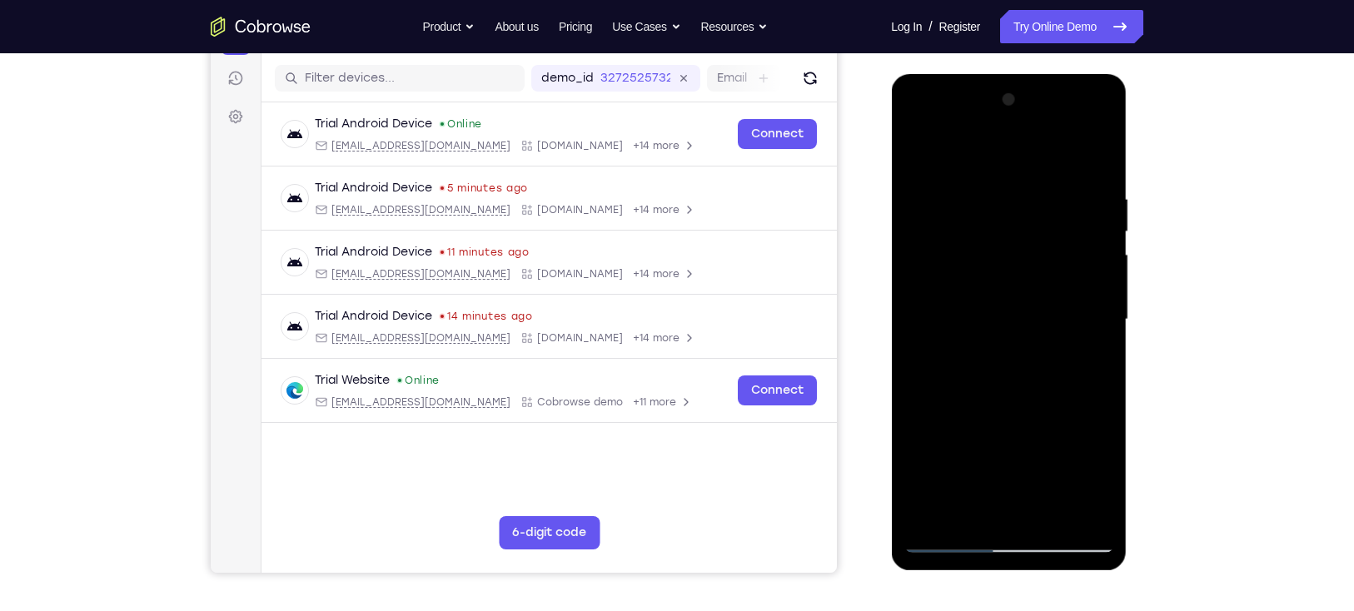
click at [1004, 77] on div at bounding box center [1009, 322] width 236 height 496
click at [997, 421] on div at bounding box center [1008, 320] width 210 height 466
click at [1004, 241] on div at bounding box center [1008, 320] width 210 height 466
click at [1004, 270] on div at bounding box center [1008, 320] width 210 height 466
click at [957, 286] on div at bounding box center [1008, 320] width 210 height 466
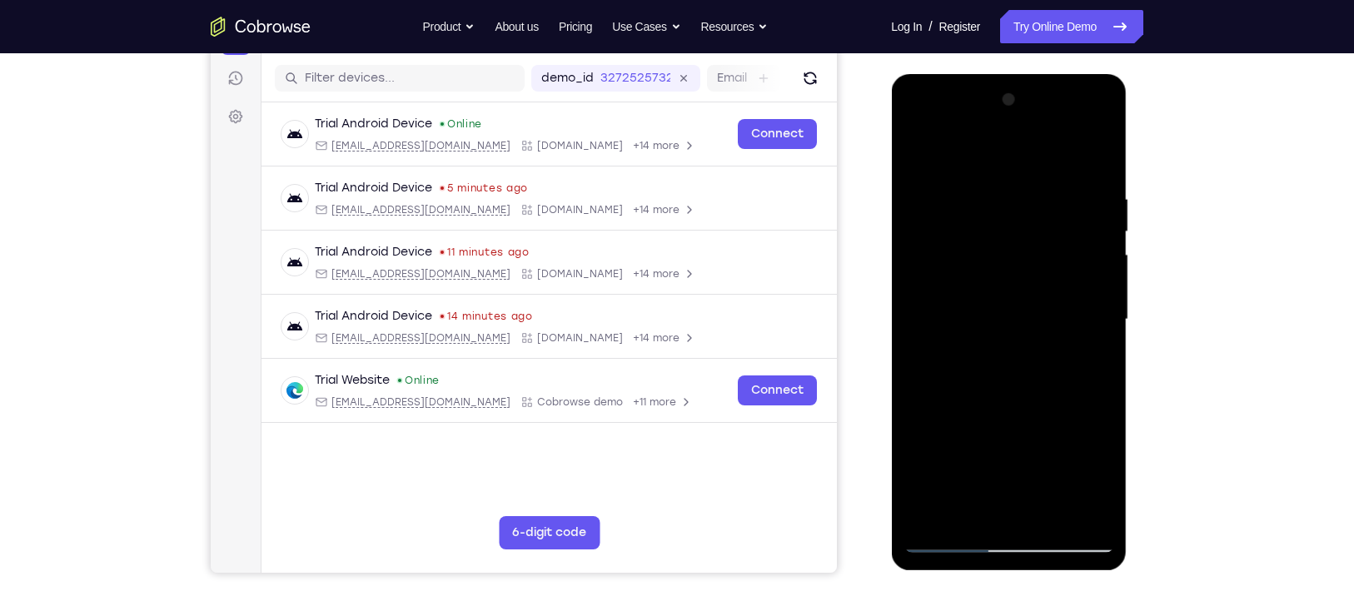
click at [932, 286] on div at bounding box center [1008, 320] width 210 height 466
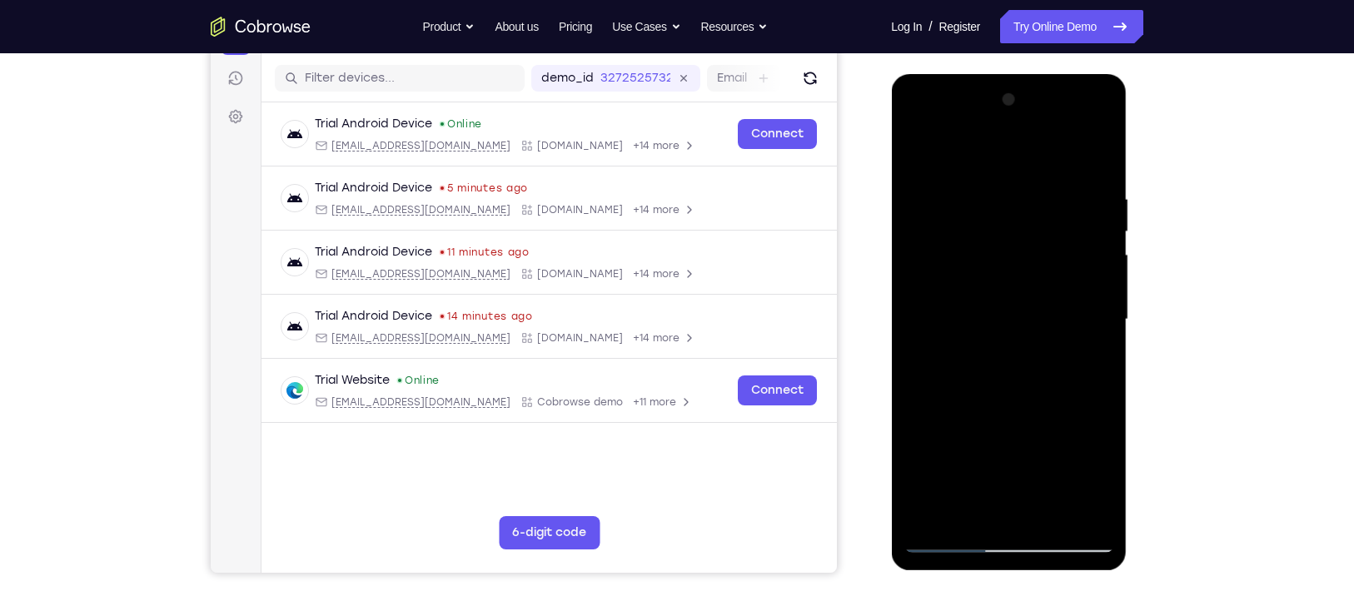
click at [968, 262] on div at bounding box center [1008, 320] width 210 height 466
click at [933, 291] on div at bounding box center [1008, 320] width 210 height 466
click at [972, 281] on div at bounding box center [1008, 320] width 210 height 466
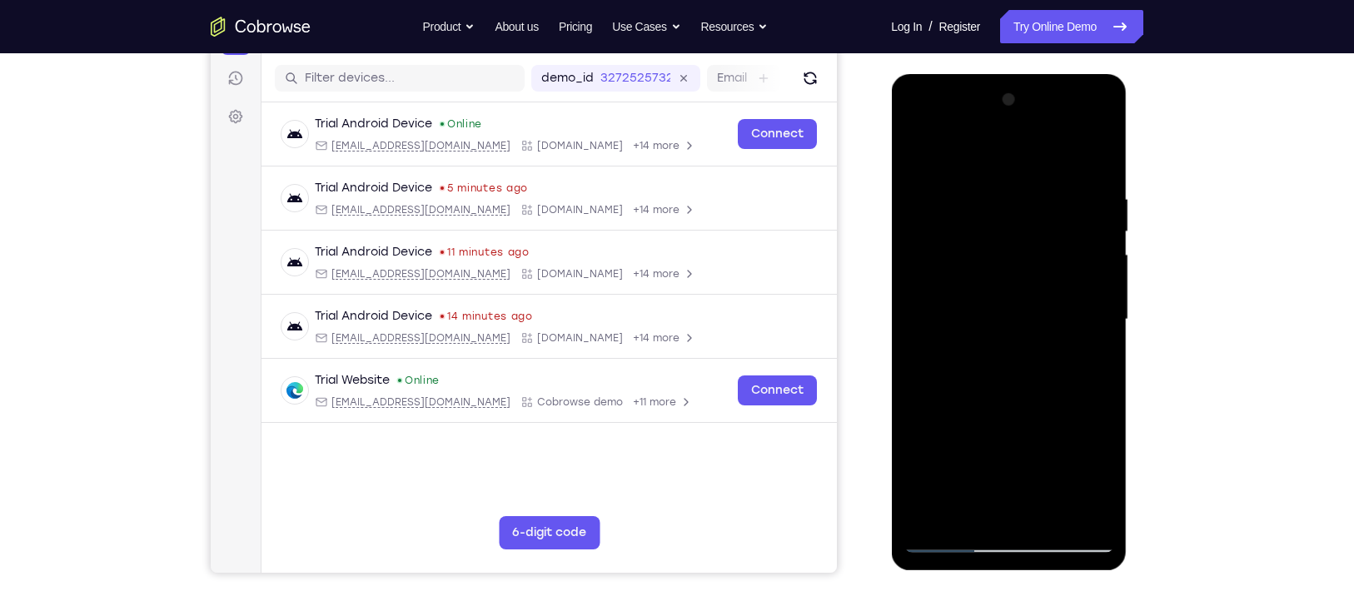
click at [972, 281] on div at bounding box center [1008, 320] width 210 height 466
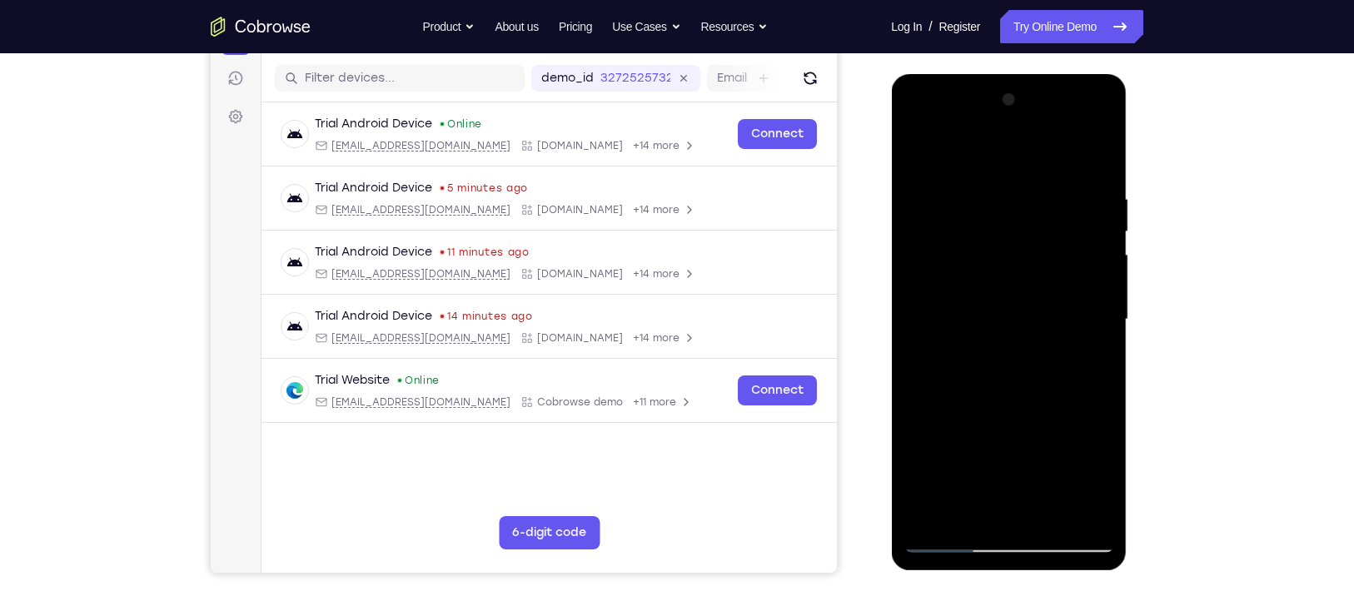
click at [972, 281] on div at bounding box center [1008, 320] width 210 height 466
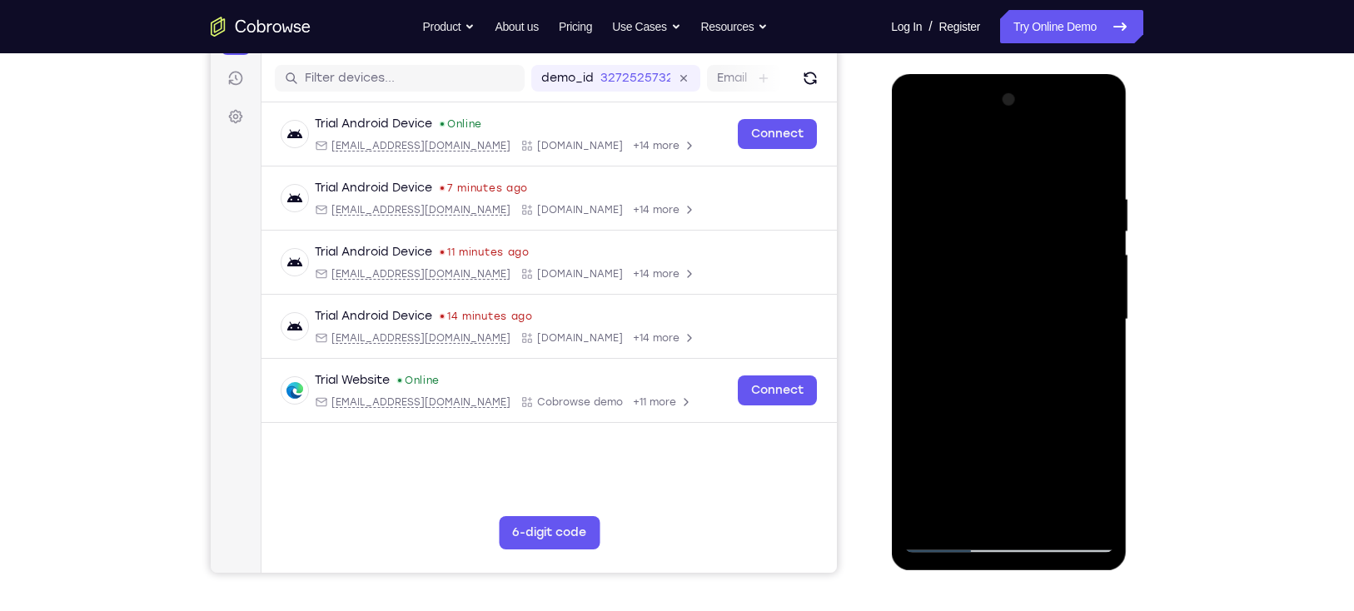
click at [972, 281] on div at bounding box center [1008, 320] width 210 height 466
click at [1004, 278] on div at bounding box center [1008, 320] width 210 height 466
click at [1000, 267] on div at bounding box center [1008, 320] width 210 height 466
click at [917, 166] on div at bounding box center [1008, 320] width 210 height 466
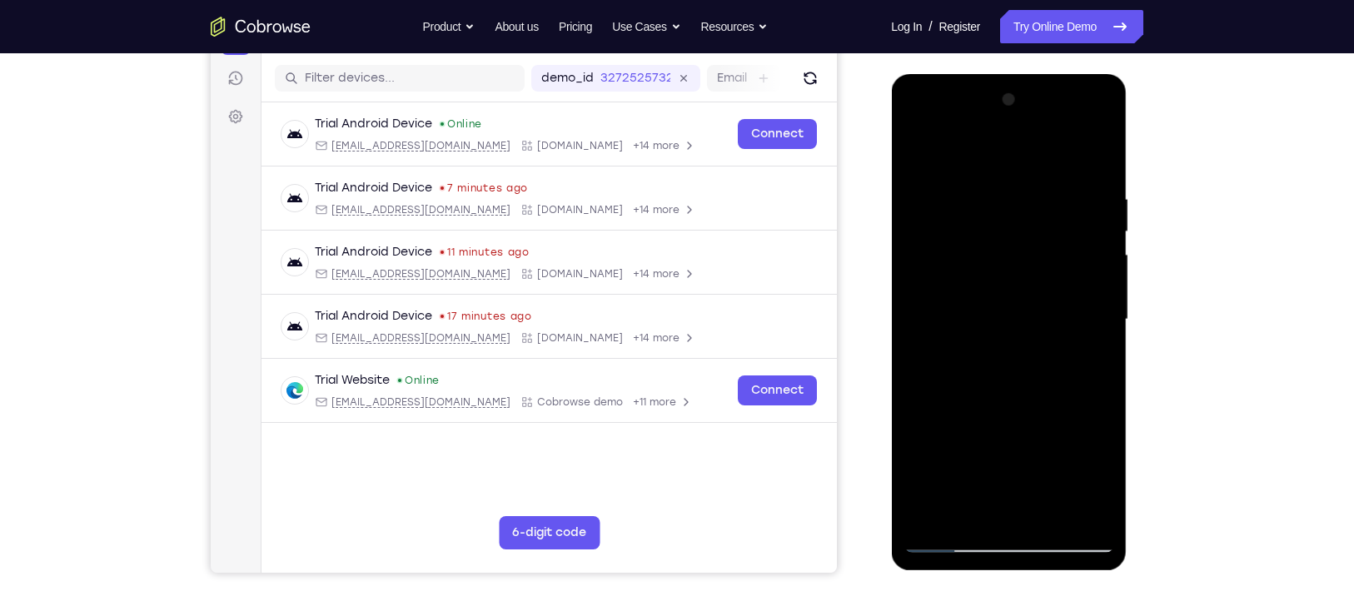
click at [1004, 400] on div at bounding box center [1008, 320] width 210 height 466
click at [1004, 291] on div at bounding box center [1008, 320] width 210 height 466
click at [1004, 288] on div at bounding box center [1008, 320] width 210 height 466
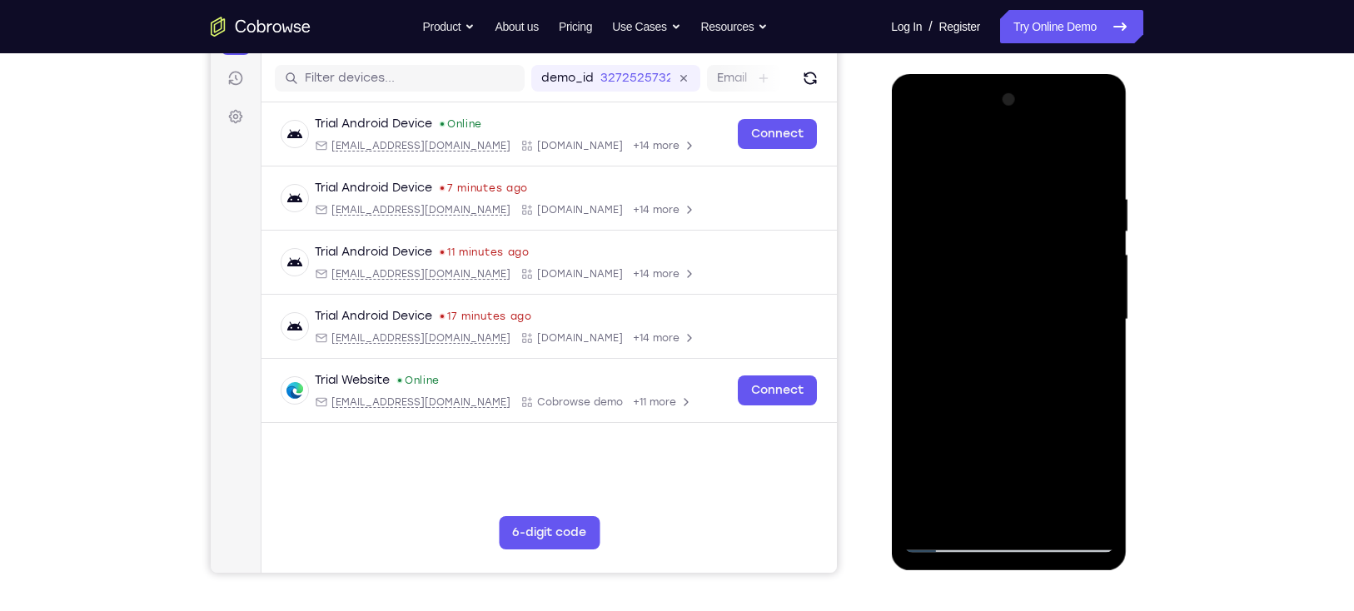
click at [1004, 129] on div at bounding box center [1008, 320] width 210 height 466
click at [1004, 165] on div at bounding box center [1008, 320] width 210 height 466
click at [1004, 445] on div at bounding box center [1008, 320] width 210 height 466
click at [1004, 317] on div at bounding box center [1008, 320] width 210 height 466
click at [1004, 361] on div at bounding box center [1008, 320] width 210 height 466
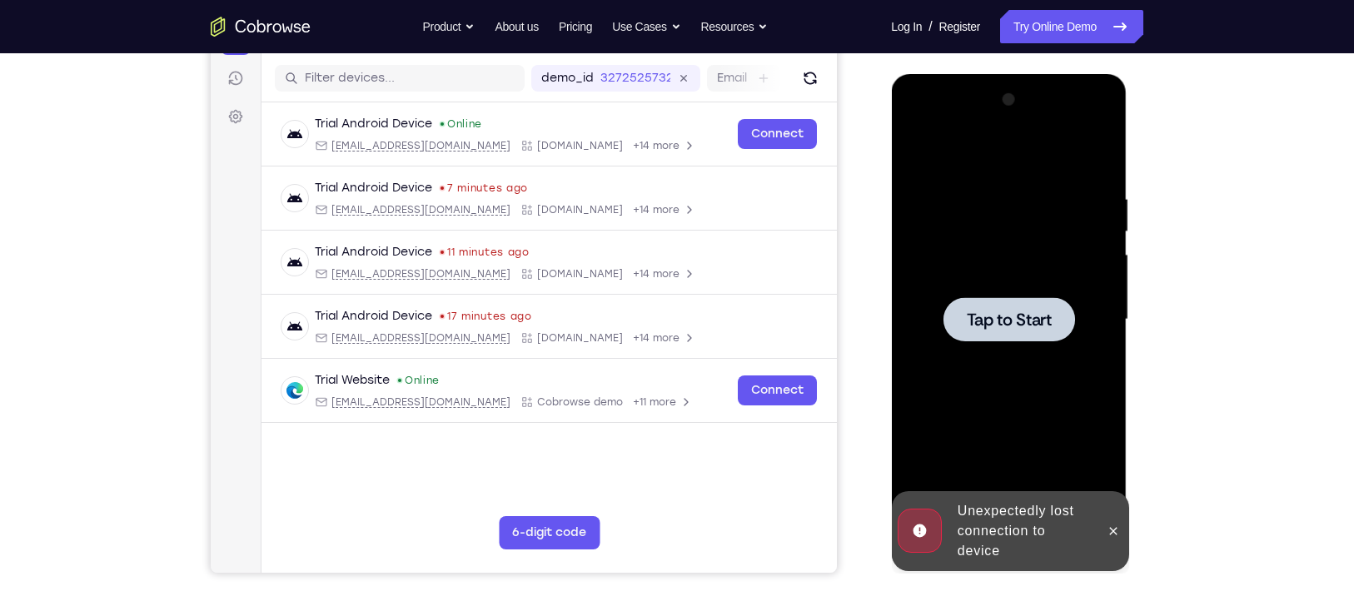
click at [1004, 331] on div at bounding box center [1008, 319] width 132 height 44
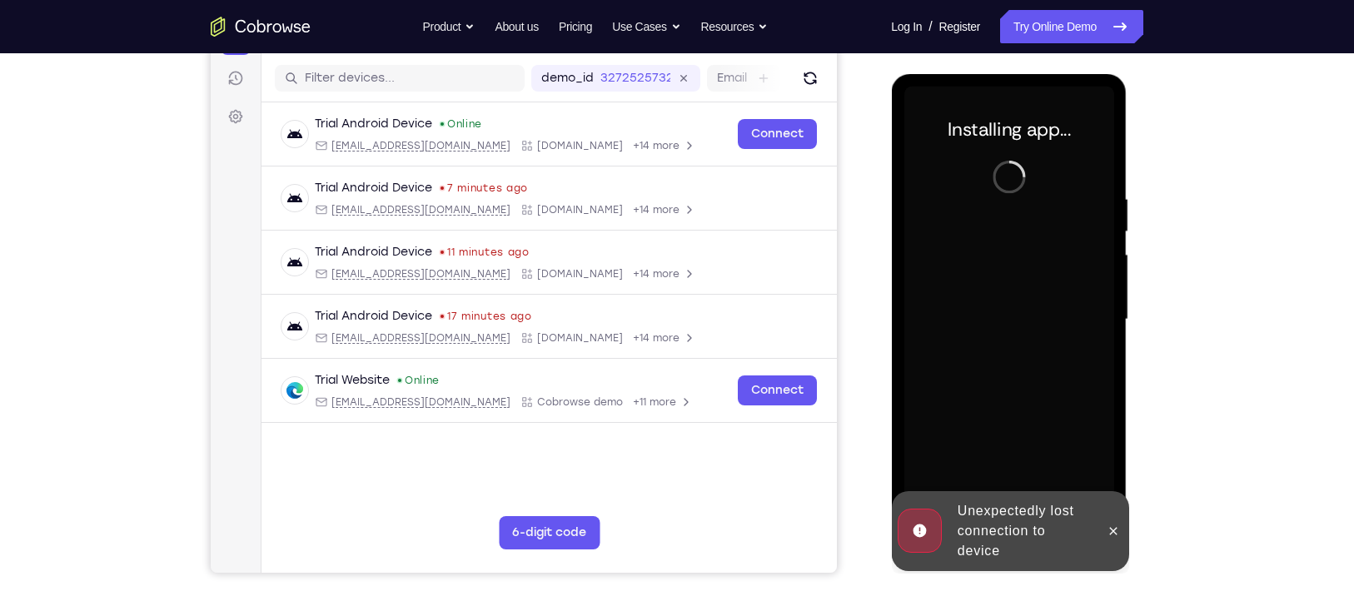
click at [1004, 339] on div at bounding box center [1008, 320] width 210 height 466
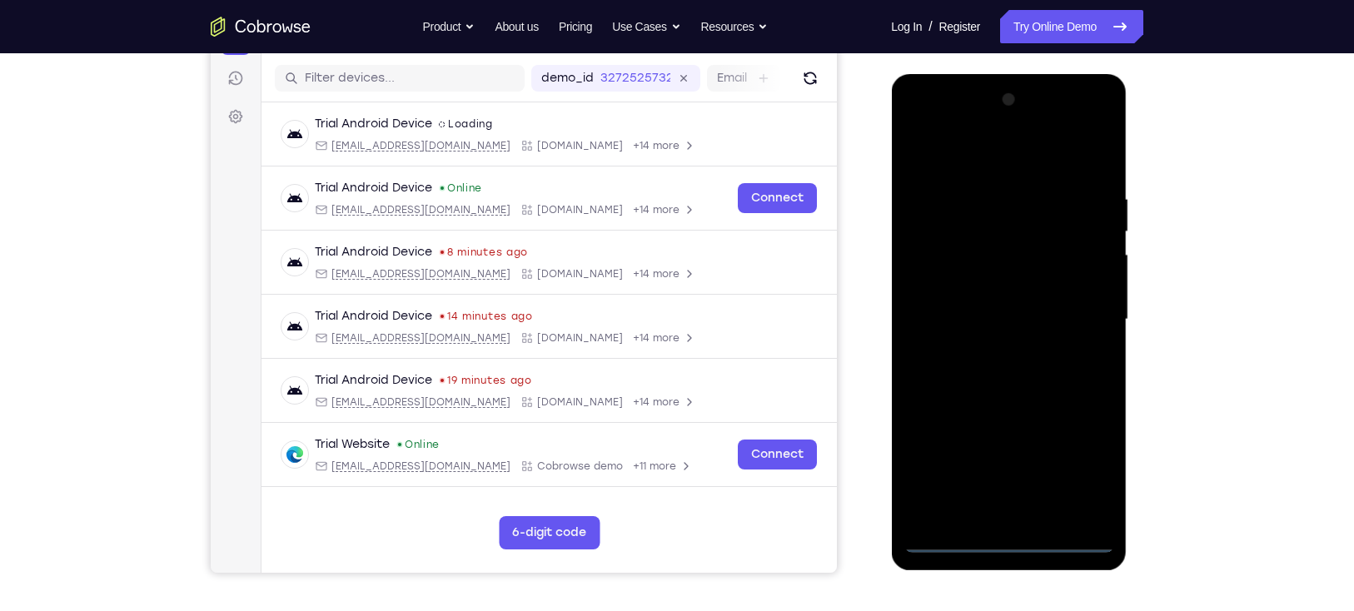
click at [1004, 445] on div at bounding box center [1008, 320] width 210 height 466
click at [975, 159] on div at bounding box center [1008, 320] width 210 height 466
click at [1004, 304] on div at bounding box center [1008, 320] width 210 height 466
click at [986, 349] on div at bounding box center [1008, 320] width 210 height 466
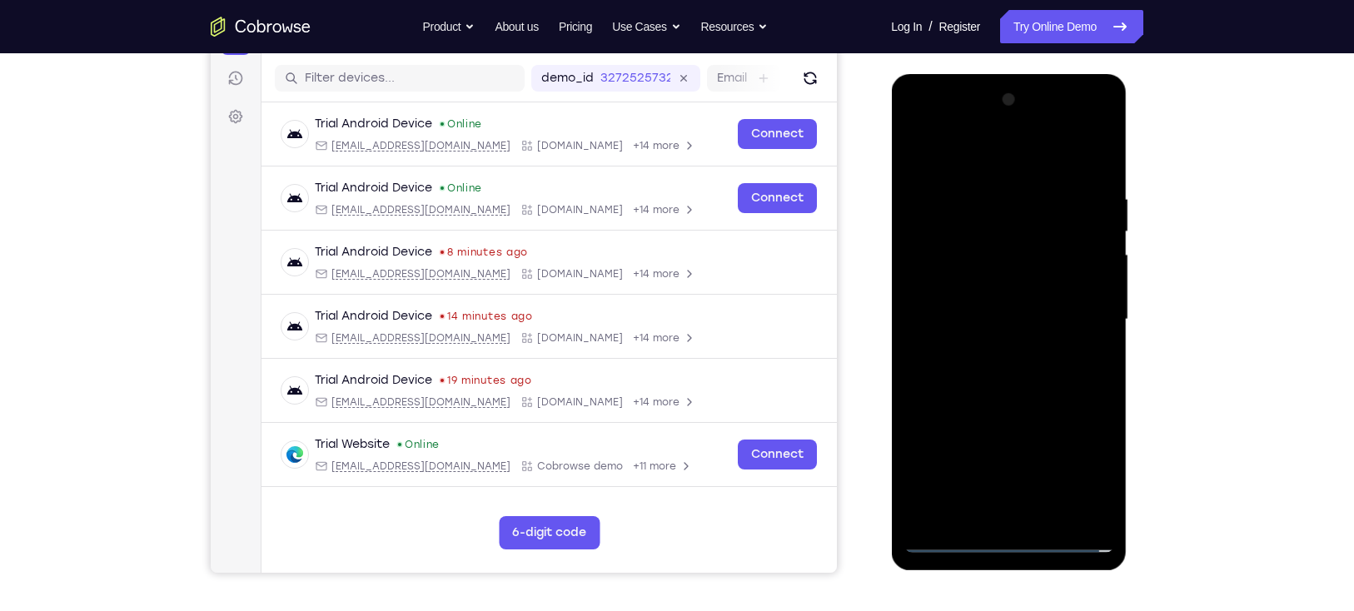
click at [1004, 279] on div at bounding box center [1008, 320] width 210 height 466
click at [988, 309] on div at bounding box center [1008, 320] width 210 height 466
click at [1004, 281] on div at bounding box center [1008, 320] width 210 height 466
click at [1004, 278] on div at bounding box center [1008, 320] width 210 height 466
click at [1004, 445] on div at bounding box center [1008, 320] width 210 height 466
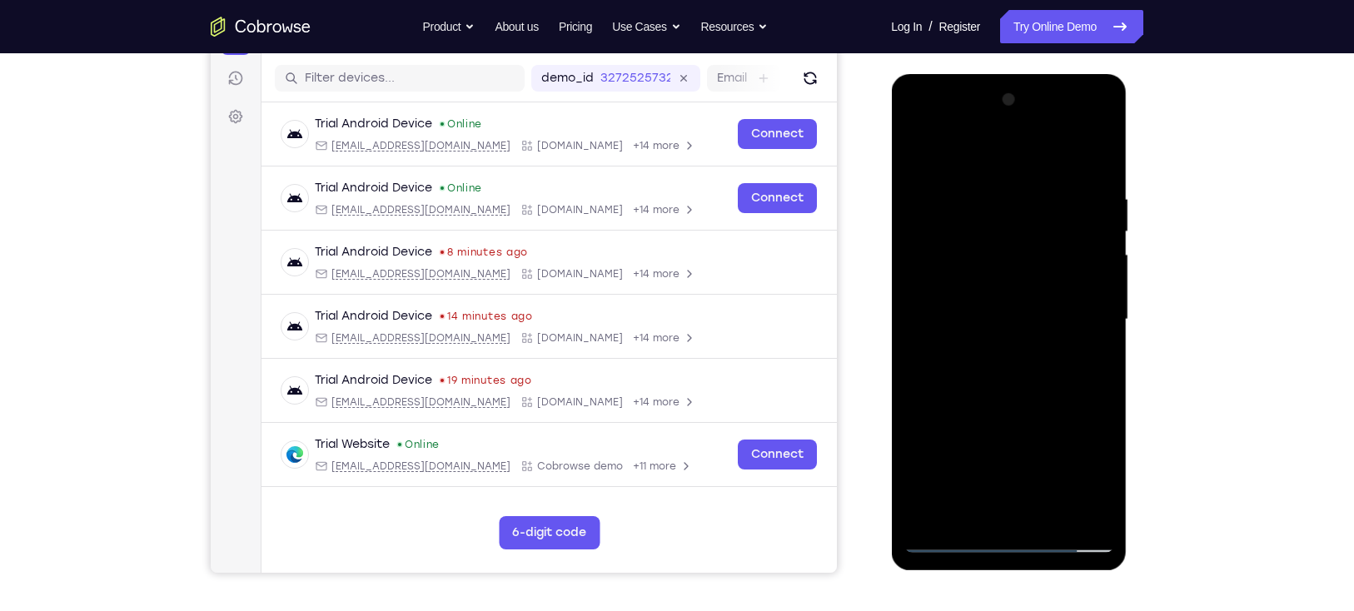
click at [1004, 401] on div at bounding box center [1008, 320] width 210 height 466
click at [1004, 311] on div at bounding box center [1008, 320] width 210 height 466
click at [915, 153] on div at bounding box center [1008, 320] width 210 height 466
click at [925, 302] on div at bounding box center [1008, 320] width 210 height 466
click at [954, 155] on div at bounding box center [1008, 320] width 210 height 466
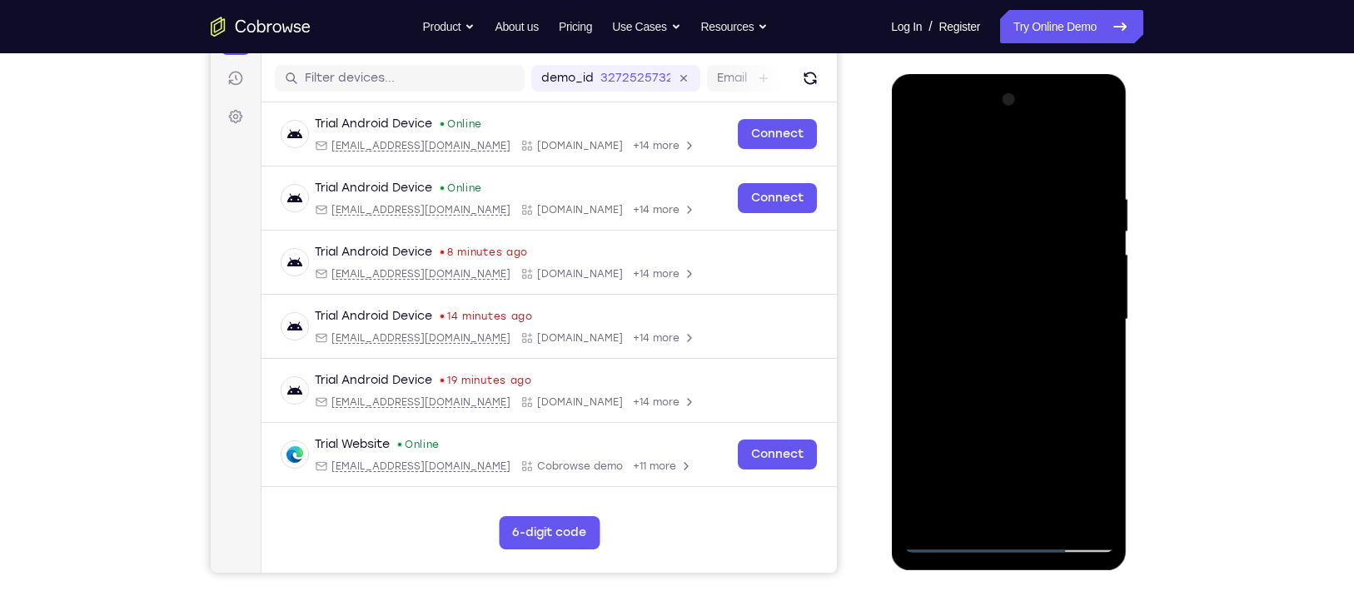
click at [932, 203] on div at bounding box center [1008, 320] width 210 height 466
click at [1004, 157] on div at bounding box center [1008, 320] width 210 height 466
click at [1004, 445] on div at bounding box center [1008, 320] width 210 height 466
click at [1004, 318] on div at bounding box center [1008, 320] width 210 height 466
click at [1004, 445] on div at bounding box center [1008, 320] width 210 height 466
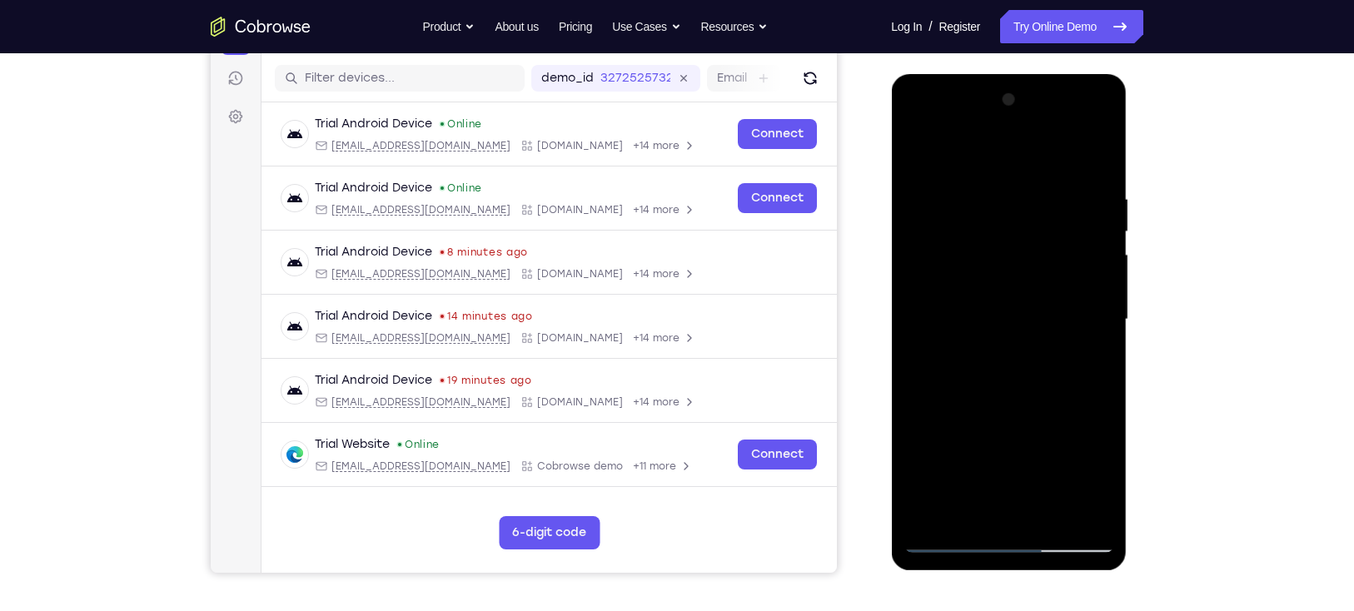
click at [1004, 445] on div at bounding box center [1008, 320] width 210 height 466
click at [1004, 357] on div at bounding box center [1008, 320] width 210 height 466
click at [917, 153] on div at bounding box center [1008, 320] width 210 height 466
drag, startPoint x: 1021, startPoint y: 351, endPoint x: 1058, endPoint y: 276, distance: 83.0
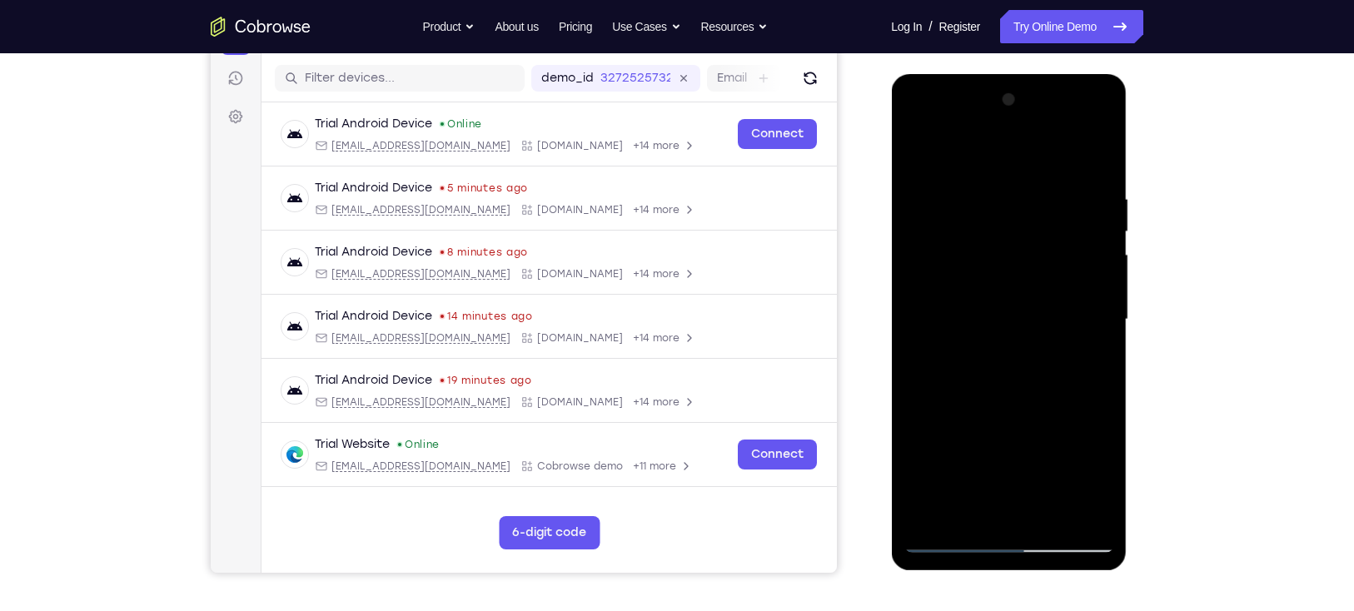
click at [1004, 276] on div at bounding box center [1008, 320] width 210 height 466
click at [1004, 445] on div at bounding box center [1008, 320] width 210 height 466
click at [1004, 360] on div at bounding box center [1008, 320] width 210 height 466
click at [915, 154] on div at bounding box center [1008, 320] width 210 height 466
drag, startPoint x: 982, startPoint y: 424, endPoint x: 1016, endPoint y: 306, distance: 123.1
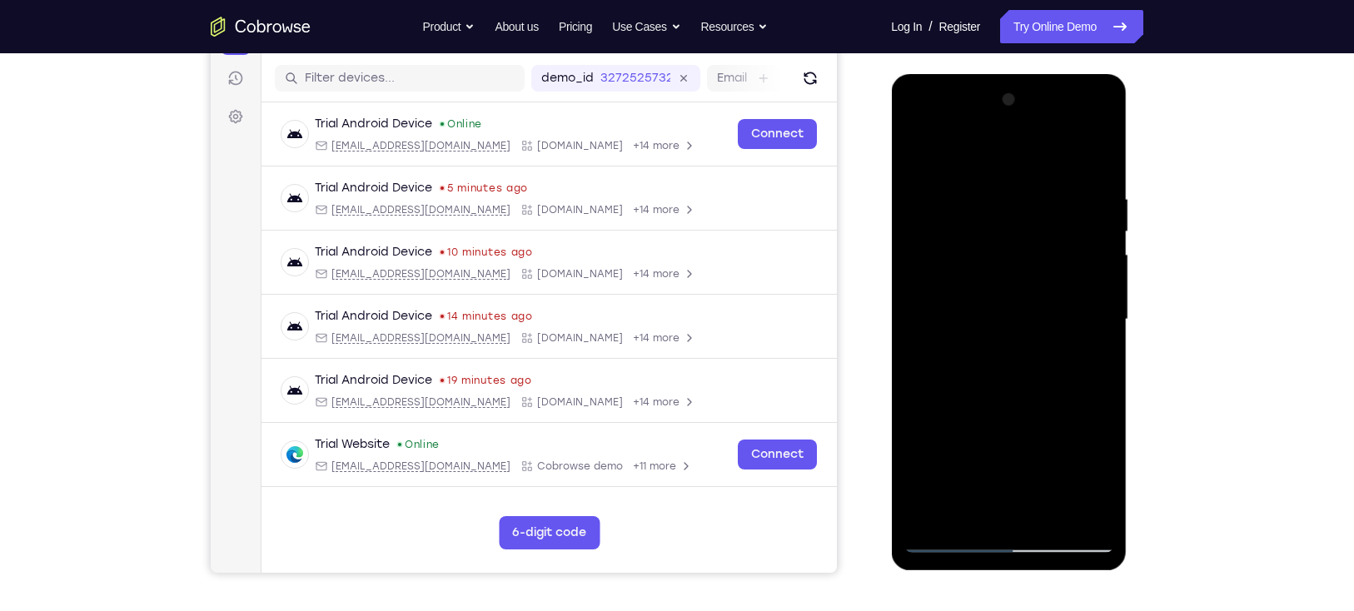
click at [1004, 306] on div at bounding box center [1008, 320] width 210 height 466
drag, startPoint x: 1012, startPoint y: 401, endPoint x: 1033, endPoint y: 331, distance: 73.8
click at [1004, 331] on div at bounding box center [1008, 320] width 210 height 466
drag, startPoint x: 1022, startPoint y: 465, endPoint x: 1049, endPoint y: 363, distance: 105.2
click at [1004, 363] on div at bounding box center [1008, 320] width 210 height 466
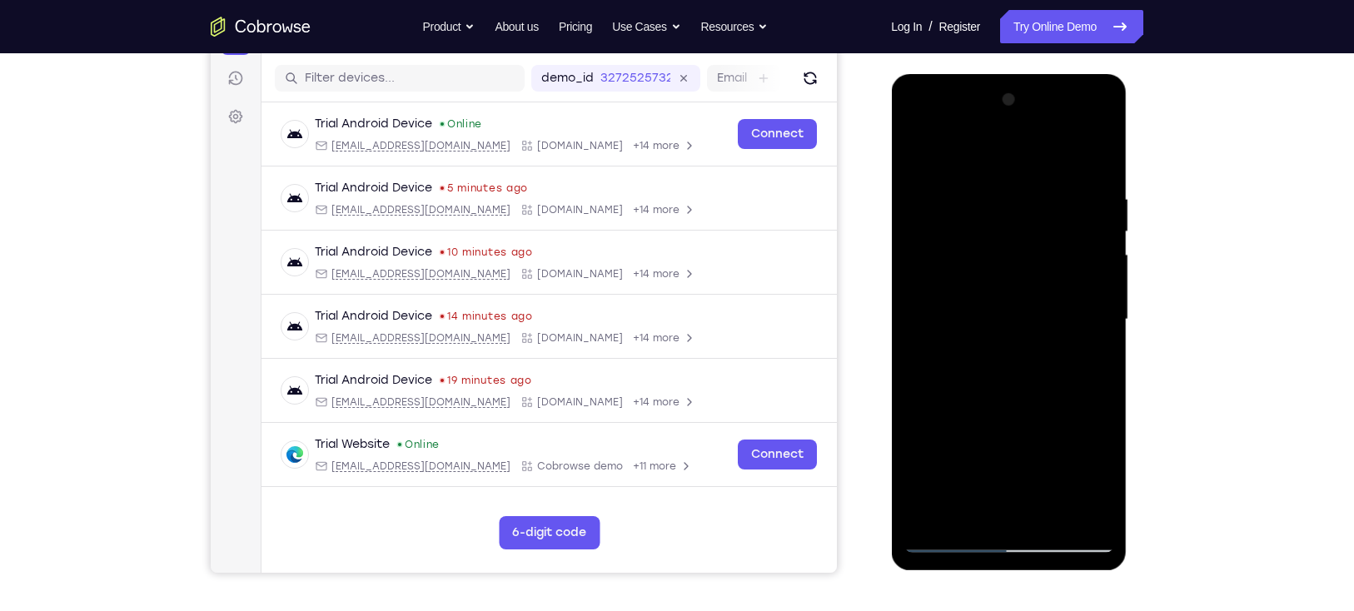
drag, startPoint x: 1038, startPoint y: 413, endPoint x: 1068, endPoint y: 244, distance: 171.7
click at [1004, 244] on div at bounding box center [1008, 320] width 210 height 466
click at [1004, 315] on div at bounding box center [1008, 320] width 210 height 466
click at [1004, 359] on div at bounding box center [1008, 320] width 210 height 466
click at [915, 147] on div at bounding box center [1008, 320] width 210 height 466
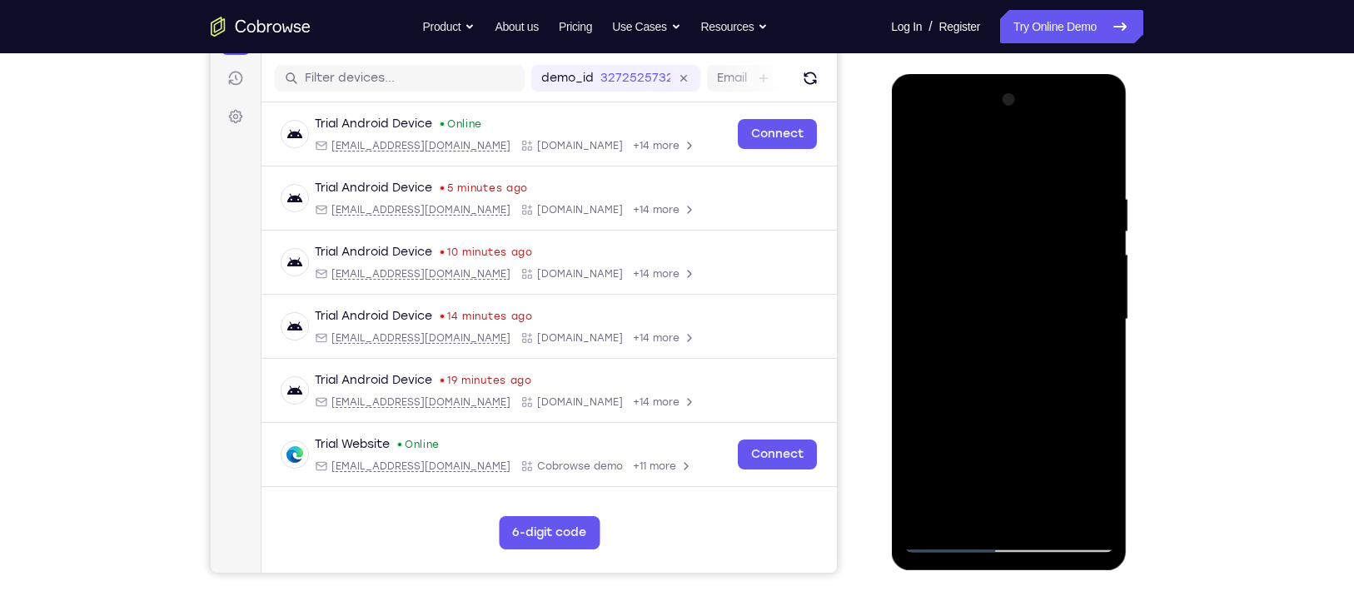
drag, startPoint x: 970, startPoint y: 361, endPoint x: 1034, endPoint y: 262, distance: 117.3
click at [1004, 262] on div at bounding box center [1008, 320] width 210 height 466
drag, startPoint x: 1032, startPoint y: 407, endPoint x: 1057, endPoint y: 306, distance: 104.4
click at [1004, 306] on div at bounding box center [1008, 320] width 210 height 466
drag, startPoint x: 1042, startPoint y: 365, endPoint x: 1040, endPoint y: 446, distance: 81.6
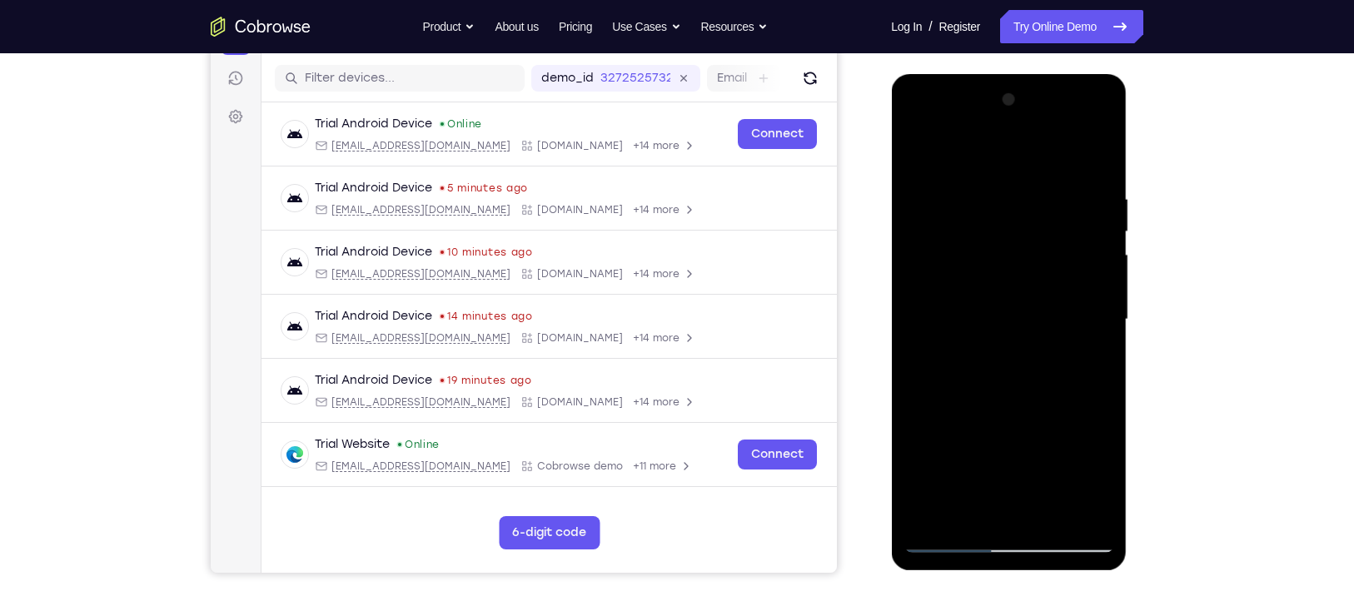
click at [1004, 445] on div at bounding box center [1008, 320] width 210 height 466
drag, startPoint x: 1040, startPoint y: 446, endPoint x: 1052, endPoint y: 286, distance: 161.1
click at [1004, 286] on div at bounding box center [1008, 320] width 210 height 466
drag, startPoint x: 1027, startPoint y: 419, endPoint x: 1042, endPoint y: 330, distance: 90.3
click at [1004, 330] on div at bounding box center [1008, 320] width 210 height 466
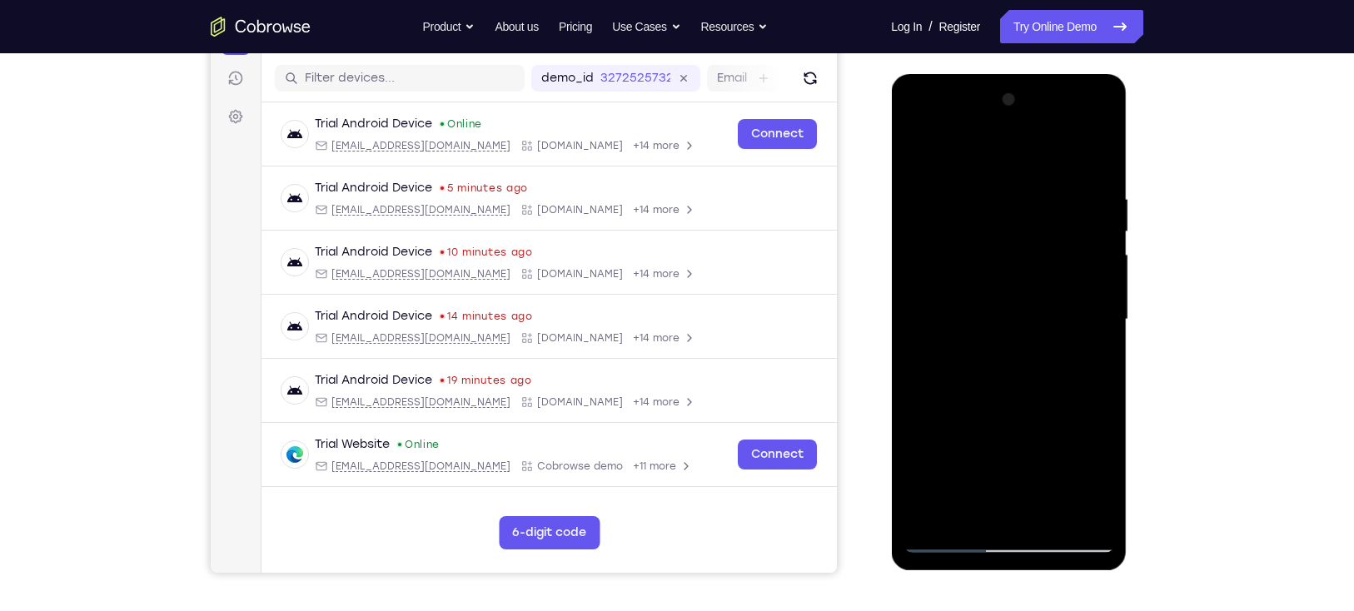
drag, startPoint x: 1006, startPoint y: 422, endPoint x: 1022, endPoint y: 331, distance: 92.9
click at [1004, 331] on div at bounding box center [1008, 320] width 210 height 466
drag, startPoint x: 1031, startPoint y: 420, endPoint x: 1040, endPoint y: 311, distance: 109.5
click at [1004, 311] on div at bounding box center [1008, 320] width 210 height 466
drag, startPoint x: 1033, startPoint y: 385, endPoint x: 1042, endPoint y: 293, distance: 92.0
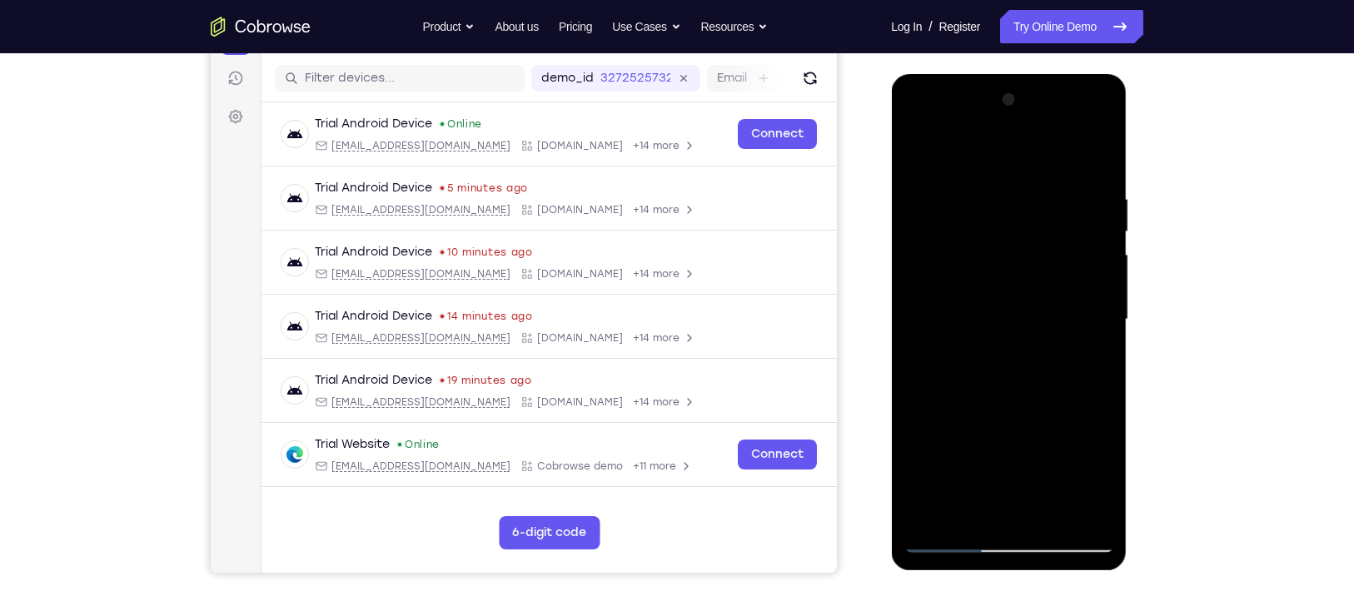
click at [1004, 293] on div at bounding box center [1008, 320] width 210 height 466
drag, startPoint x: 1024, startPoint y: 404, endPoint x: 1041, endPoint y: 313, distance: 92.3
click at [1004, 313] on div at bounding box center [1008, 320] width 210 height 466
drag, startPoint x: 1010, startPoint y: 397, endPoint x: 1026, endPoint y: 346, distance: 53.2
click at [1004, 346] on div at bounding box center [1008, 320] width 210 height 466
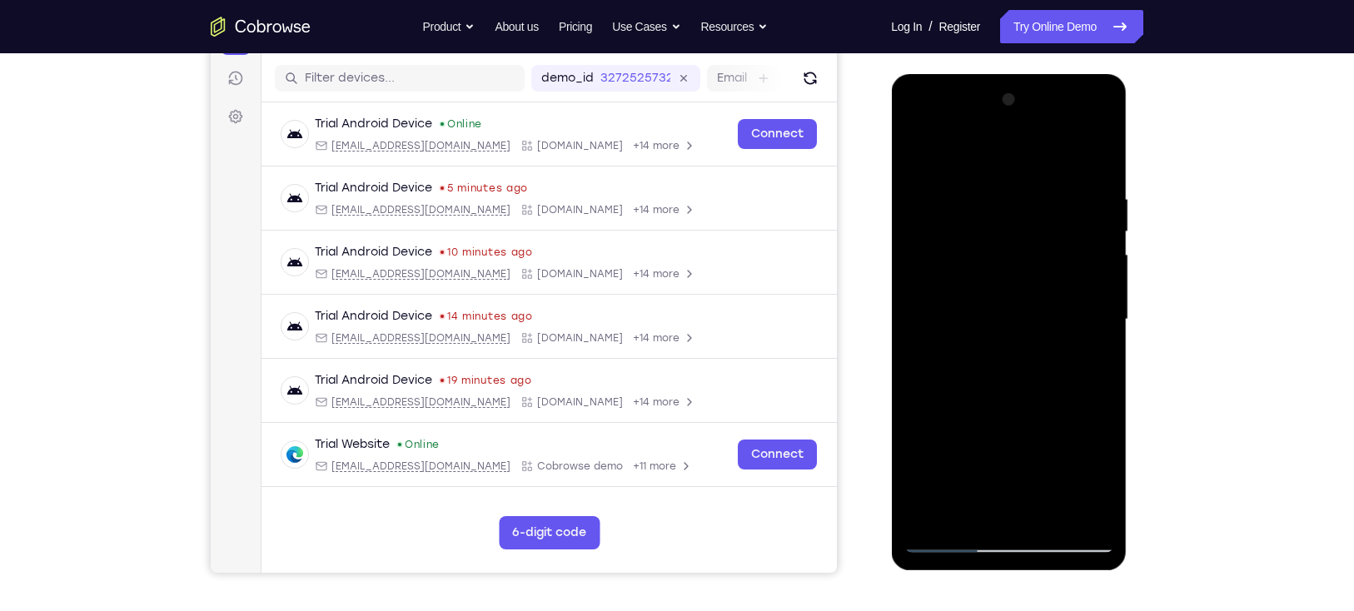
drag, startPoint x: 1022, startPoint y: 410, endPoint x: 1031, endPoint y: 346, distance: 63.9
click at [1004, 346] on div at bounding box center [1008, 320] width 210 height 466
drag, startPoint x: 1017, startPoint y: 433, endPoint x: 1023, endPoint y: 385, distance: 47.8
click at [1004, 385] on div at bounding box center [1008, 320] width 210 height 466
click at [1000, 445] on div at bounding box center [1008, 320] width 210 height 466
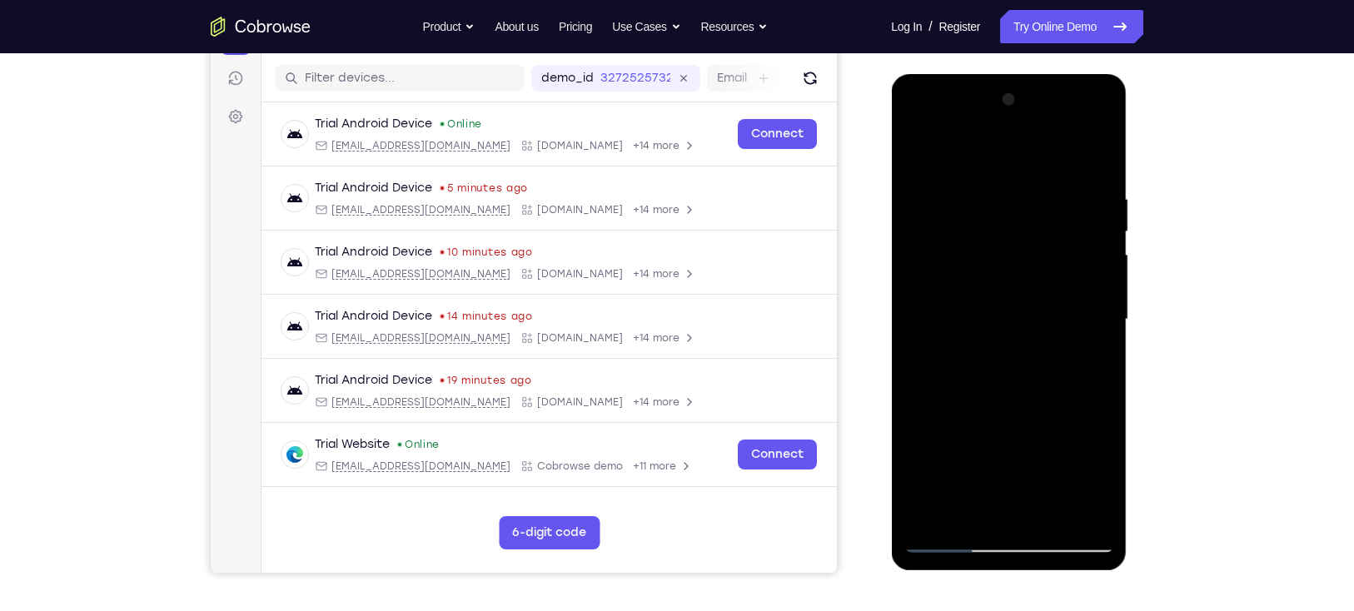
click at [992, 261] on div at bounding box center [1008, 320] width 210 height 466
click at [942, 205] on div at bounding box center [1008, 320] width 210 height 466
click at [943, 445] on div at bounding box center [1008, 320] width 210 height 466
click at [1004, 361] on div at bounding box center [1008, 320] width 210 height 466
click at [923, 152] on div at bounding box center [1008, 320] width 210 height 466
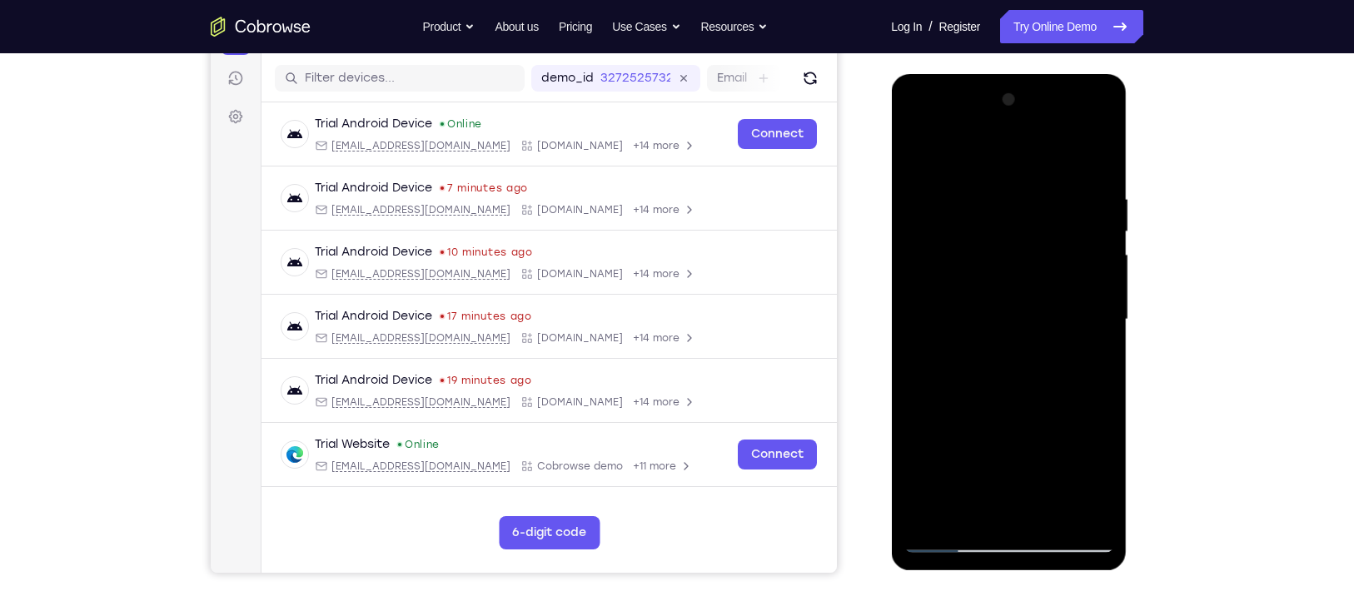
click at [996, 392] on div at bounding box center [1008, 320] width 210 height 466
click at [1004, 445] on div at bounding box center [1008, 320] width 210 height 466
click at [1004, 354] on div at bounding box center [1008, 320] width 210 height 466
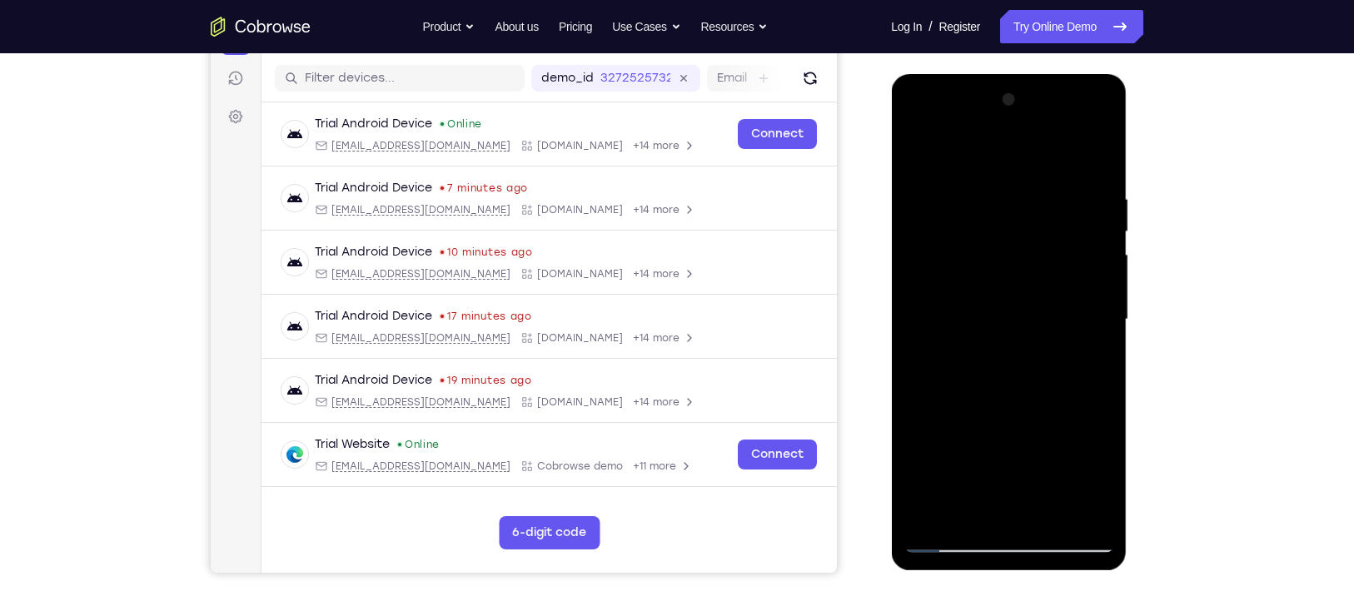
click at [917, 153] on div at bounding box center [1008, 320] width 210 height 466
click at [918, 150] on div at bounding box center [1008, 320] width 210 height 466
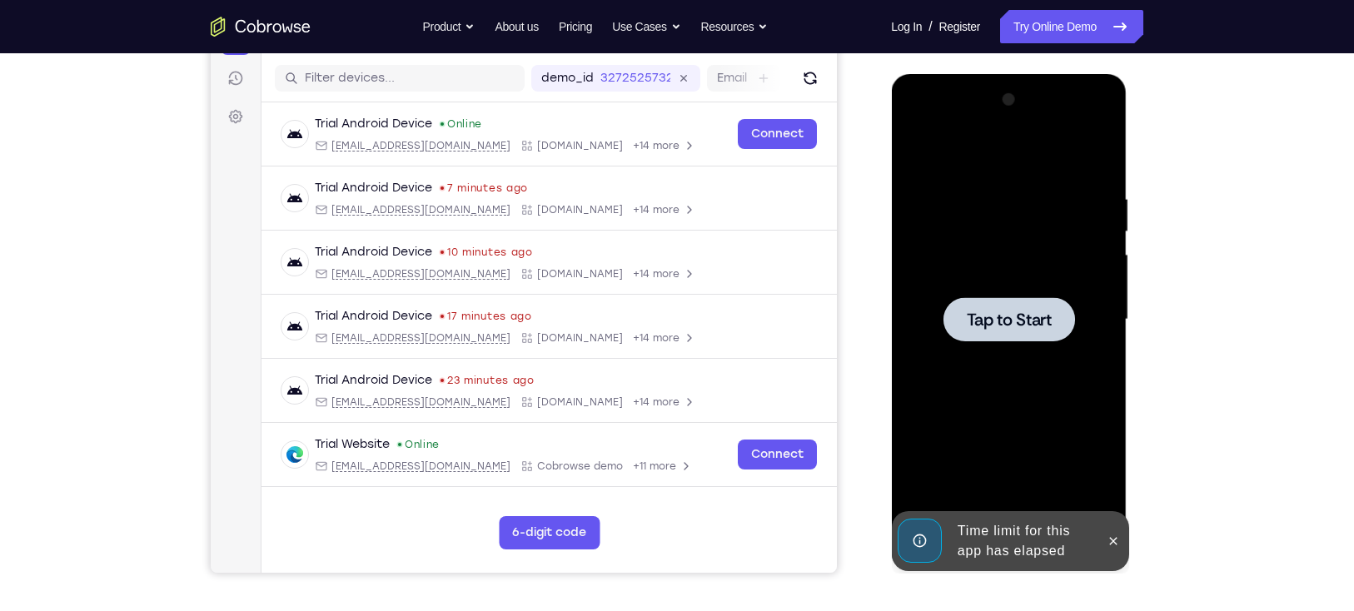
click at [984, 304] on div at bounding box center [1008, 319] width 132 height 44
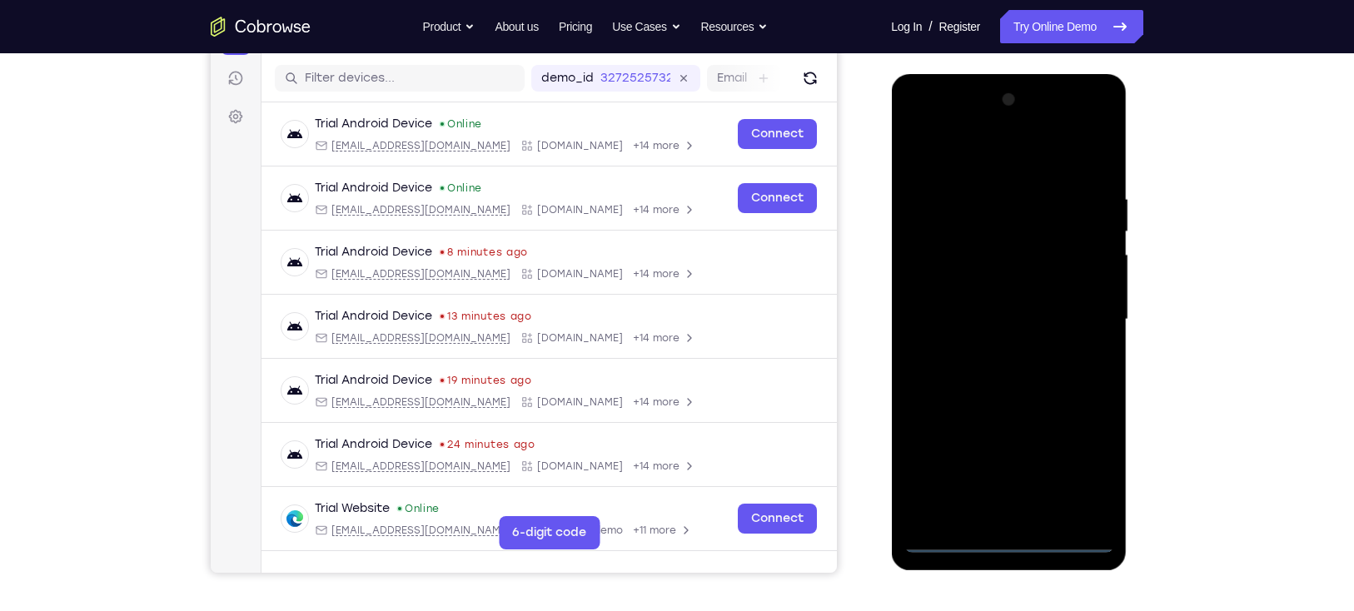
click at [1004, 445] on div at bounding box center [1008, 320] width 210 height 466
click at [1002, 445] on div at bounding box center [1008, 320] width 210 height 466
click at [1004, 445] on div at bounding box center [1008, 320] width 210 height 466
click at [997, 158] on div at bounding box center [1008, 320] width 210 height 466
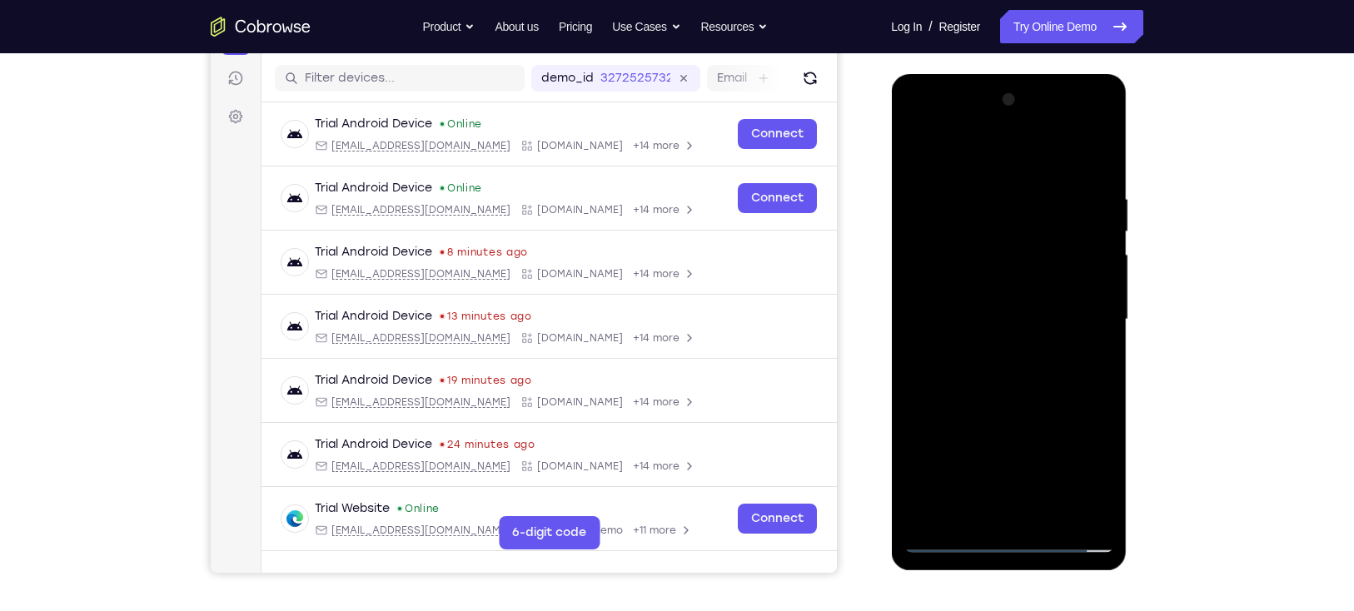
click at [1004, 309] on div at bounding box center [1008, 320] width 210 height 466
click at [987, 351] on div at bounding box center [1008, 320] width 210 height 466
click at [990, 297] on div at bounding box center [1008, 320] width 210 height 466
click at [987, 292] on div at bounding box center [1008, 320] width 210 height 466
click at [992, 316] on div at bounding box center [1008, 320] width 210 height 466
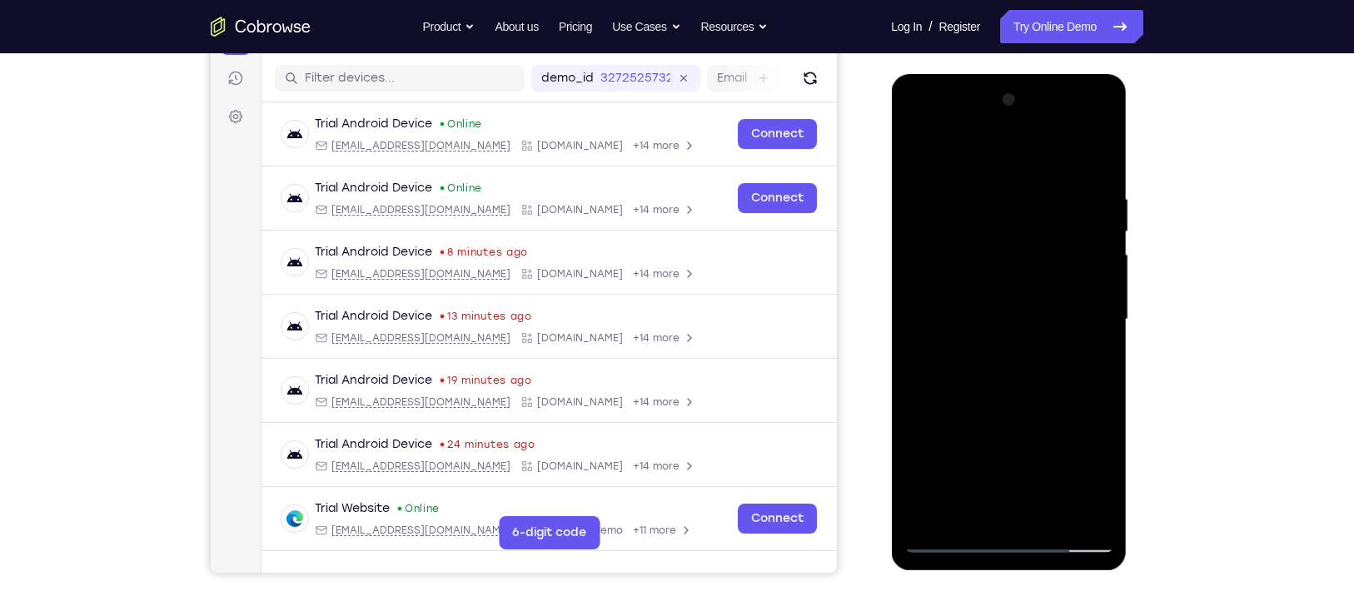
click at [1004, 370] on div at bounding box center [1008, 320] width 210 height 466
click at [1004, 170] on div at bounding box center [1008, 320] width 210 height 466
click at [1004, 445] on div at bounding box center [1008, 320] width 210 height 466
click at [1004, 410] on div at bounding box center [1008, 320] width 210 height 466
click at [1004, 316] on div at bounding box center [1008, 320] width 210 height 466
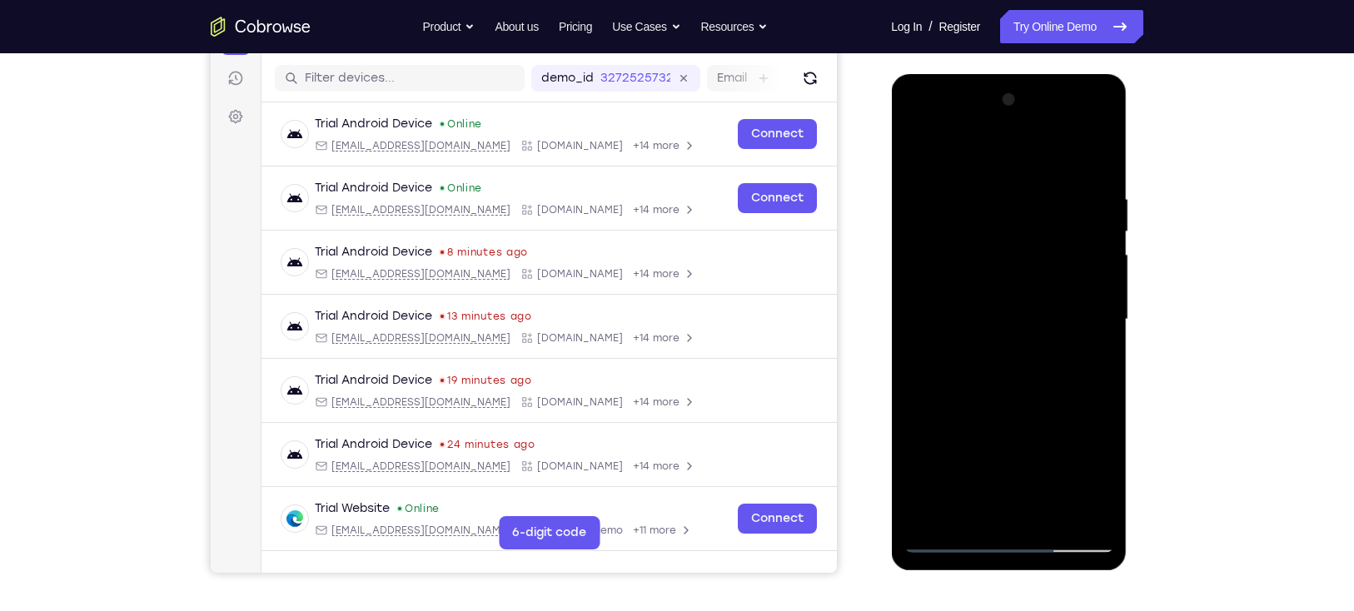
click at [1004, 445] on div at bounding box center [1008, 320] width 210 height 466
click at [918, 120] on div at bounding box center [1008, 320] width 210 height 466
click at [975, 445] on div at bounding box center [1008, 320] width 210 height 466
click at [1004, 363] on div at bounding box center [1008, 320] width 210 height 466
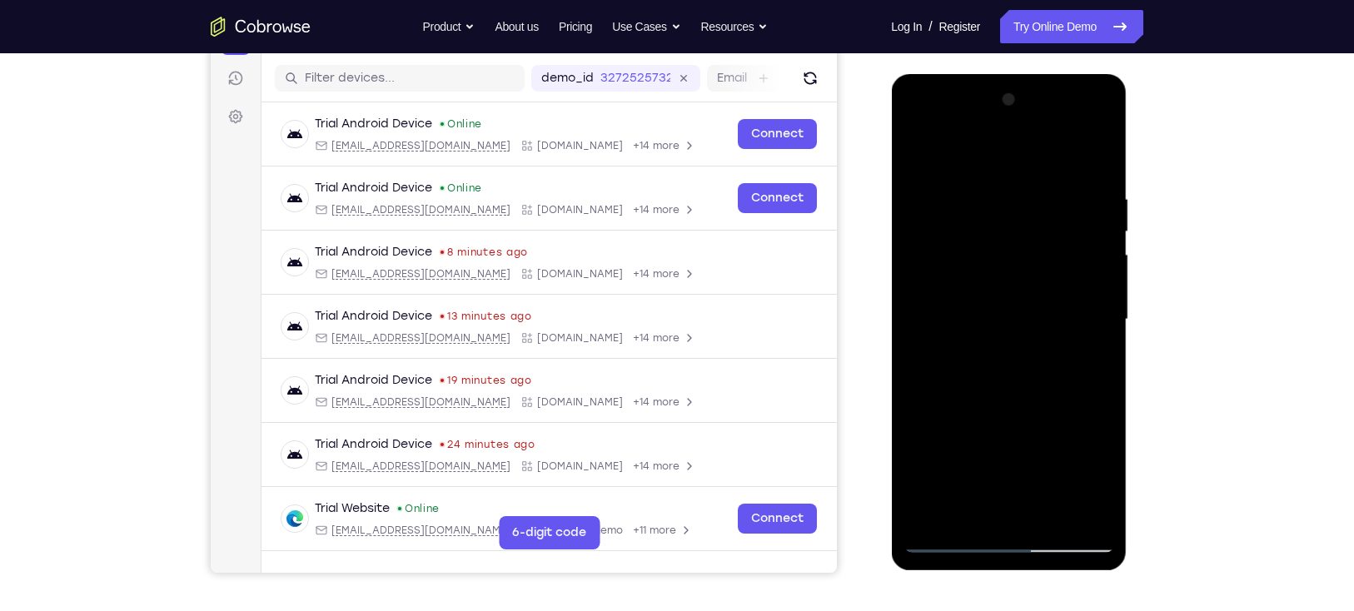
click at [920, 156] on div at bounding box center [1008, 320] width 210 height 466
click at [950, 445] on div at bounding box center [1008, 320] width 210 height 466
click at [913, 152] on div at bounding box center [1008, 320] width 210 height 466
click at [984, 420] on div at bounding box center [1008, 320] width 210 height 466
drag, startPoint x: 943, startPoint y: 301, endPoint x: 958, endPoint y: 477, distance: 176.3
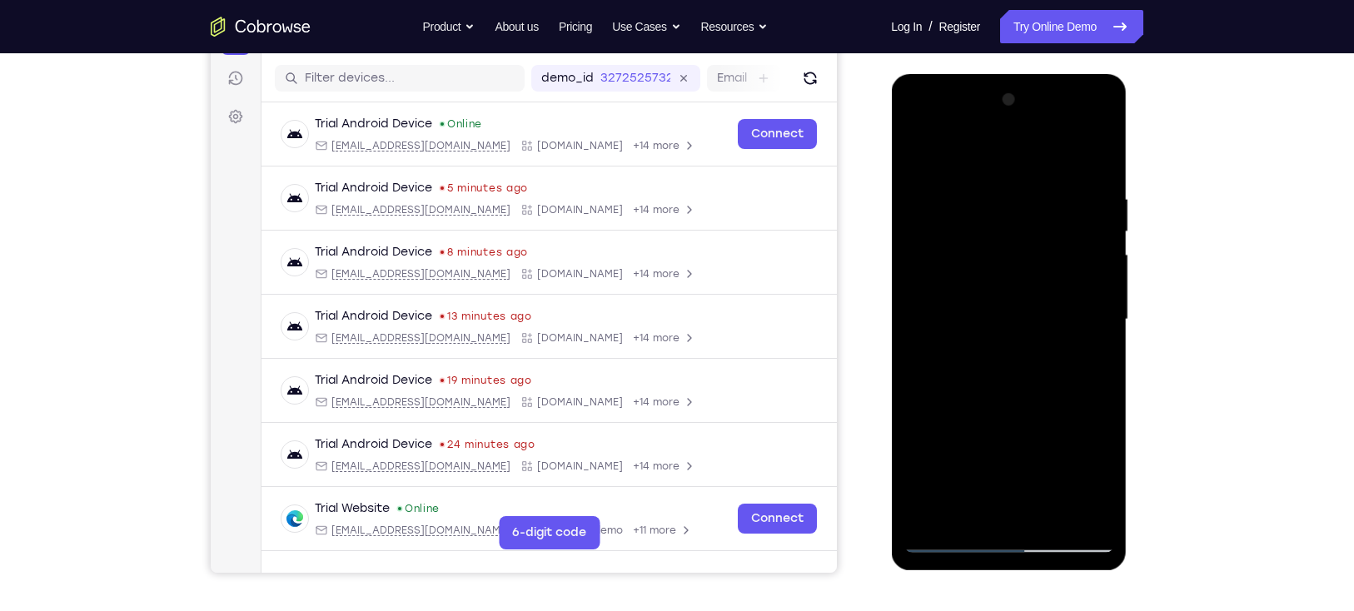
click at [958, 445] on div at bounding box center [1008, 320] width 210 height 466
click at [957, 326] on div at bounding box center [1008, 320] width 210 height 466
click at [1004, 150] on div at bounding box center [1008, 320] width 210 height 466
drag, startPoint x: 1006, startPoint y: 241, endPoint x: 992, endPoint y: 353, distance: 113.3
click at [992, 353] on div at bounding box center [1008, 320] width 210 height 466
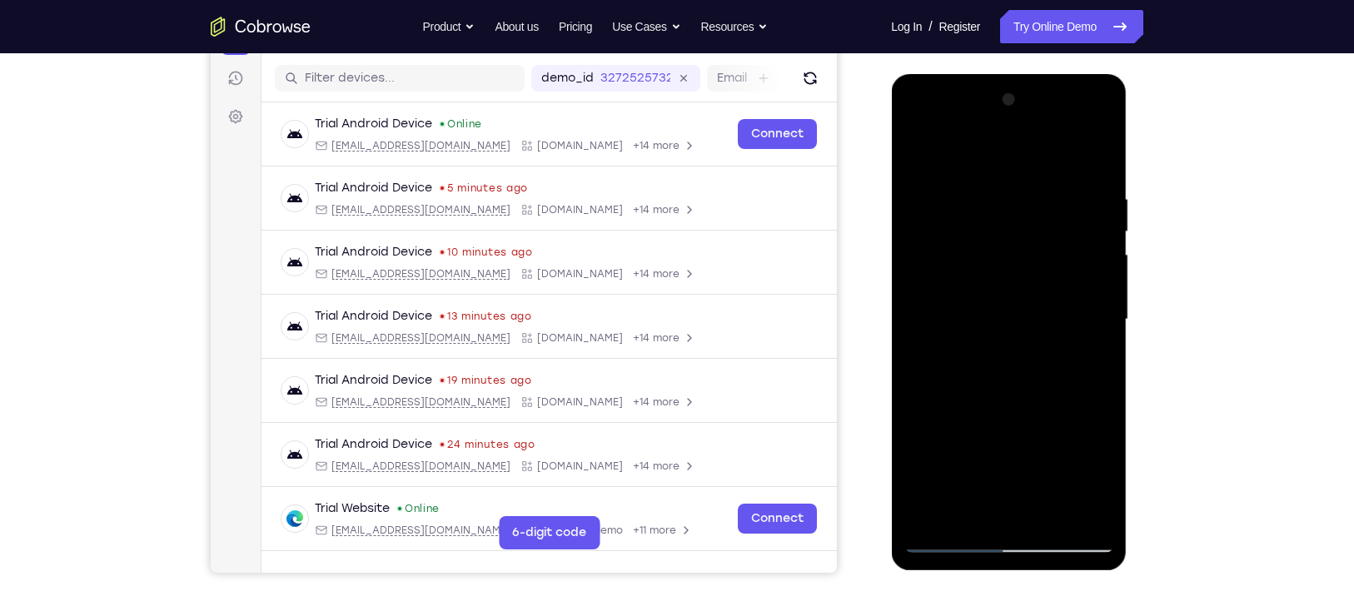
drag, startPoint x: 977, startPoint y: 316, endPoint x: 982, endPoint y: 463, distance: 146.6
click at [982, 445] on div at bounding box center [1008, 320] width 210 height 466
drag, startPoint x: 959, startPoint y: 311, endPoint x: 964, endPoint y: 447, distance: 135.8
click at [964, 445] on div at bounding box center [1008, 320] width 210 height 466
drag, startPoint x: 1003, startPoint y: 277, endPoint x: 985, endPoint y: 430, distance: 153.5
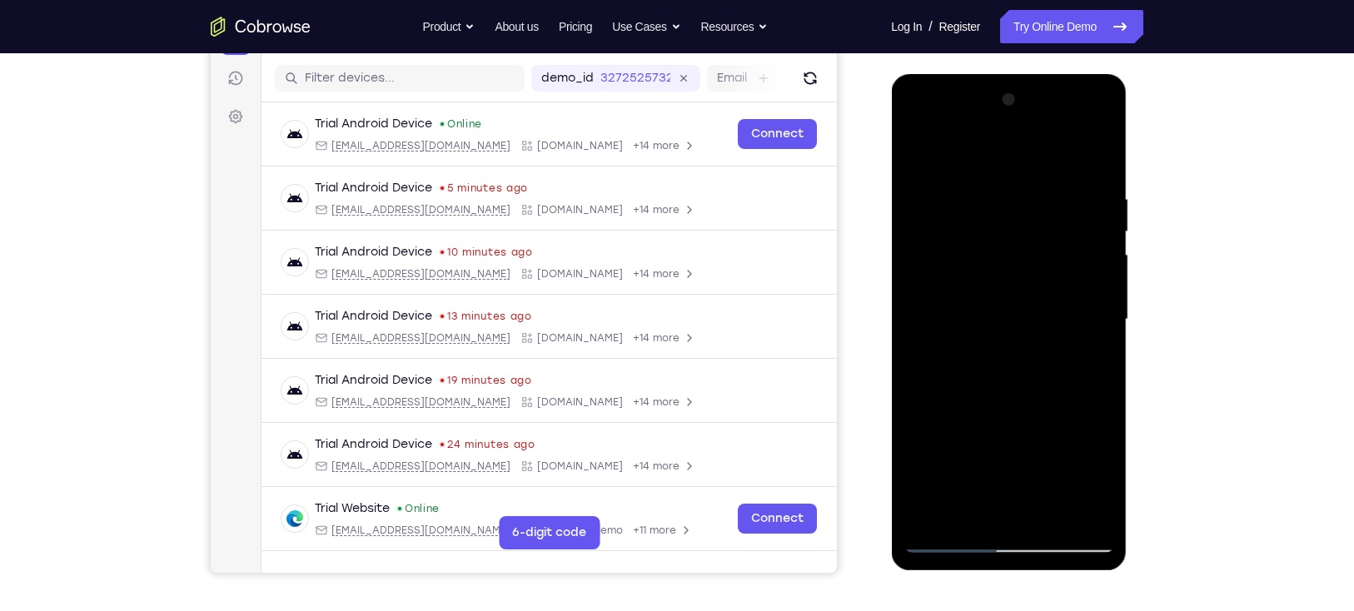
click at [985, 430] on div at bounding box center [1008, 320] width 210 height 466
drag, startPoint x: 979, startPoint y: 278, endPoint x: 1007, endPoint y: 416, distance: 141.1
click at [1004, 416] on div at bounding box center [1008, 320] width 210 height 466
drag, startPoint x: 979, startPoint y: 345, endPoint x: 978, endPoint y: 449, distance: 104.1
click at [978, 445] on div at bounding box center [1008, 320] width 210 height 466
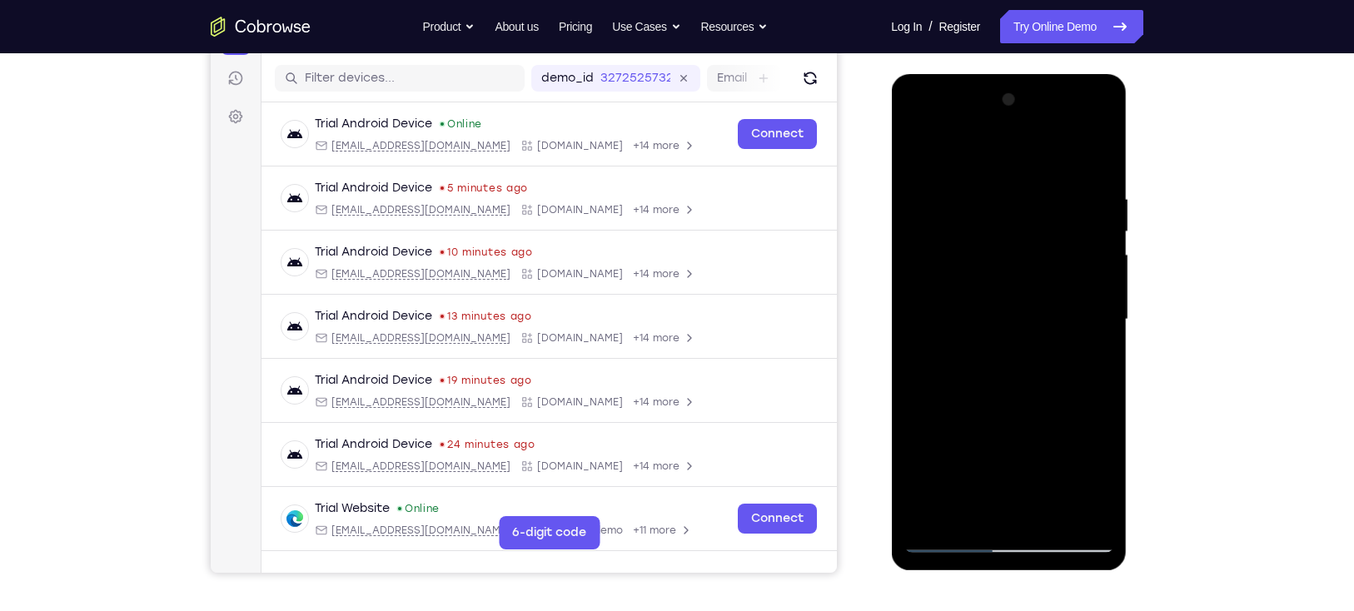
drag, startPoint x: 962, startPoint y: 237, endPoint x: 987, endPoint y: 416, distance: 180.7
click at [987, 416] on div at bounding box center [1008, 320] width 210 height 466
drag, startPoint x: 958, startPoint y: 368, endPoint x: 976, endPoint y: 476, distance: 109.6
click at [976, 445] on div at bounding box center [1008, 320] width 210 height 466
drag, startPoint x: 952, startPoint y: 239, endPoint x: 979, endPoint y: 430, distance: 192.6
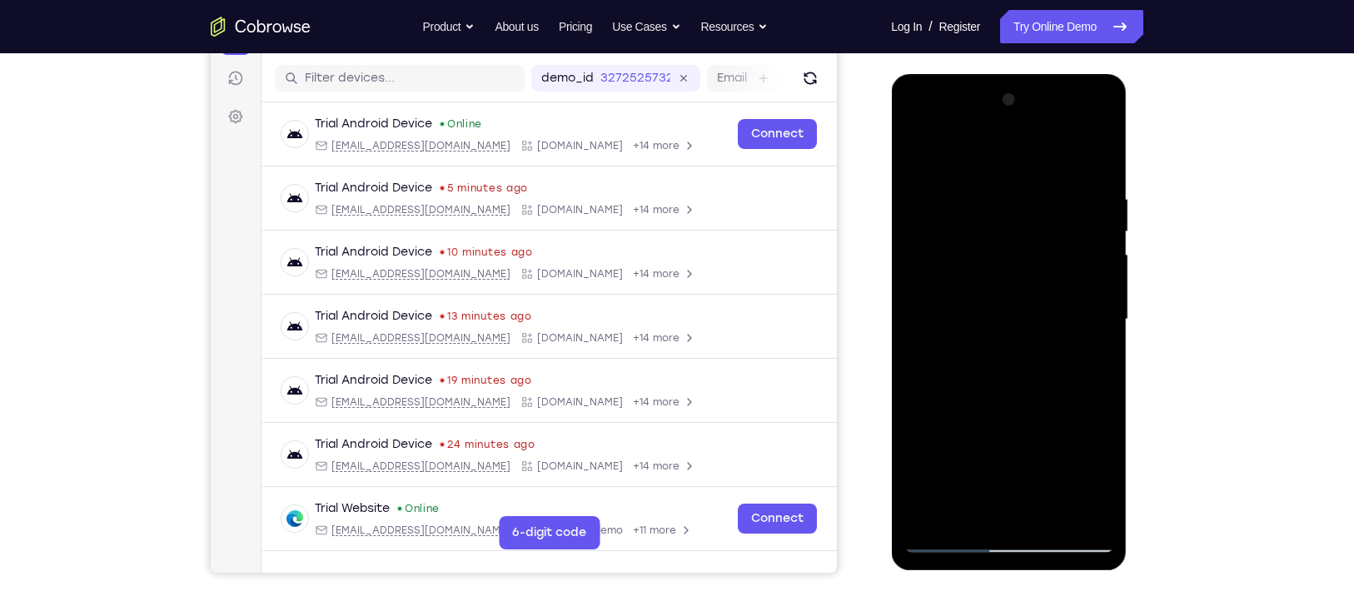
click at [979, 430] on div at bounding box center [1008, 320] width 210 height 466
drag, startPoint x: 1040, startPoint y: 276, endPoint x: 993, endPoint y: 503, distance: 231.2
click at [993, 445] on div at bounding box center [1008, 320] width 210 height 466
drag, startPoint x: 967, startPoint y: 243, endPoint x: 974, endPoint y: 435, distance: 191.6
click at [974, 435] on div at bounding box center [1008, 320] width 210 height 466
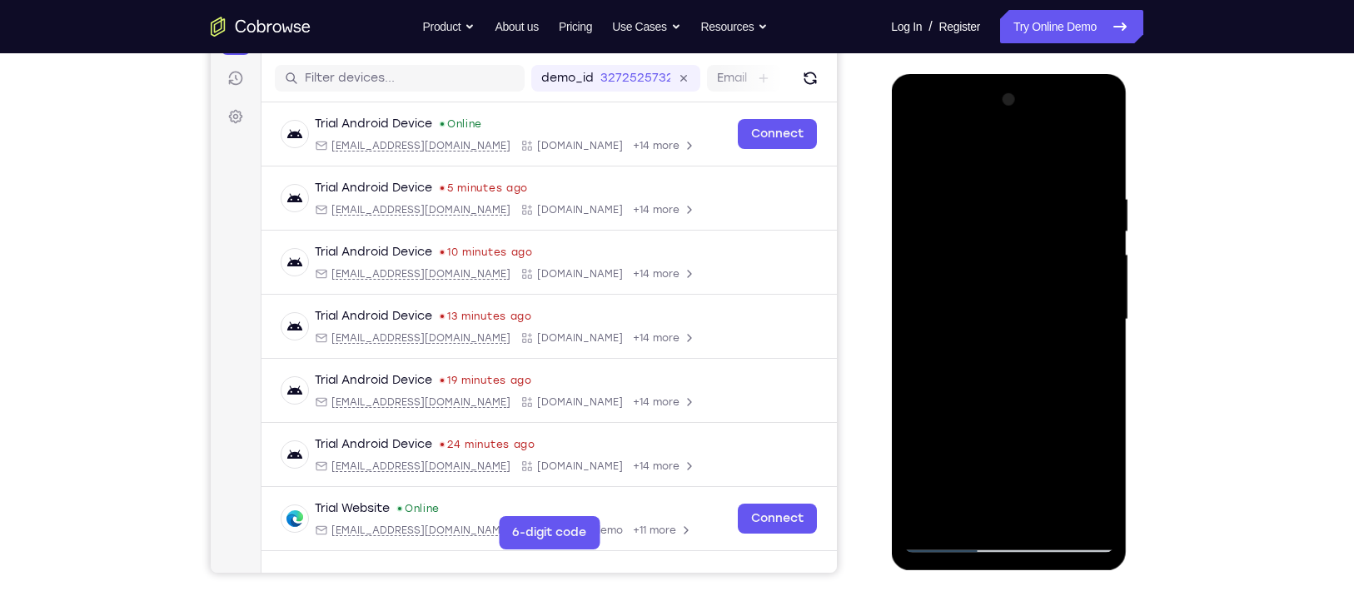
drag, startPoint x: 961, startPoint y: 356, endPoint x: 939, endPoint y: 503, distance: 148.1
click at [939, 445] on div at bounding box center [1008, 320] width 210 height 466
click at [917, 154] on div at bounding box center [1008, 320] width 210 height 466
click at [1004, 315] on div at bounding box center [1008, 320] width 210 height 466
click at [1004, 445] on div at bounding box center [1008, 320] width 210 height 466
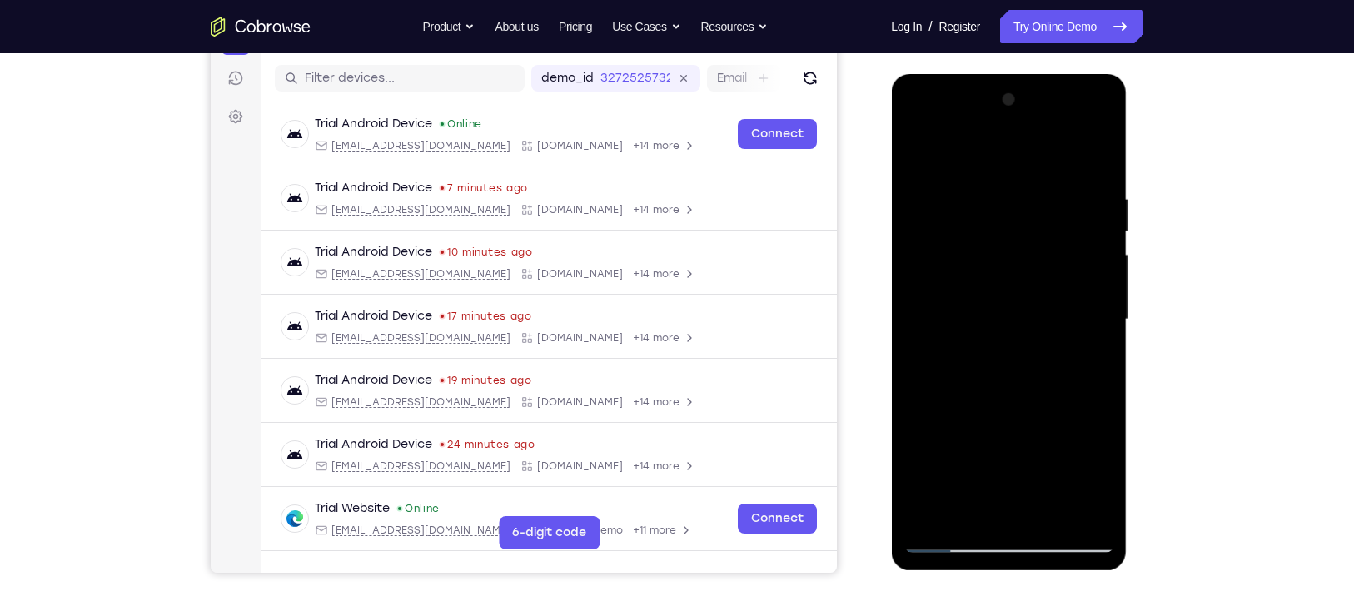
click at [1004, 445] on div at bounding box center [1008, 320] width 210 height 466
click at [1004, 357] on div at bounding box center [1008, 320] width 210 height 466
click at [962, 445] on div at bounding box center [1008, 320] width 210 height 466
click at [917, 155] on div at bounding box center [1008, 320] width 210 height 466
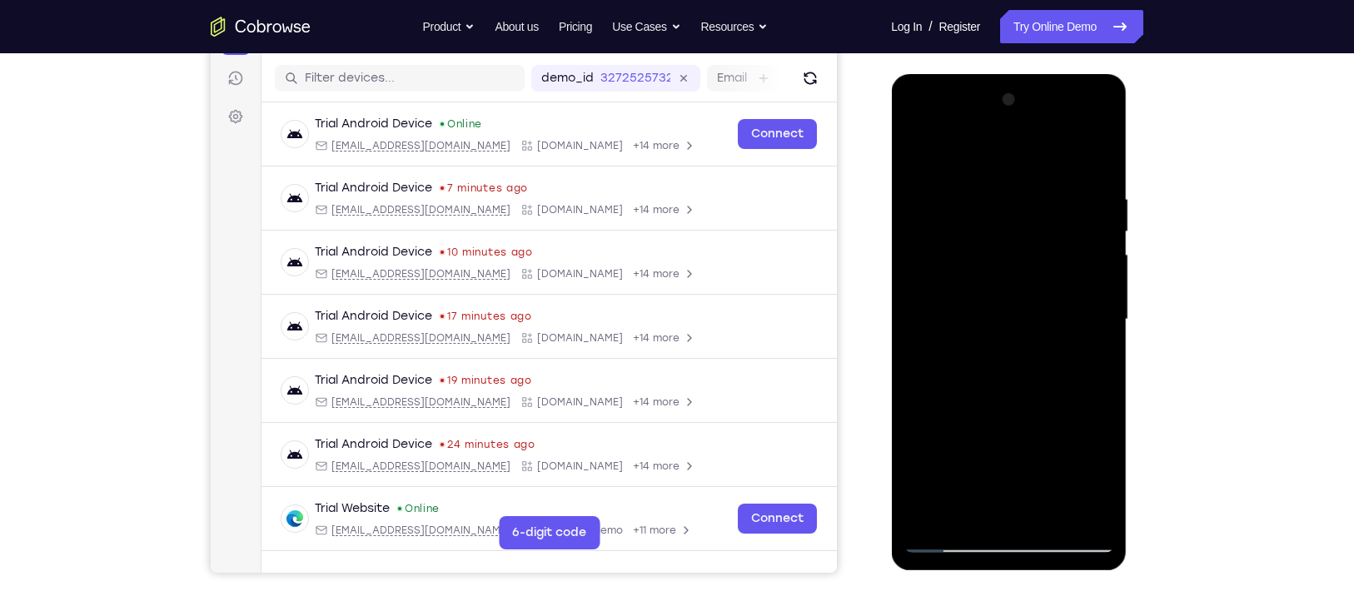
click at [917, 150] on div at bounding box center [1008, 320] width 210 height 466
drag, startPoint x: 1002, startPoint y: 203, endPoint x: 884, endPoint y: 199, distance: 118.3
click at [891, 199] on html "Online web based iOS Simulators and Android Emulators. Run iPhone, iPad, Mobile…" at bounding box center [1009, 324] width 237 height 500
click at [981, 195] on div at bounding box center [1008, 320] width 210 height 466
click at [1004, 338] on div at bounding box center [1008, 320] width 210 height 466
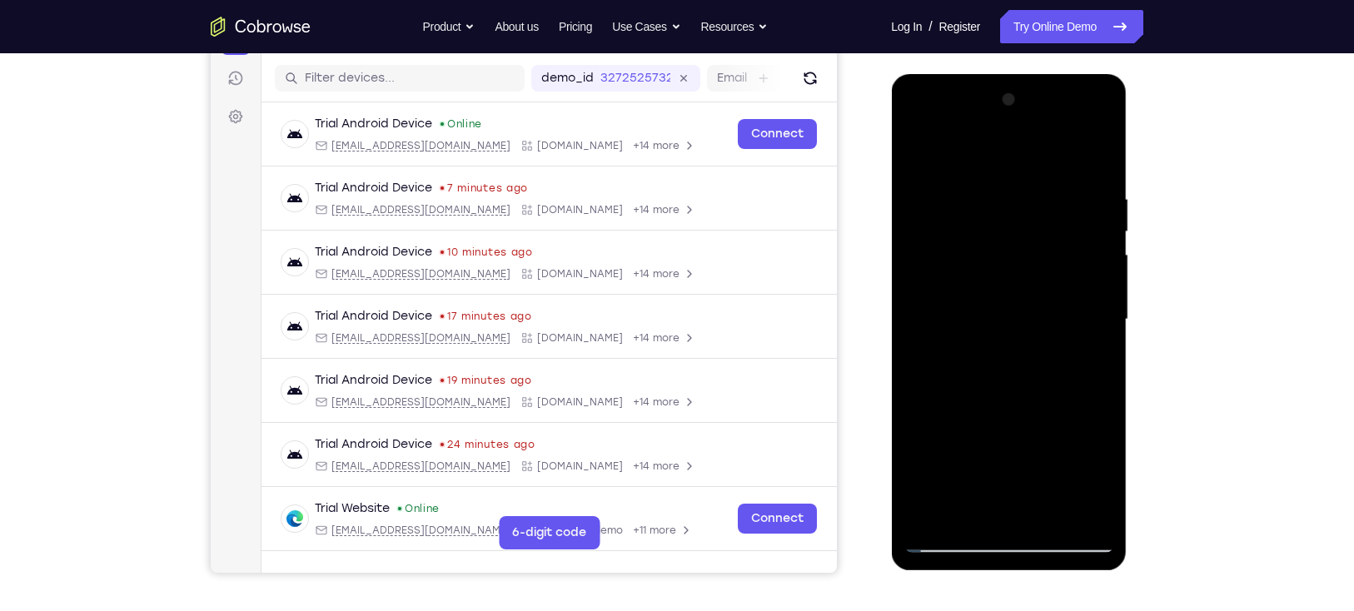
click at [1004, 328] on div at bounding box center [1008, 320] width 210 height 466
click at [1004, 161] on div at bounding box center [1008, 320] width 210 height 466
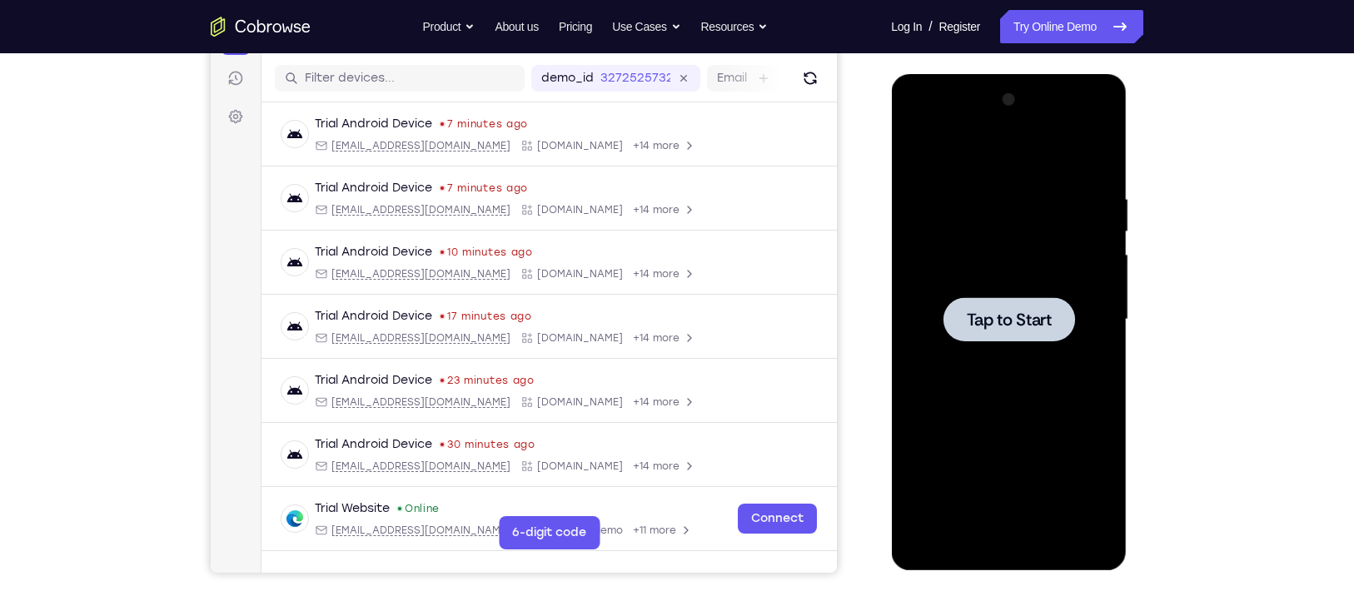
click at [1004, 311] on span "Tap to Start" at bounding box center [1008, 319] width 85 height 17
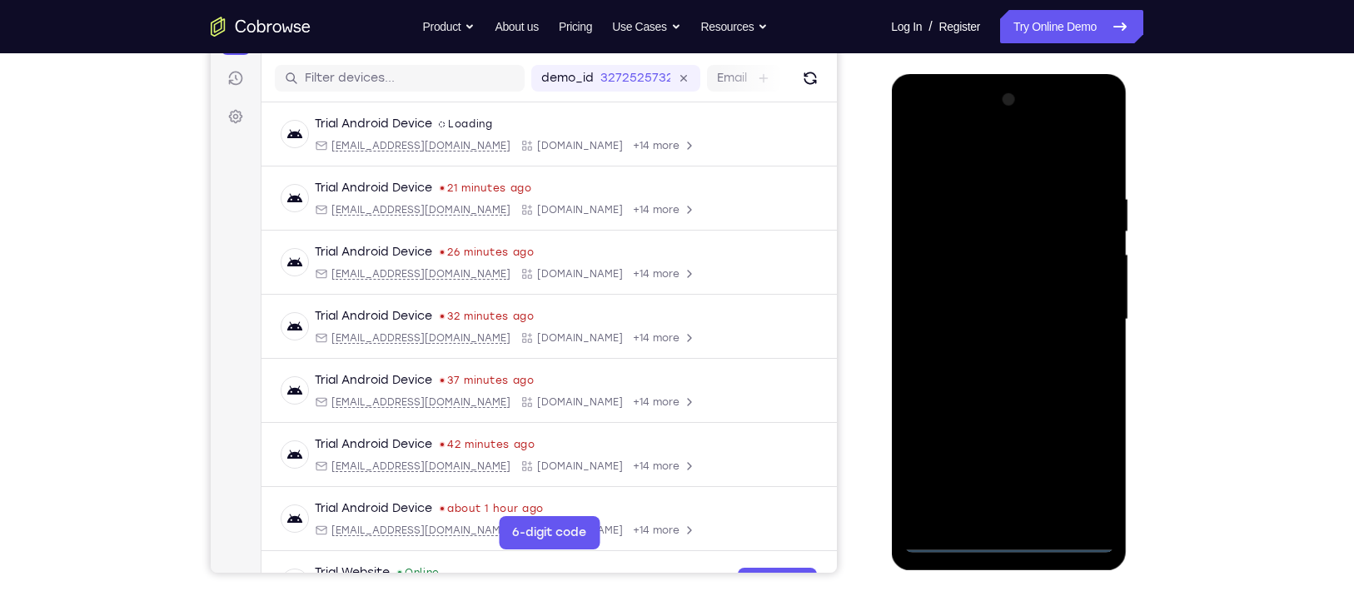
click at [1004, 445] on div at bounding box center [1008, 320] width 210 height 466
click at [1004, 158] on div at bounding box center [1008, 320] width 210 height 466
click at [1004, 315] on div at bounding box center [1008, 320] width 210 height 466
click at [992, 349] on div at bounding box center [1008, 320] width 210 height 466
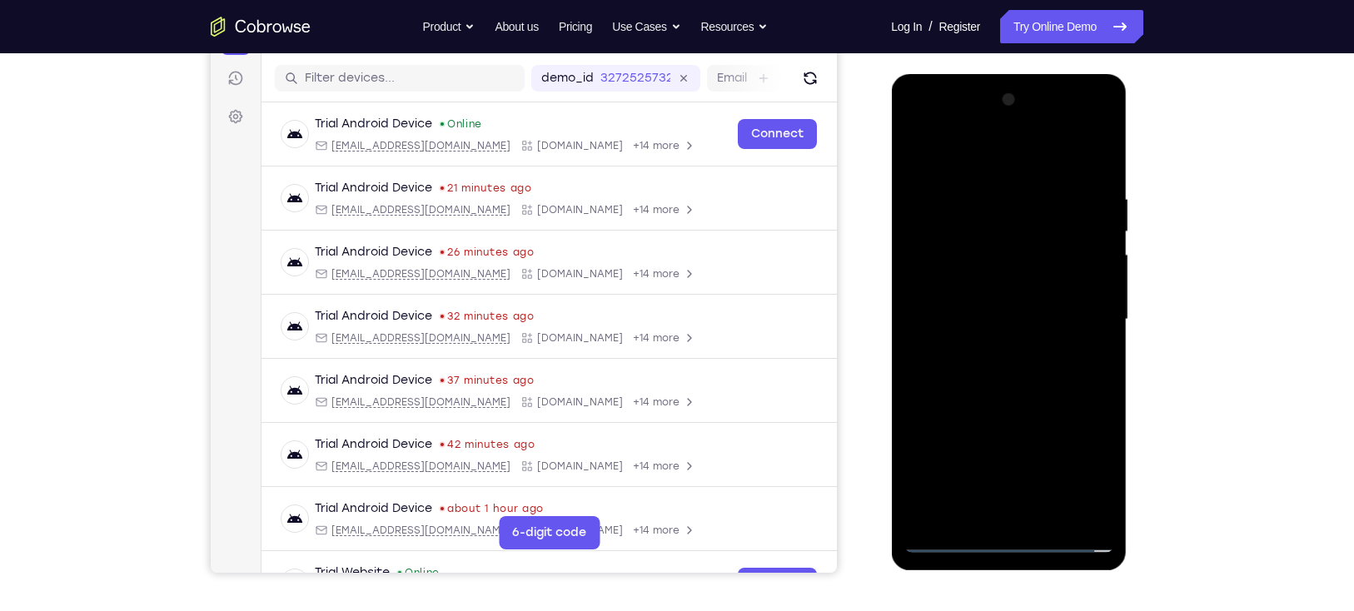
click at [985, 302] on div at bounding box center [1008, 320] width 210 height 466
click at [987, 316] on div at bounding box center [1008, 320] width 210 height 466
click at [990, 379] on div at bounding box center [1008, 320] width 210 height 466
click at [1004, 366] on div at bounding box center [1008, 320] width 210 height 466
click at [1004, 393] on div at bounding box center [1008, 320] width 210 height 466
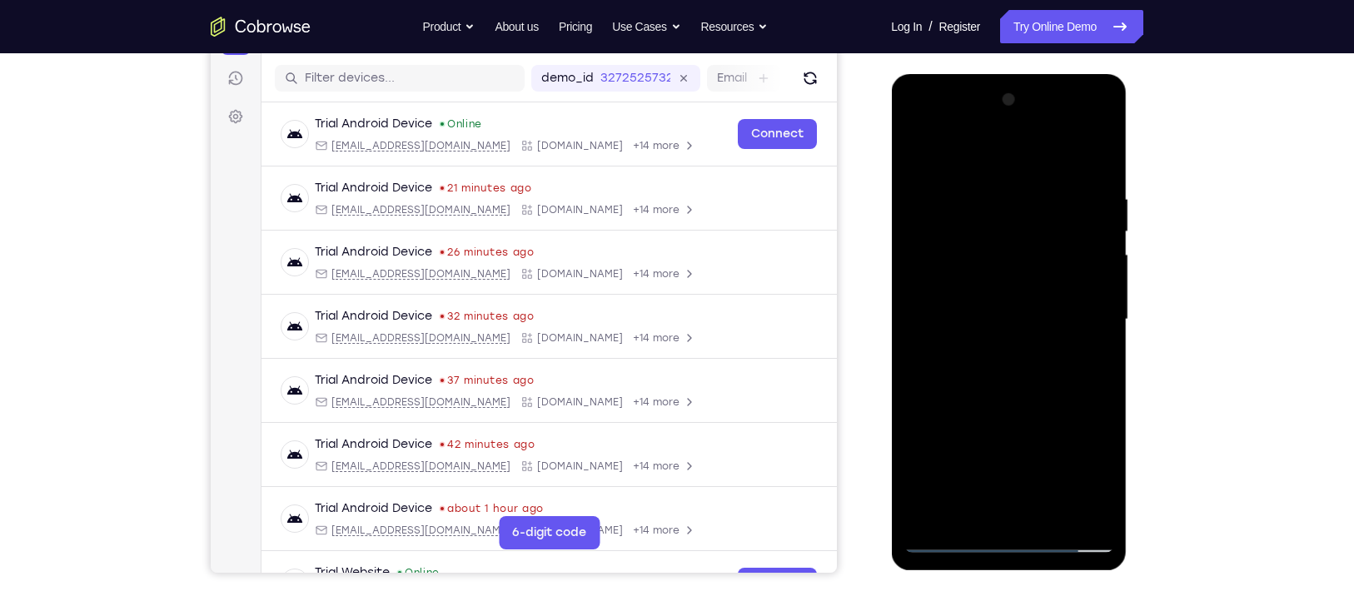
click at [1004, 445] on div at bounding box center [1008, 320] width 210 height 466
click at [1004, 414] on div at bounding box center [1008, 320] width 210 height 466
click at [1004, 316] on div at bounding box center [1008, 320] width 210 height 466
click at [1004, 366] on div at bounding box center [1008, 320] width 210 height 466
click at [924, 150] on div at bounding box center [1008, 320] width 210 height 466
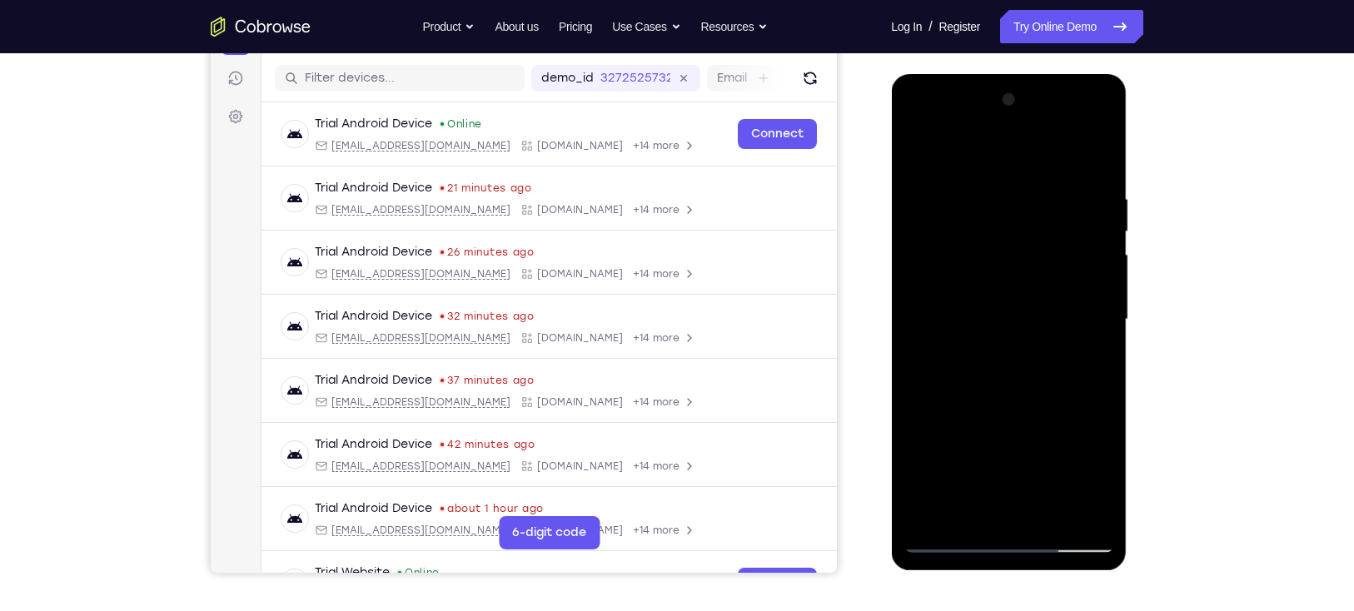
click at [947, 445] on div at bounding box center [1008, 320] width 210 height 466
